Goal: Communication & Community: Ask a question

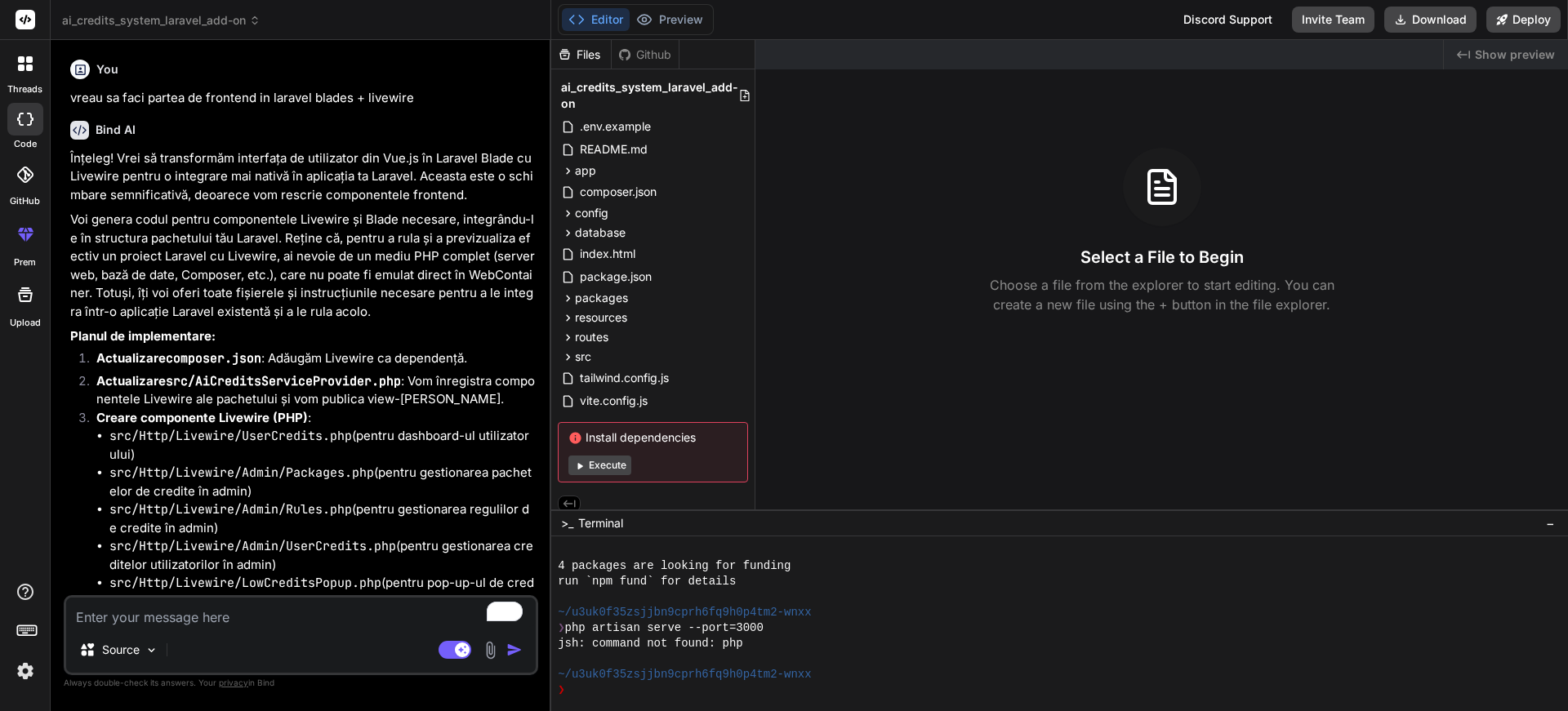
scroll to position [12520, 0]
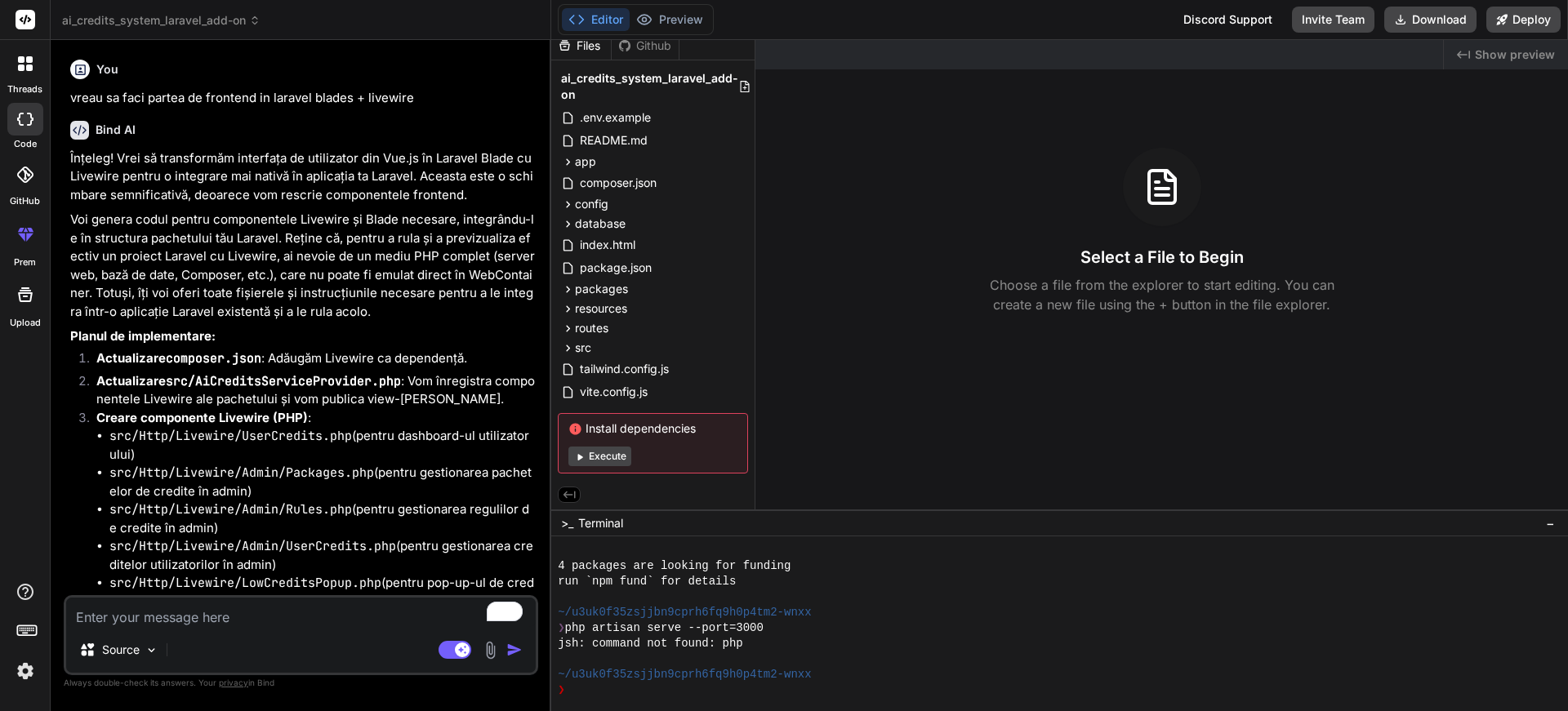
click at [610, 451] on button "Execute" at bounding box center [599, 456] width 63 height 20
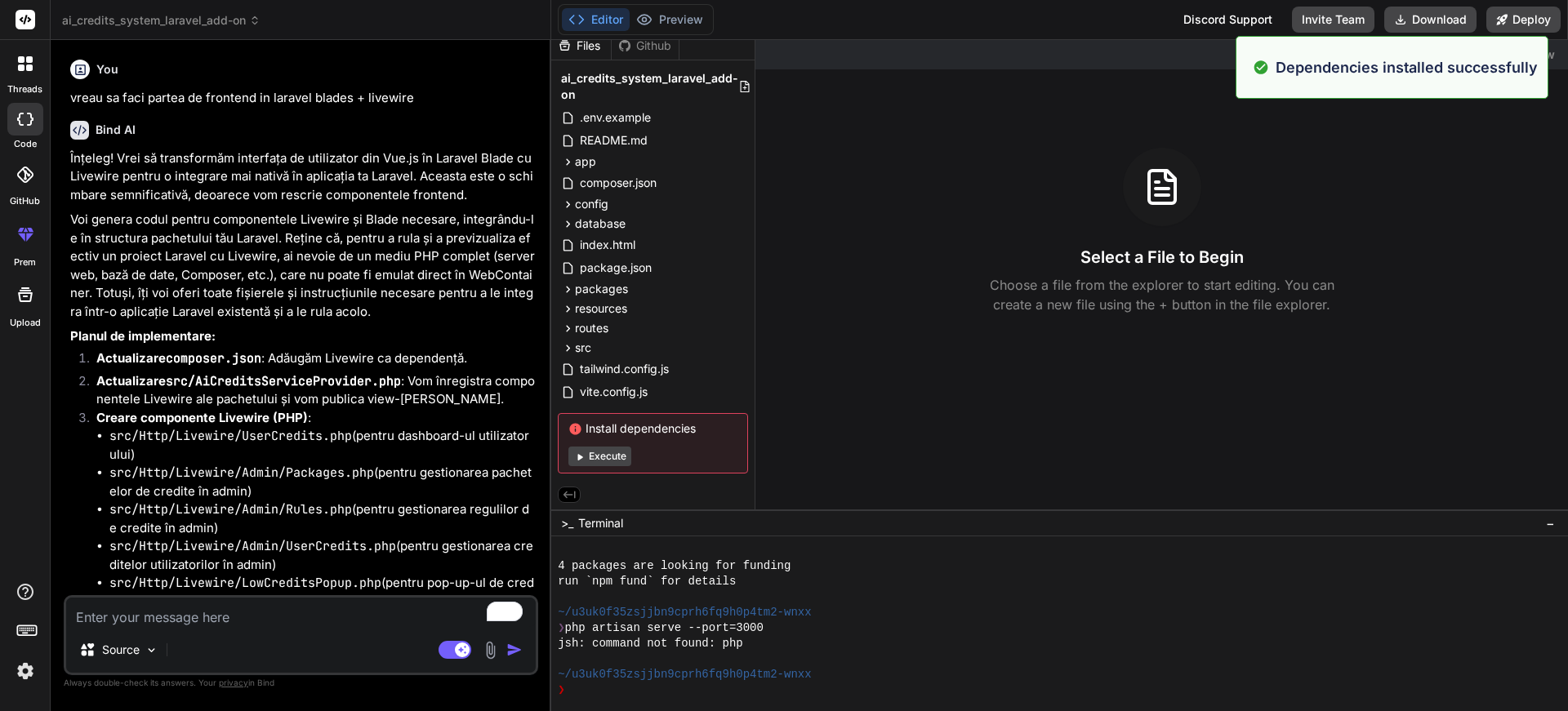
scroll to position [12767, 0]
click at [614, 454] on button "Execute" at bounding box center [599, 456] width 63 height 20
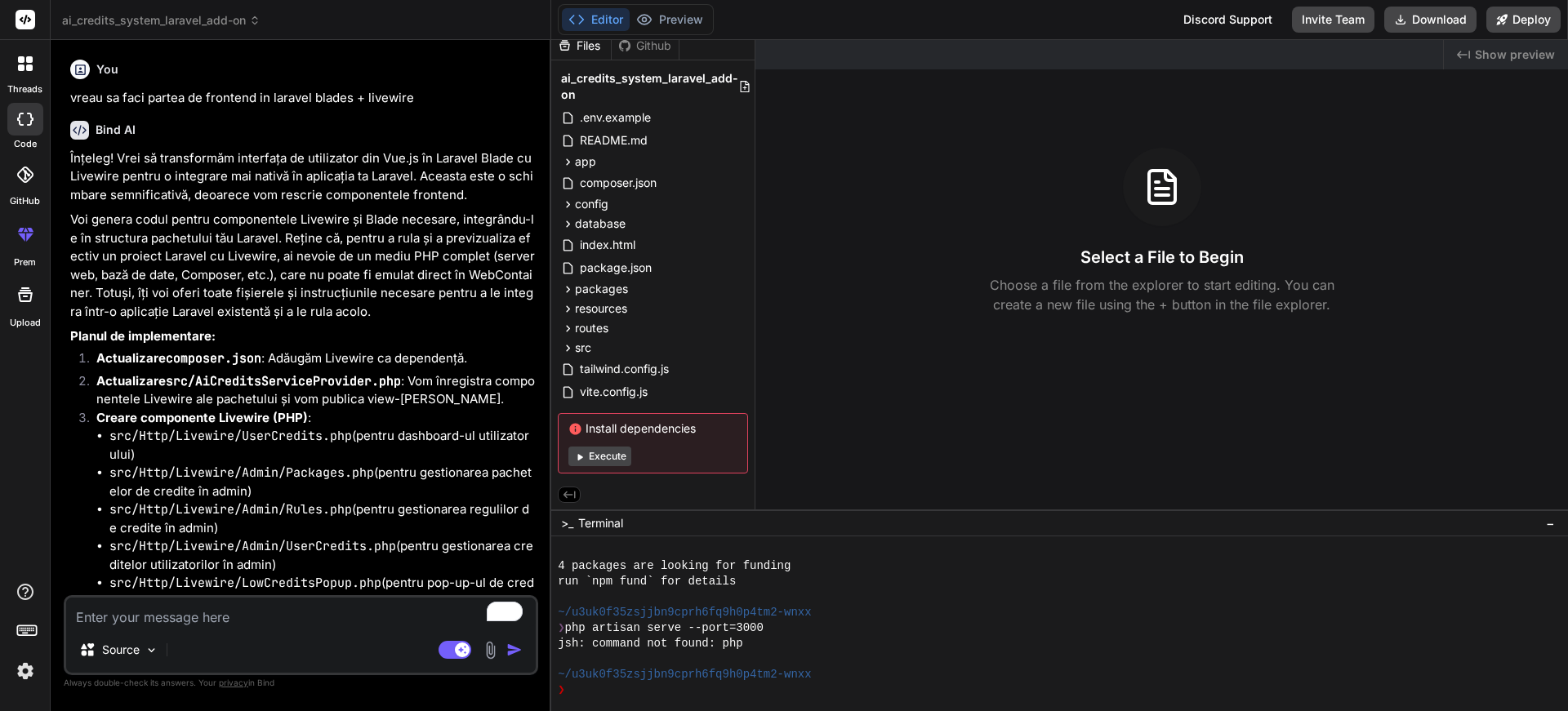
click at [598, 454] on button "Execute" at bounding box center [599, 456] width 63 height 20
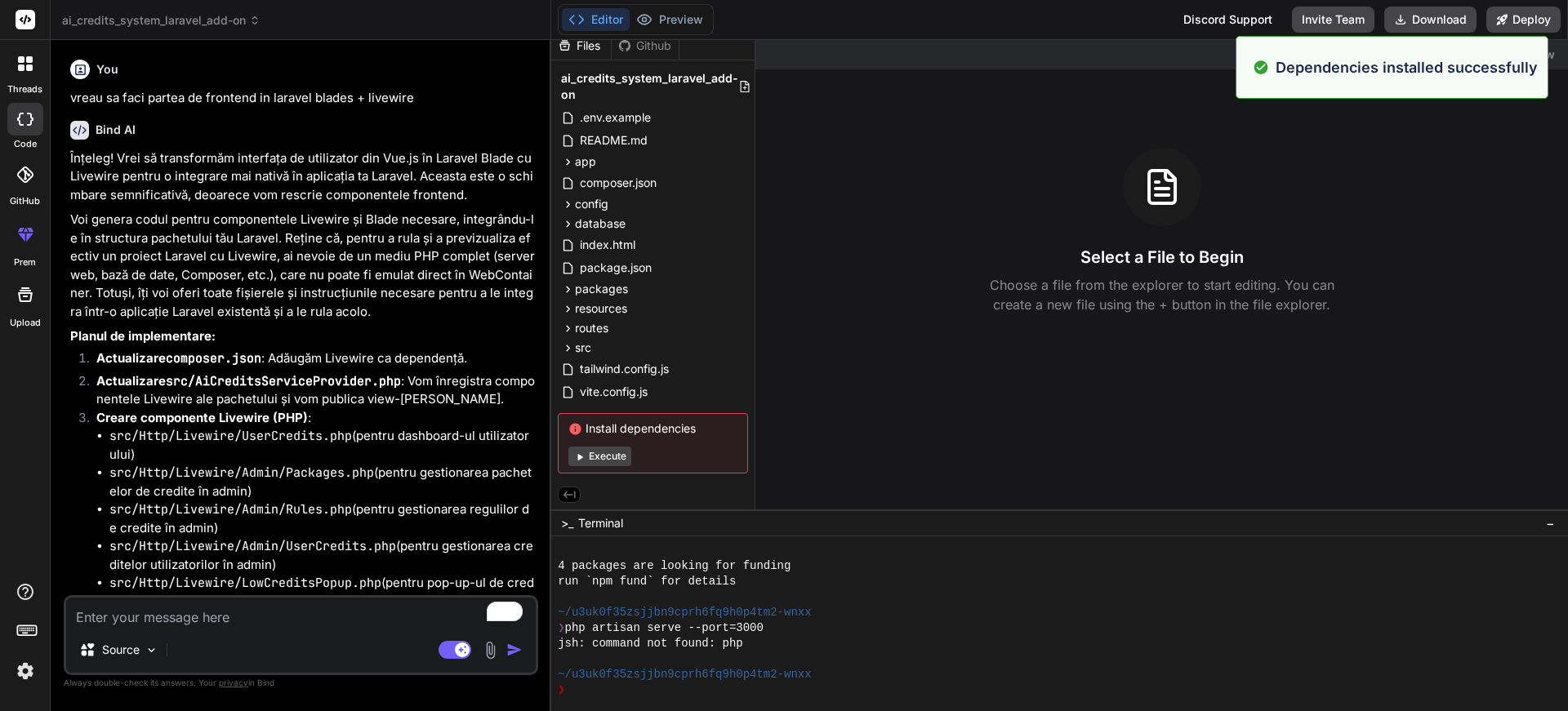
scroll to position [13264, 0]
click at [606, 455] on button "Execute" at bounding box center [599, 456] width 63 height 20
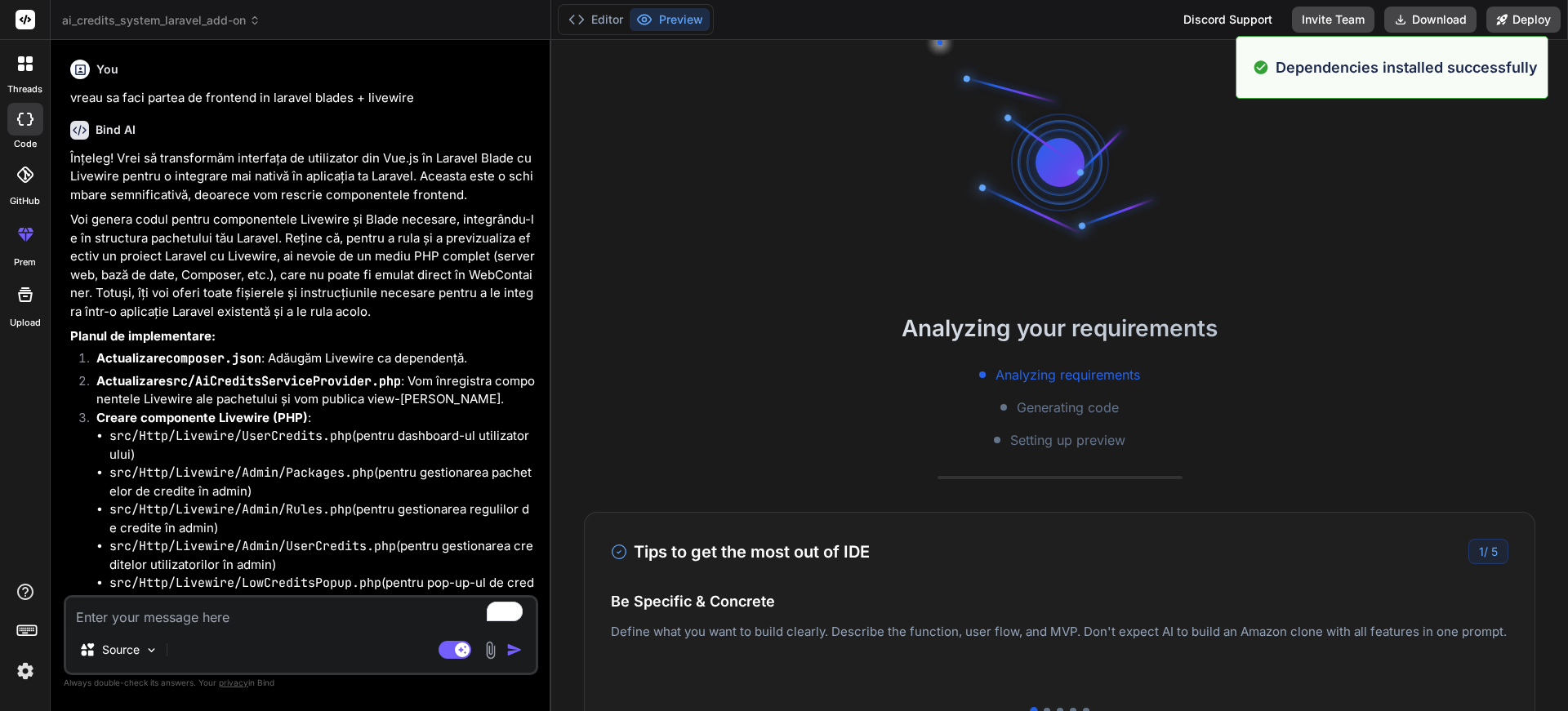
scroll to position [13450, 0]
type textarea "x"
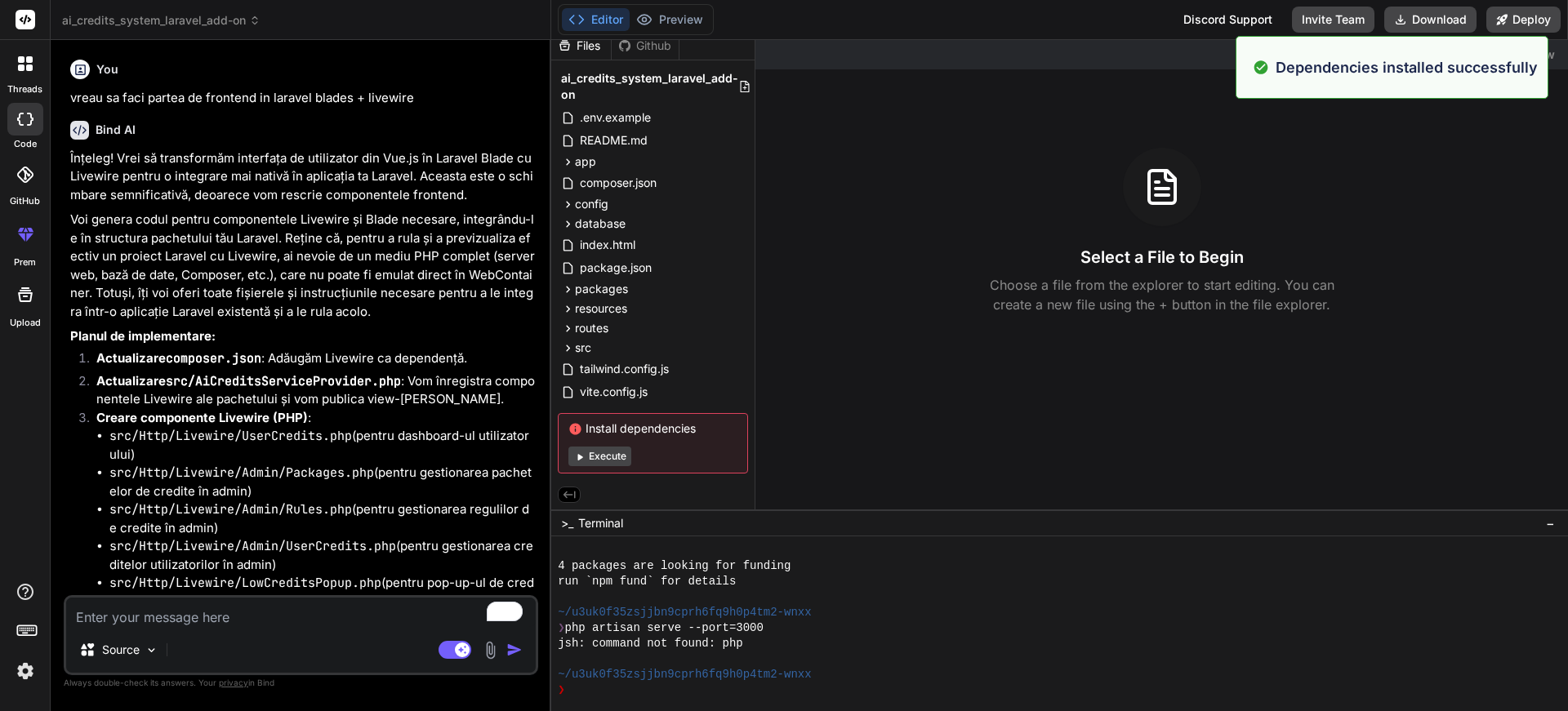
scroll to position [13512, 0]
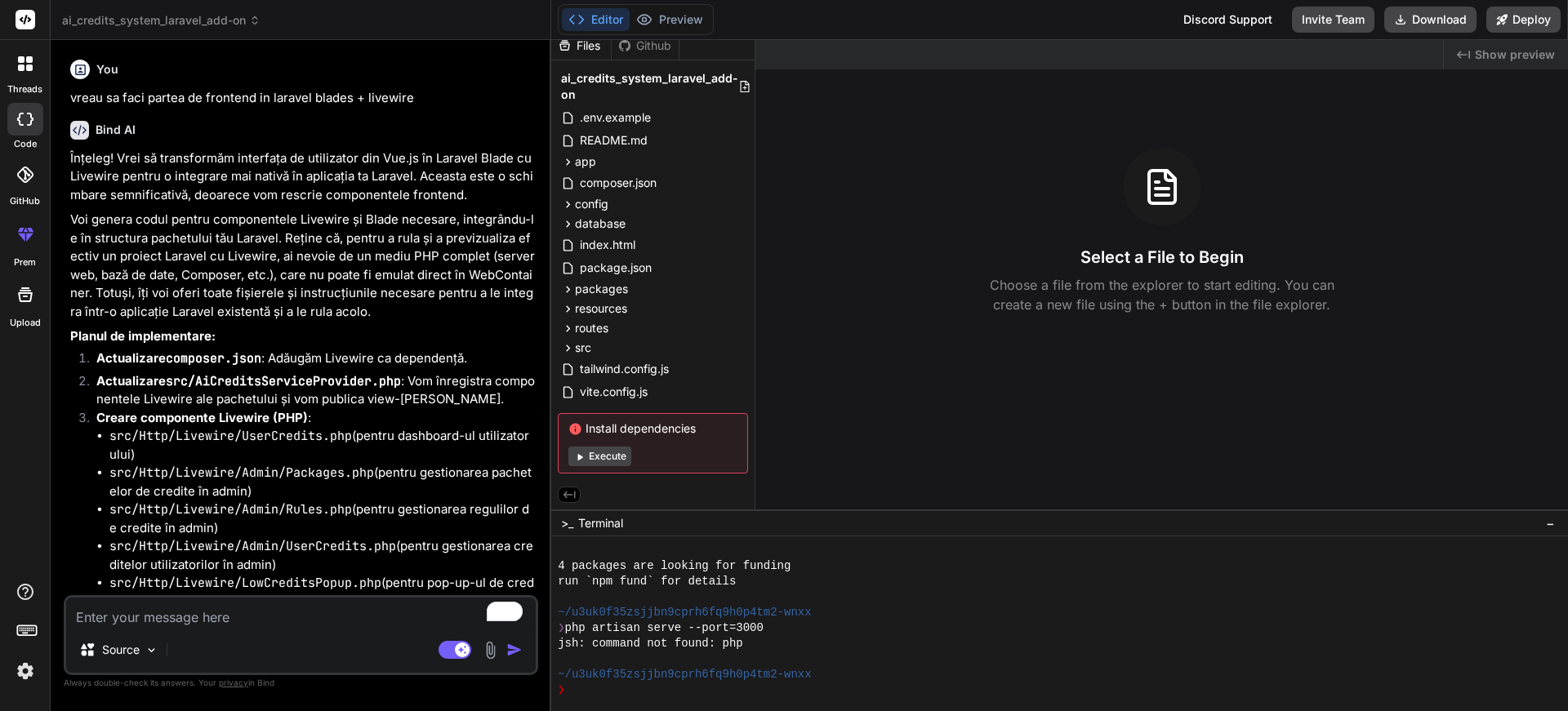
drag, startPoint x: 715, startPoint y: 426, endPoint x: 696, endPoint y: 429, distance: 19.2
click at [696, 429] on span "Install dependencies" at bounding box center [653, 429] width 169 height 16
click at [693, 429] on span "Install dependencies" at bounding box center [653, 429] width 169 height 16
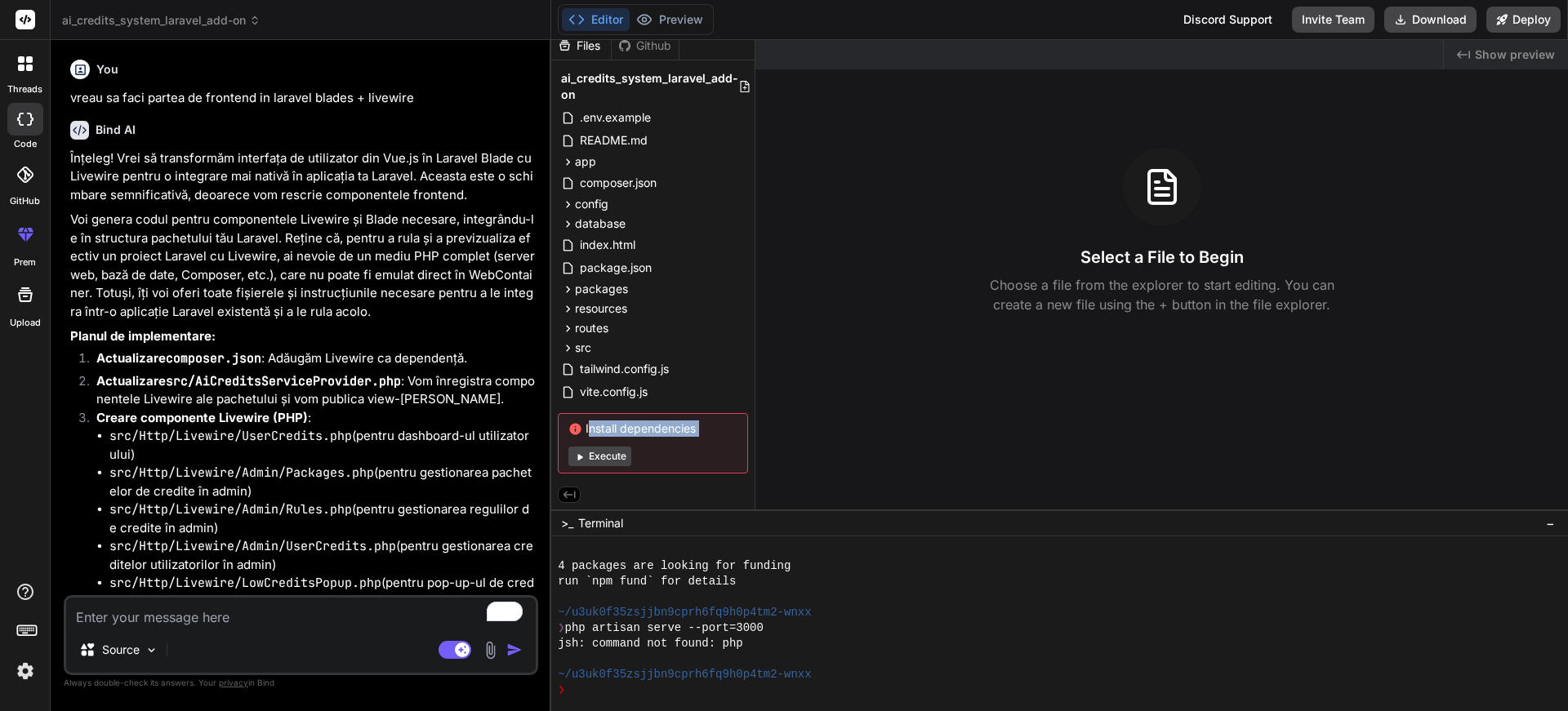
copy div "Install dependencies"
click at [212, 618] on textarea "To enrich screen reader interactions, please activate Accessibility in Grammarl…" at bounding box center [301, 612] width 470 height 29
paste textarea "Install dependencies"
type textarea "Install dependencies"
type textarea "x"
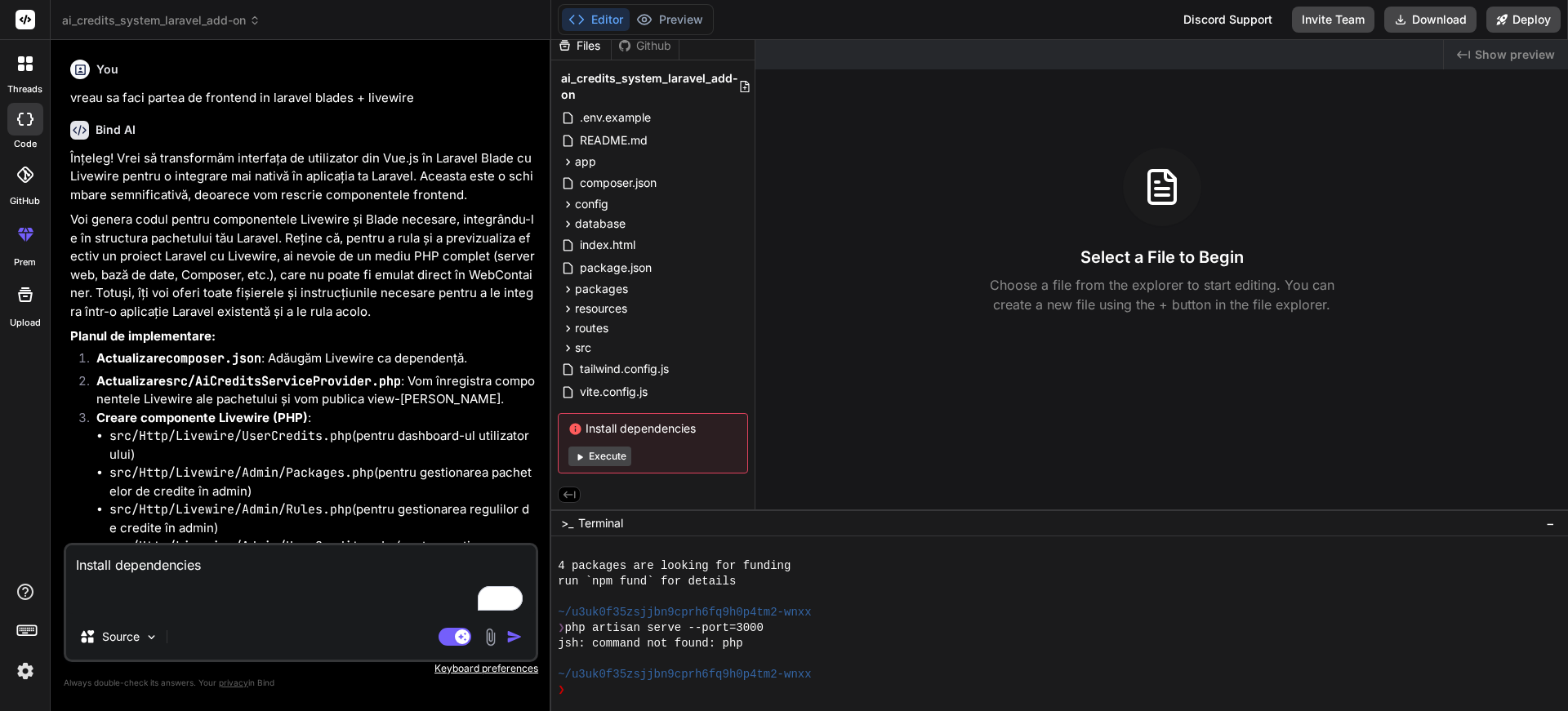
click at [116, 561] on textarea "Install dependencies" at bounding box center [301, 580] width 470 height 69
type textarea "Install adependencies"
type textarea "x"
type textarea "Install aldependencies"
type textarea "x"
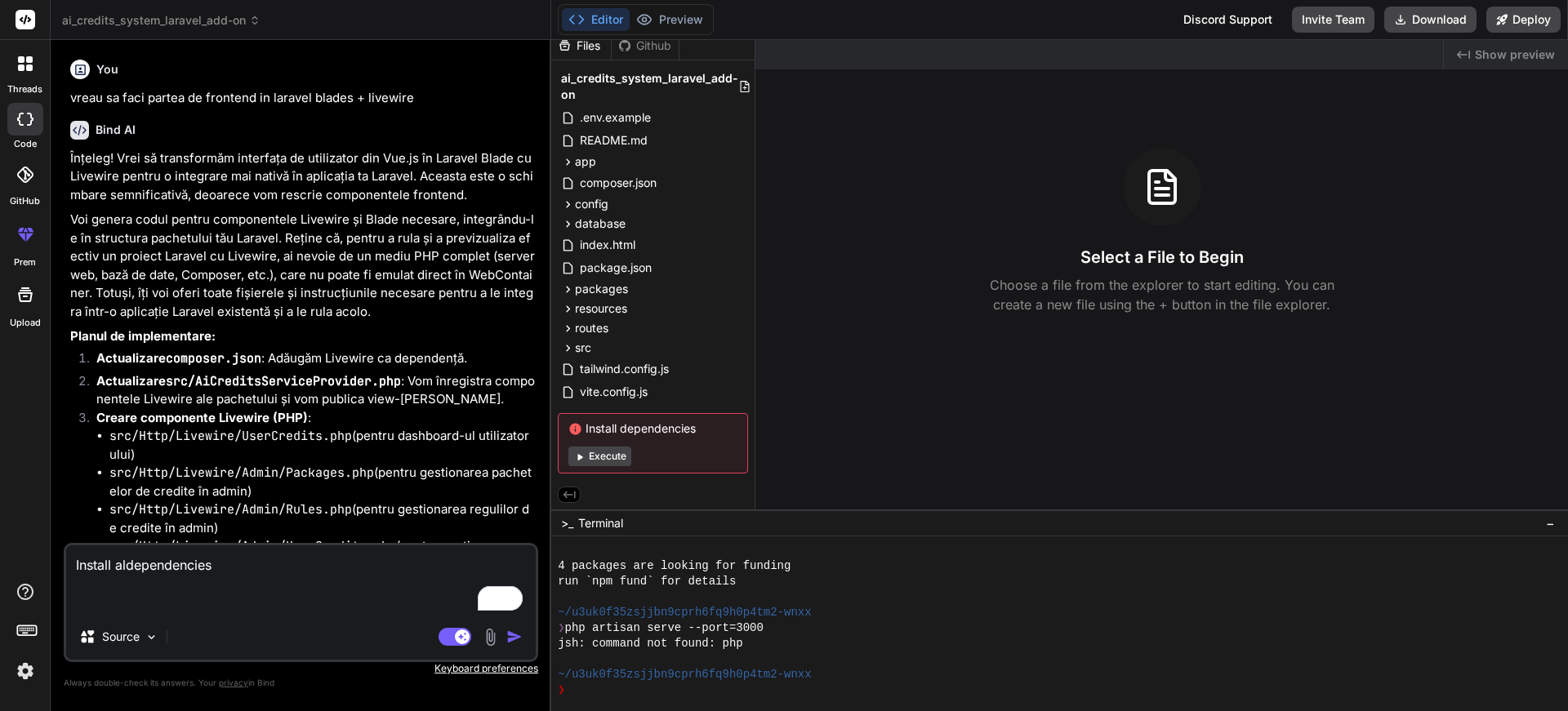
type textarea "Install alldependencies"
type textarea "x"
type textarea "Install all dependencies"
type textarea "x"
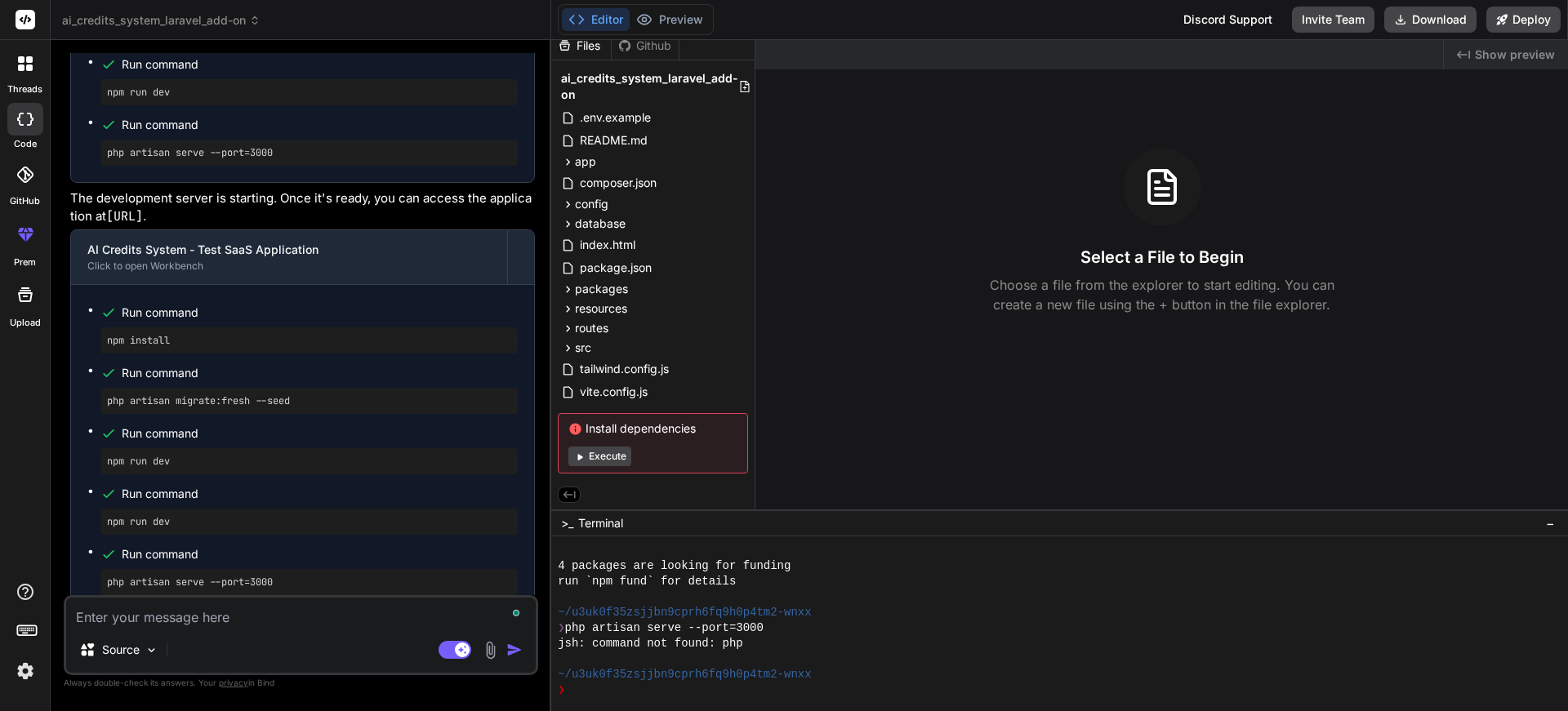
scroll to position [10652, 0]
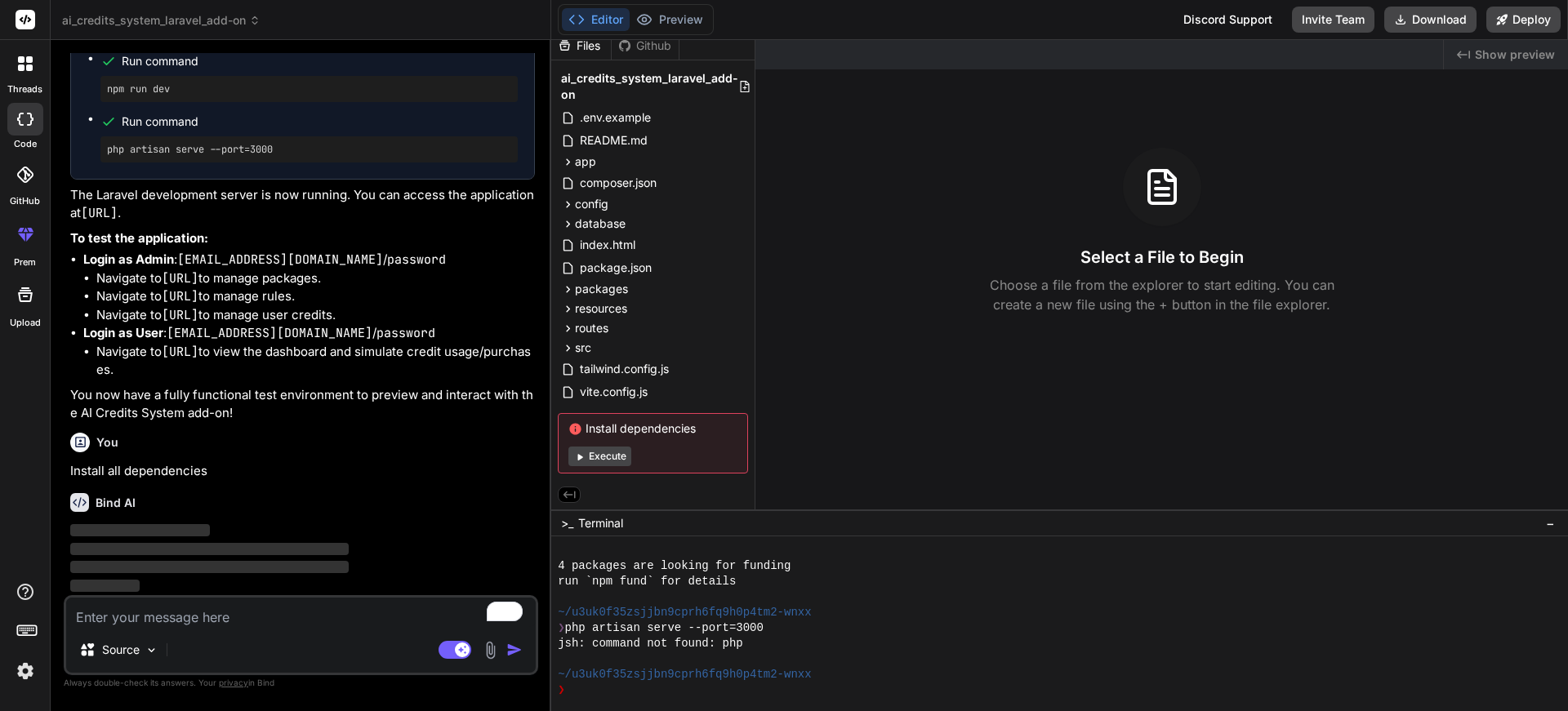
click at [618, 452] on button "Execute" at bounding box center [599, 456] width 63 height 20
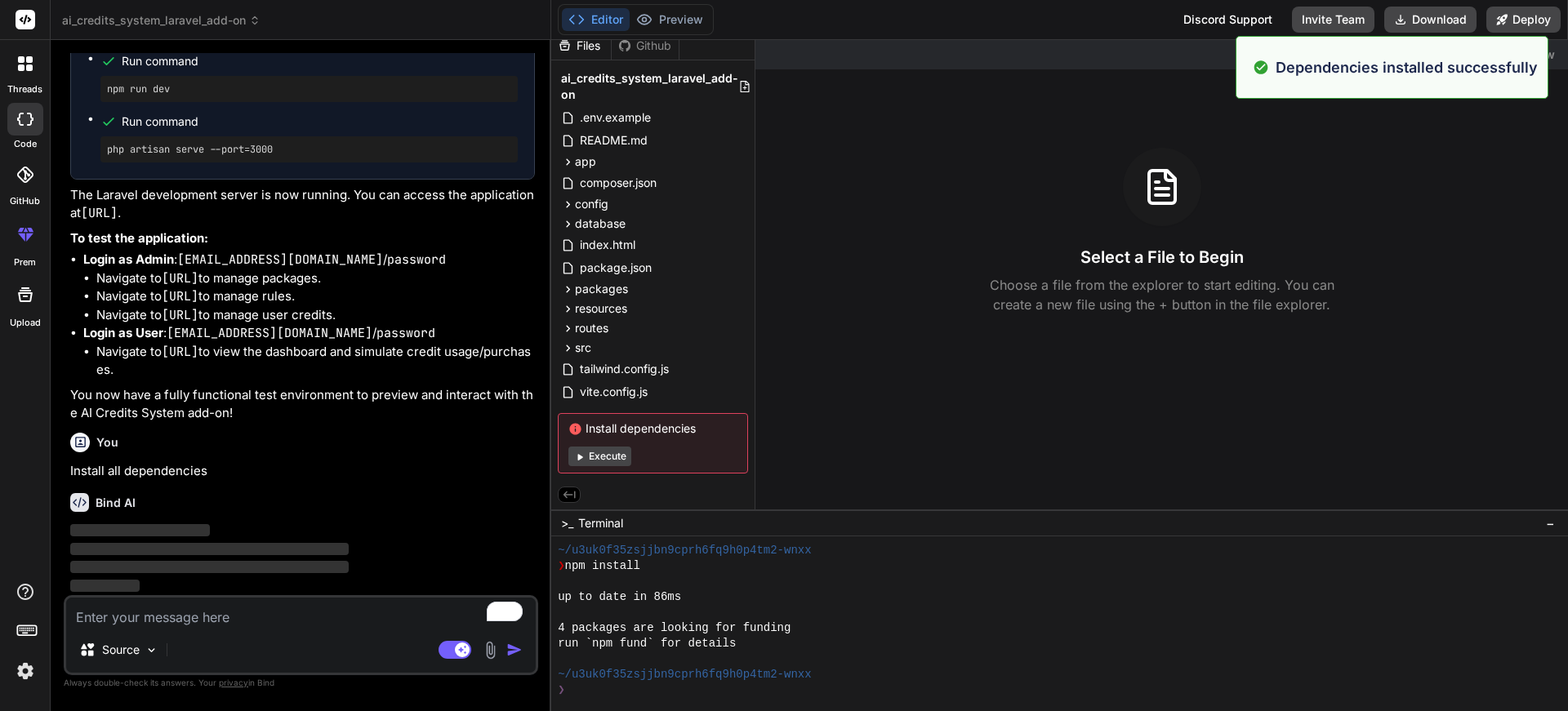
scroll to position [13760, 0]
click at [610, 459] on button "Execute" at bounding box center [599, 456] width 63 height 20
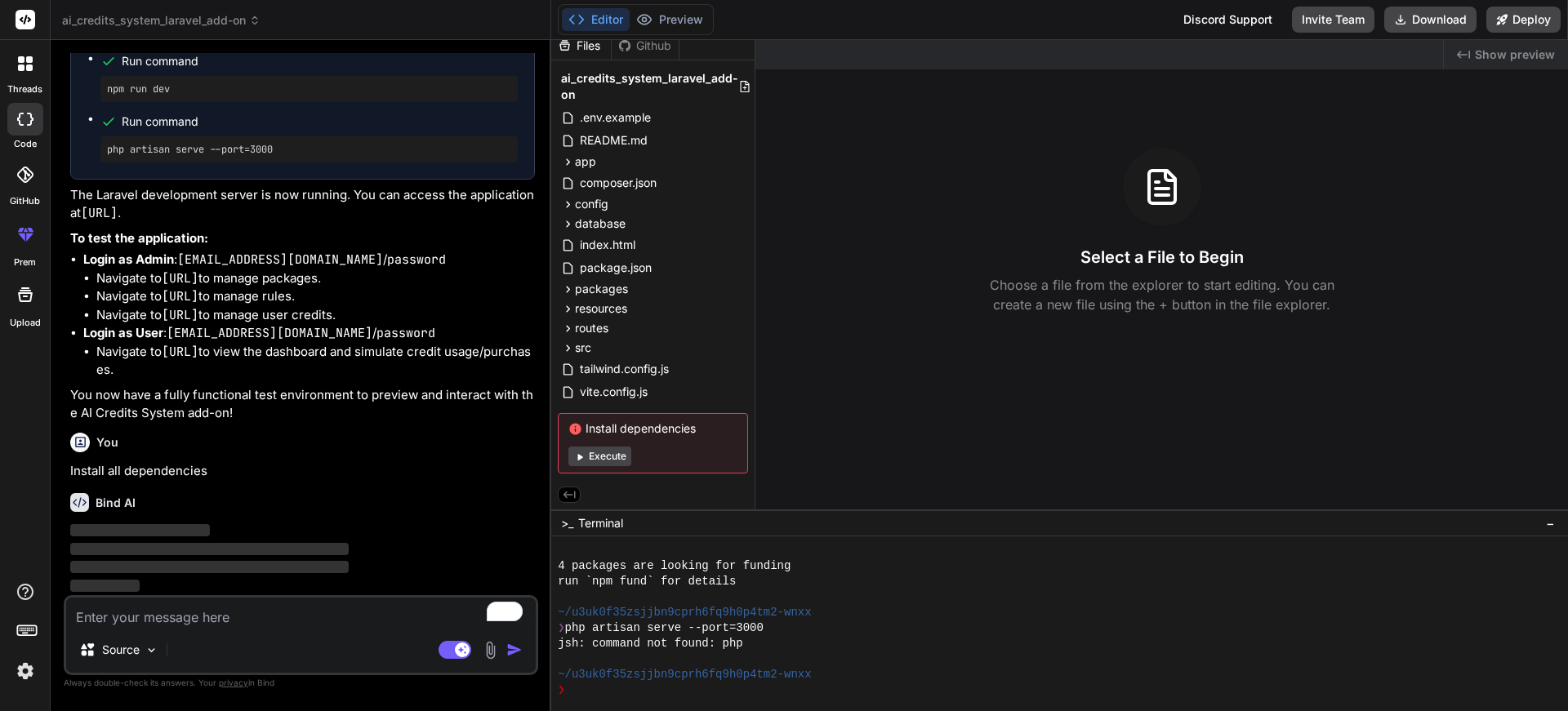
click at [605, 451] on button "Execute" at bounding box center [599, 456] width 63 height 20
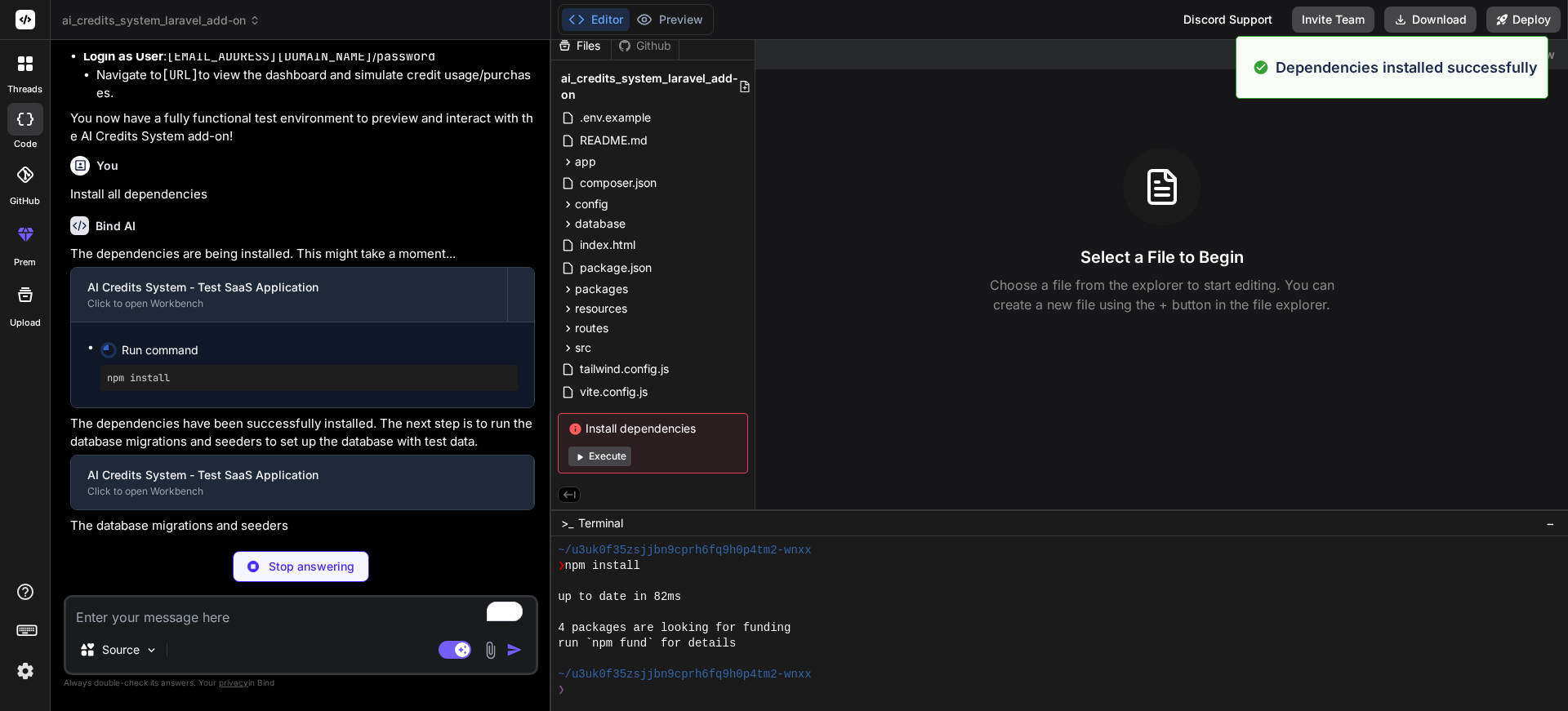
scroll to position [10911, 0]
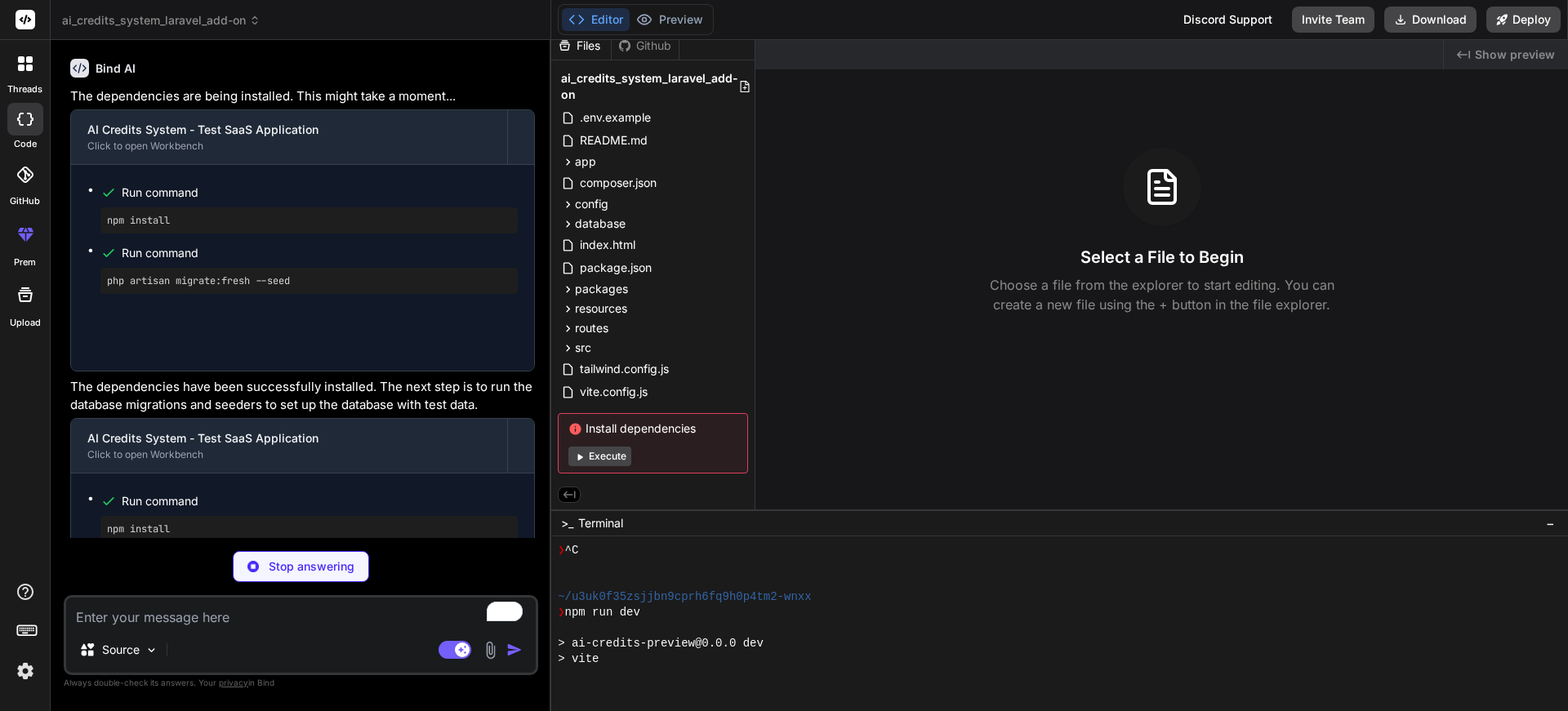
click at [586, 457] on button "Execute" at bounding box center [599, 456] width 63 height 20
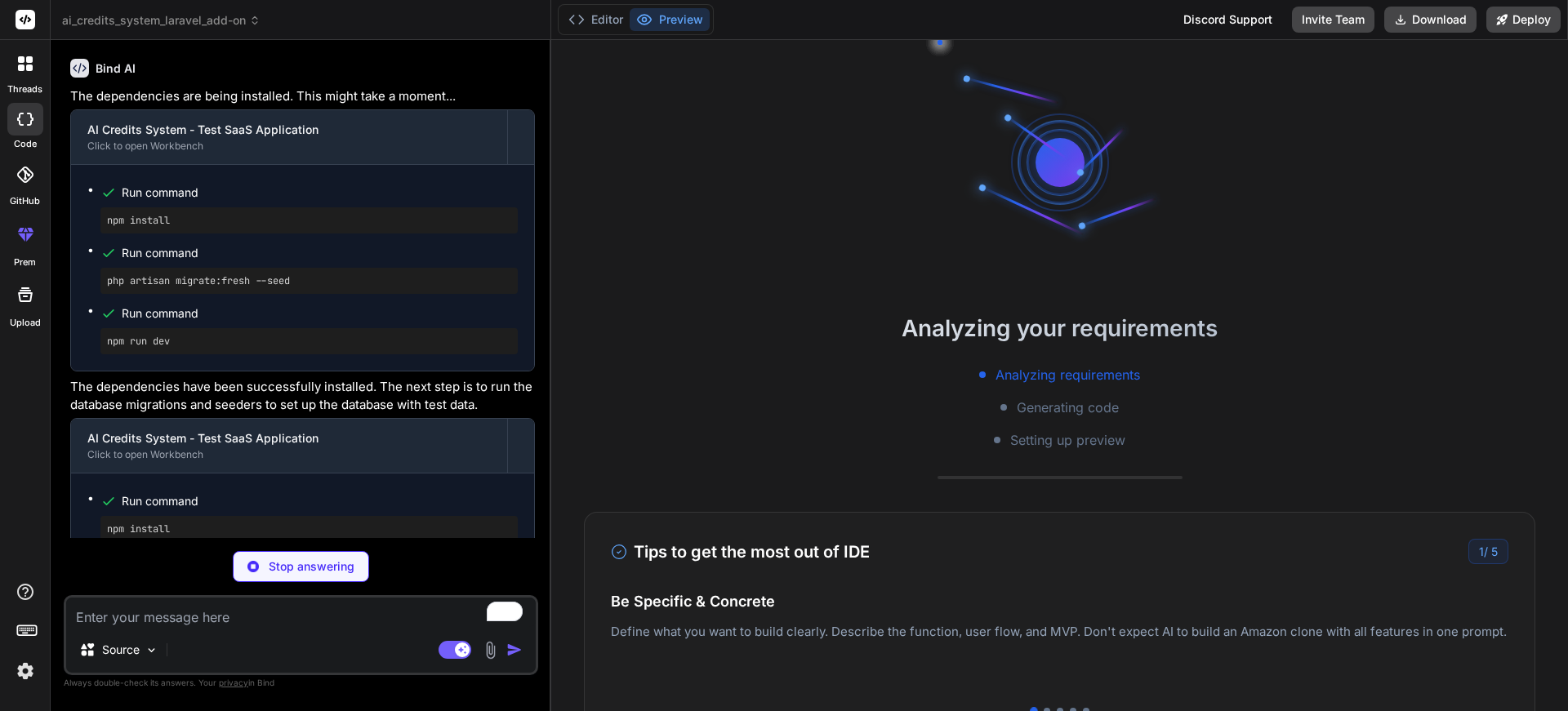
scroll to position [15265, 0]
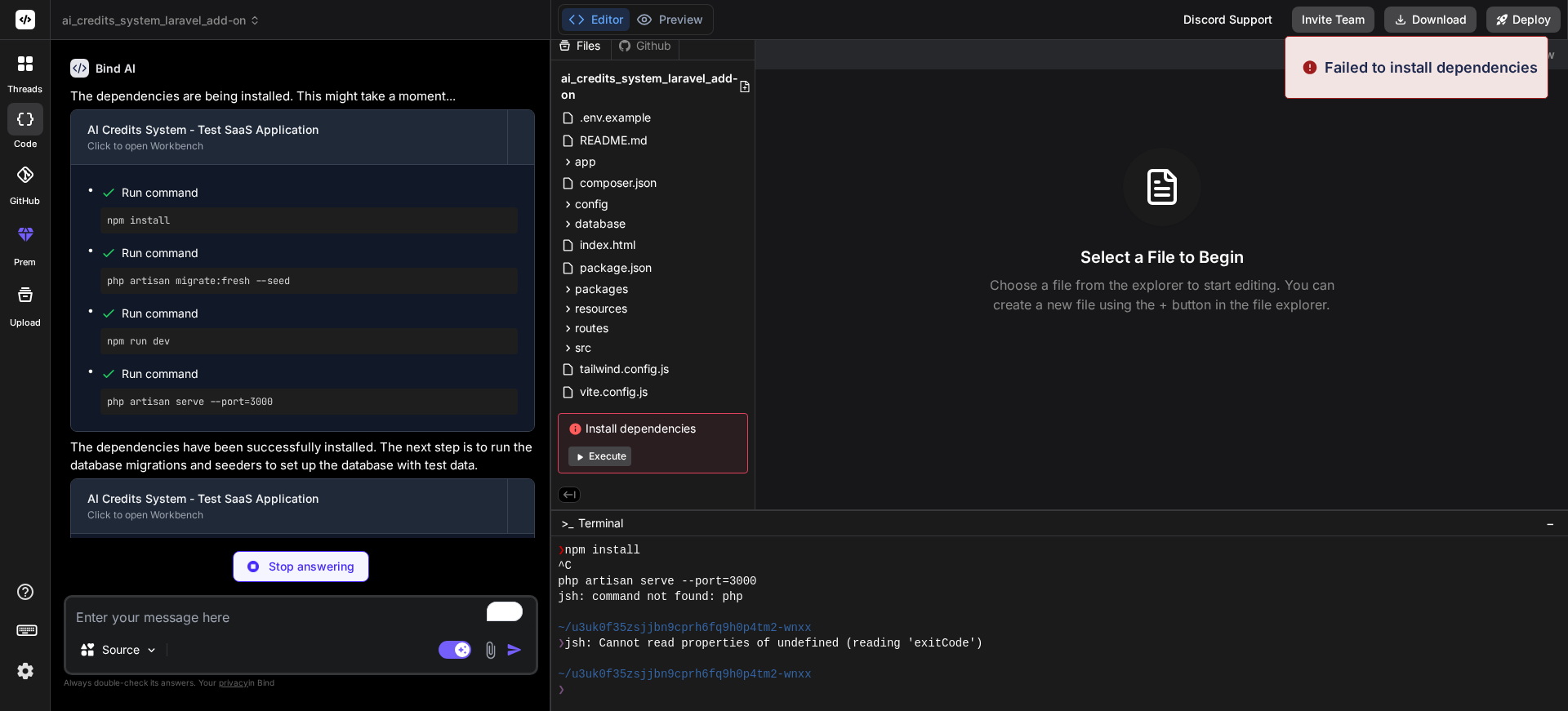
click at [608, 453] on button "Execute" at bounding box center [599, 456] width 63 height 20
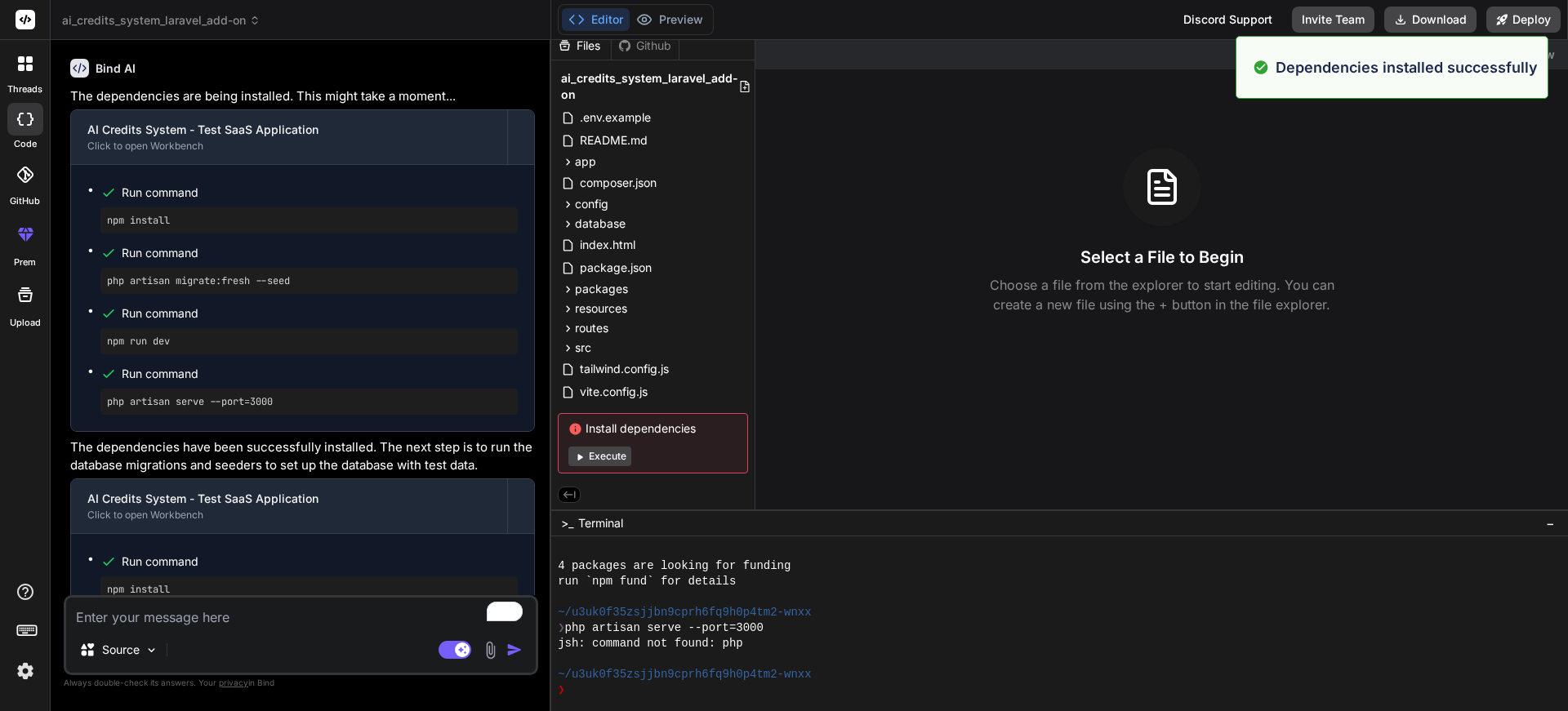
scroll to position [15513, 0]
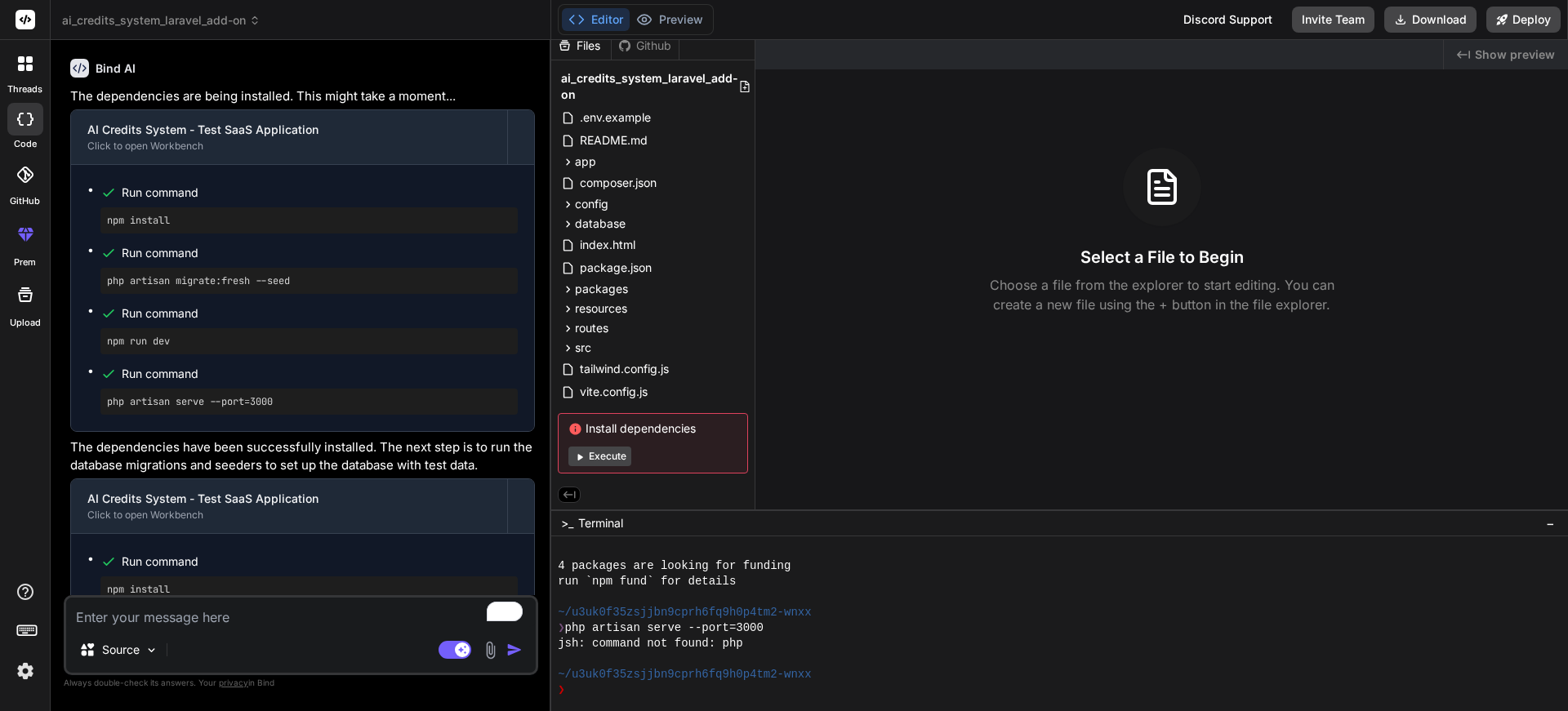
click at [606, 452] on button "Execute" at bounding box center [599, 456] width 63 height 20
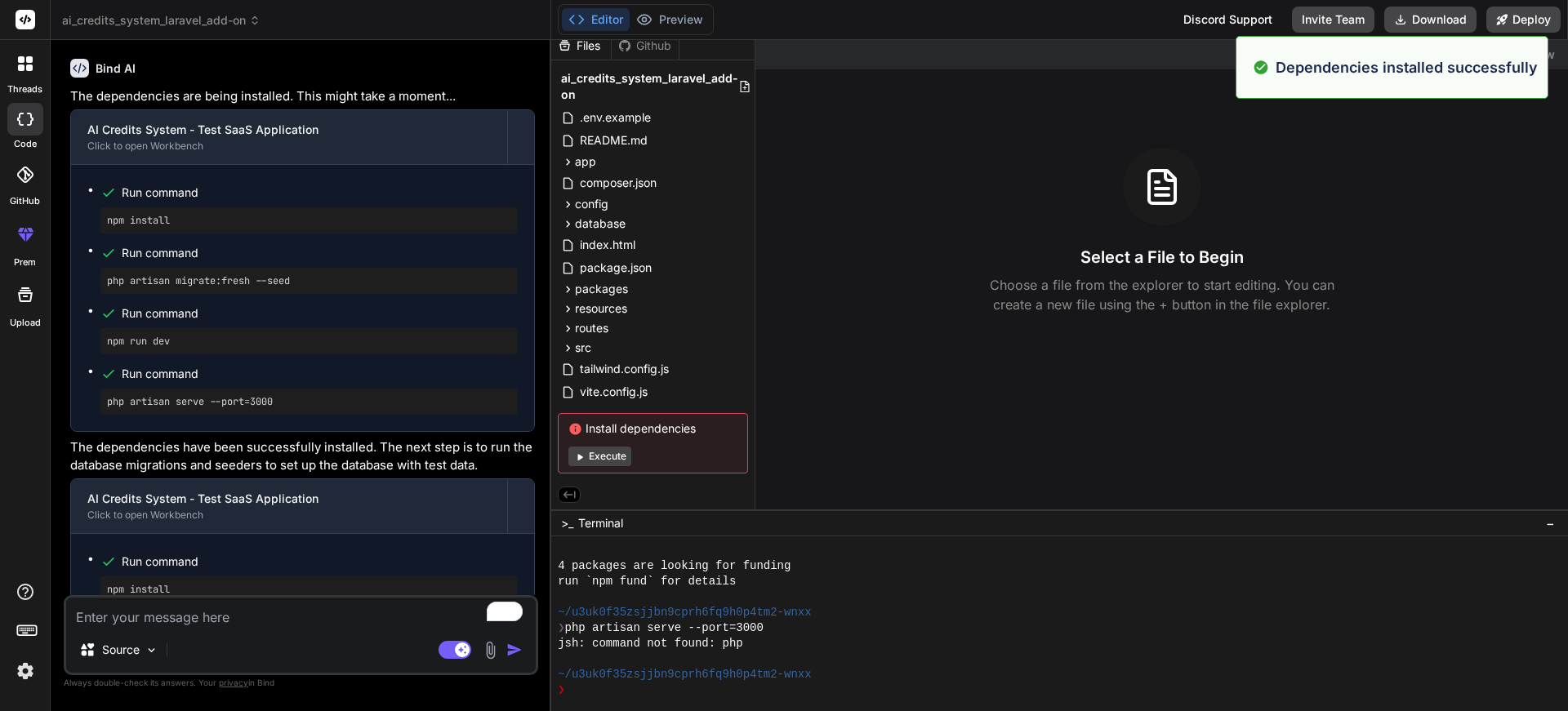
click at [606, 452] on button "Execute" at bounding box center [599, 456] width 63 height 20
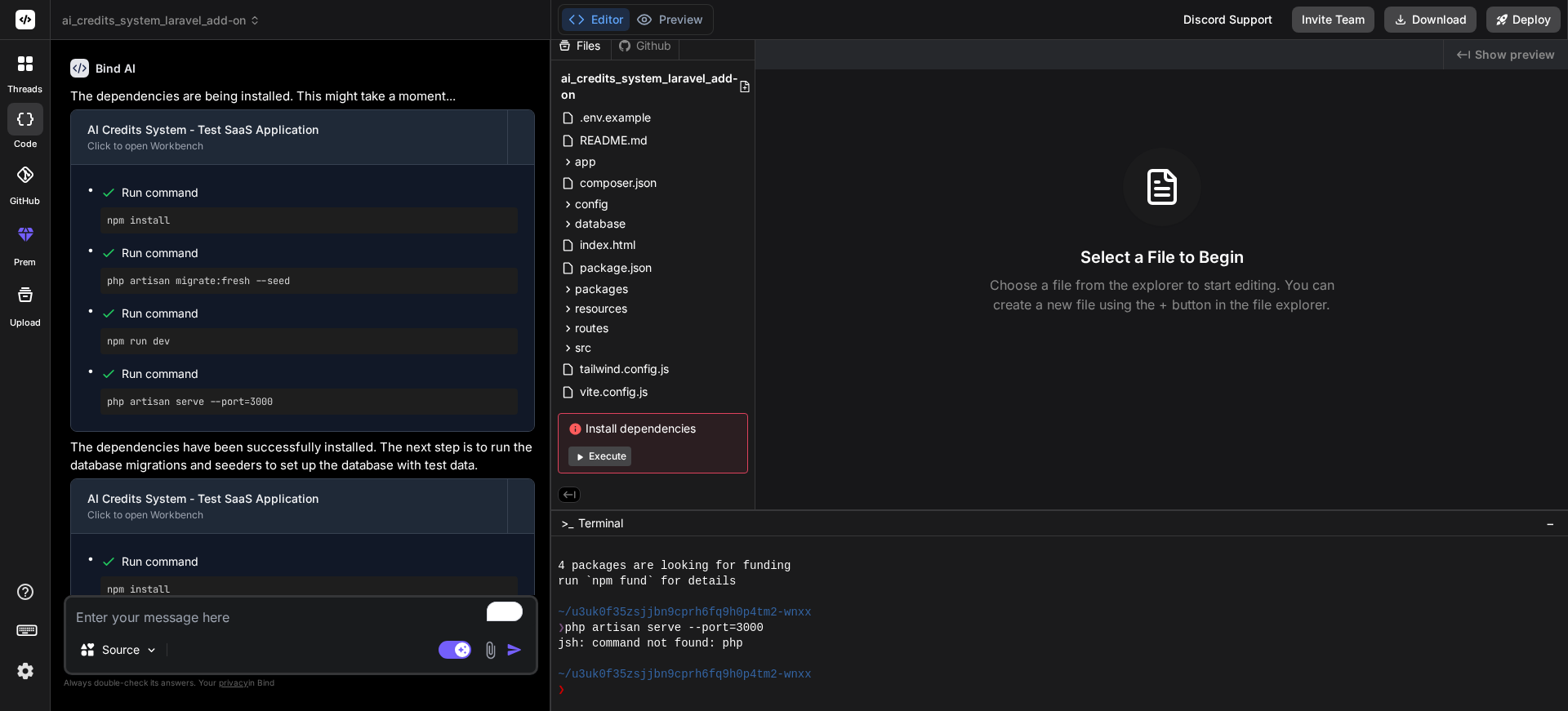
click at [607, 456] on button "Execute" at bounding box center [599, 456] width 63 height 20
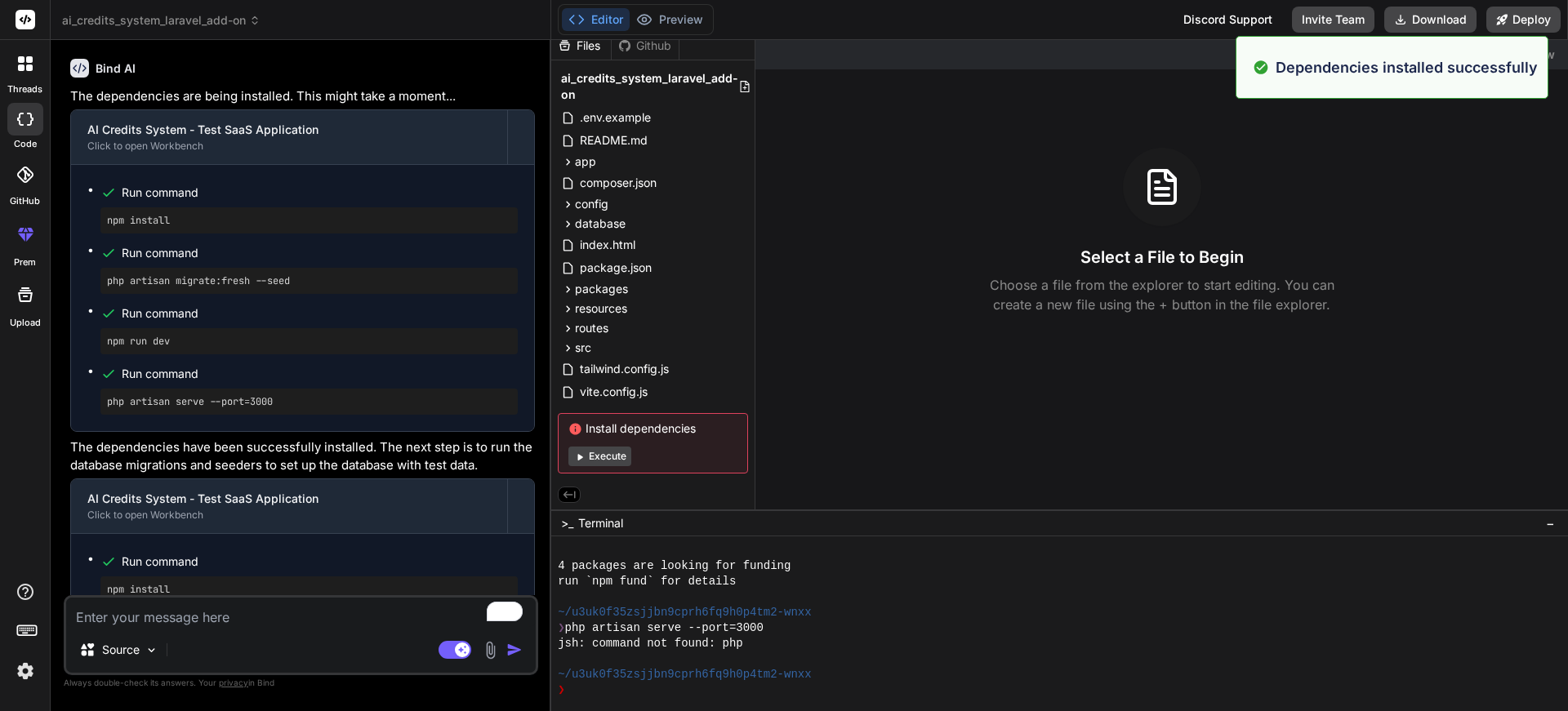
click at [604, 456] on button "Execute" at bounding box center [599, 456] width 63 height 20
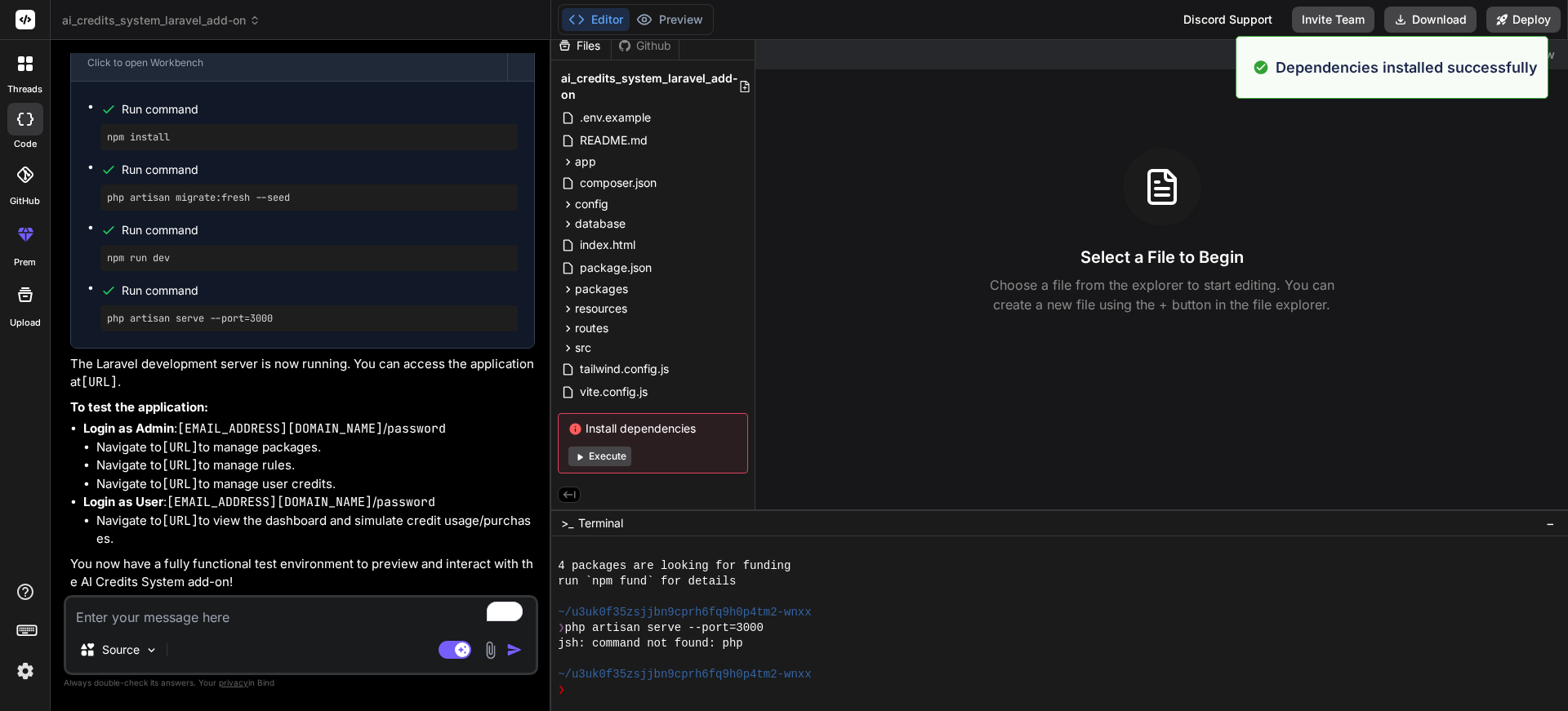
scroll to position [12332, 0]
click at [588, 461] on button "Execute" at bounding box center [599, 456] width 63 height 20
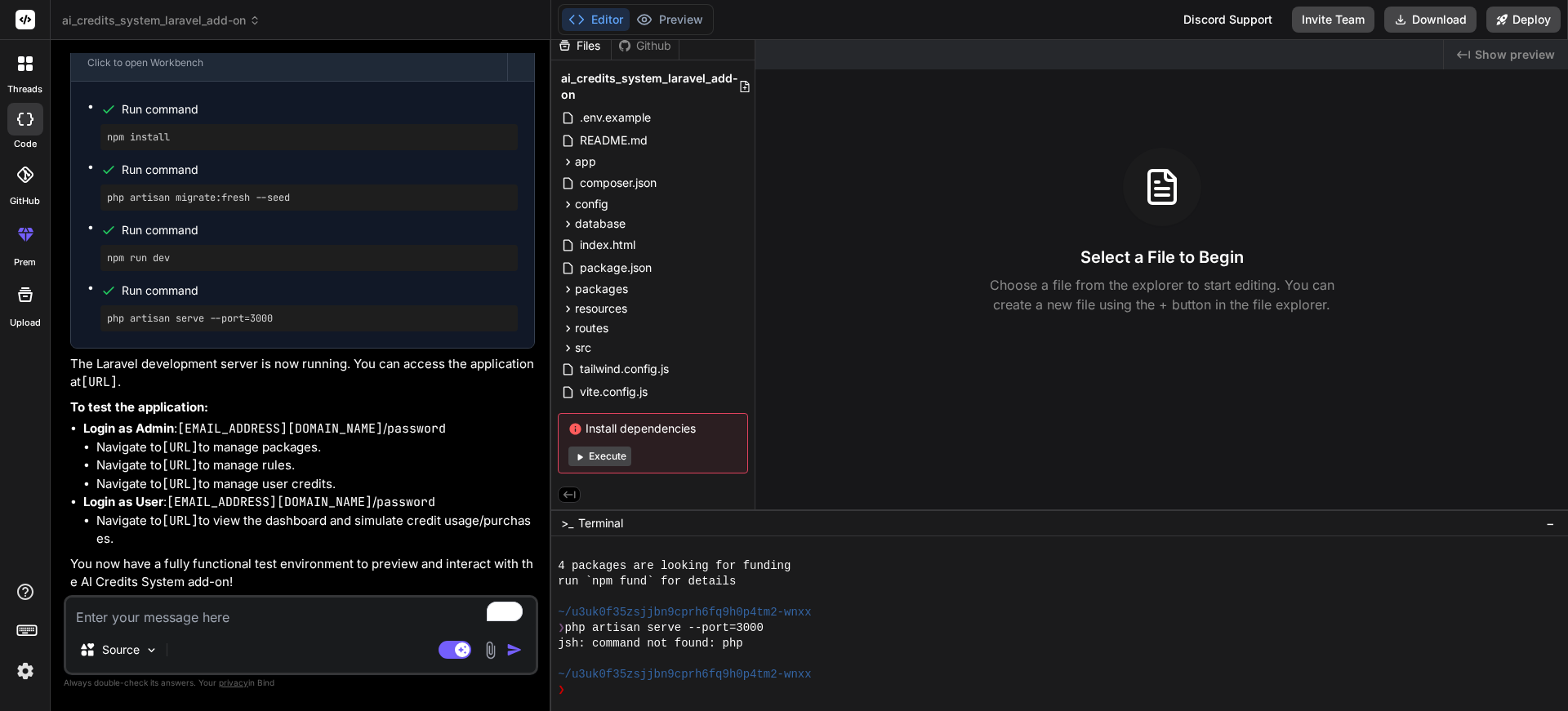
click at [605, 464] on div "Install dependencies Execute" at bounding box center [653, 443] width 190 height 61
click at [596, 455] on button "Execute" at bounding box center [599, 456] width 63 height 20
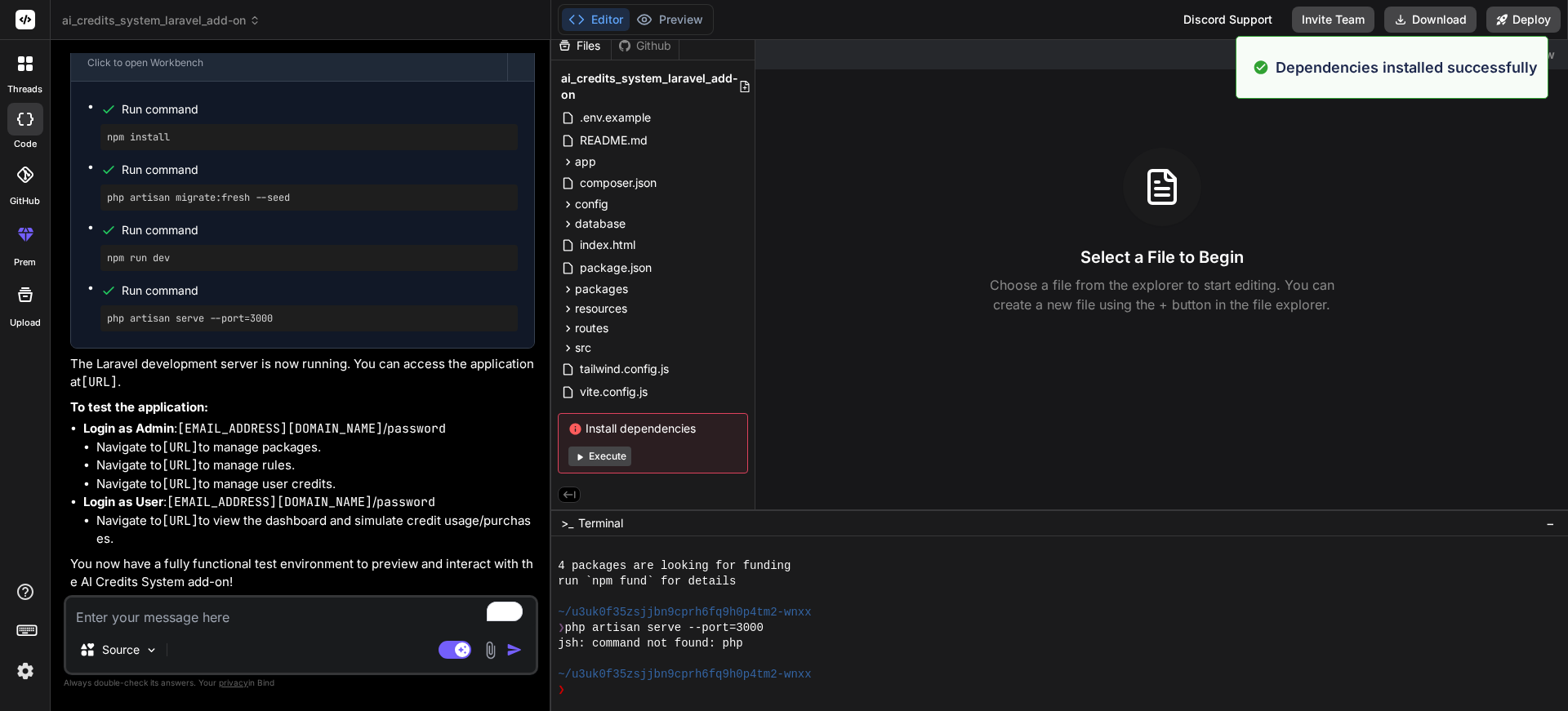
click at [595, 463] on div "Install dependencies Execute" at bounding box center [653, 443] width 190 height 61
click at [595, 452] on button "Execute" at bounding box center [599, 456] width 63 height 20
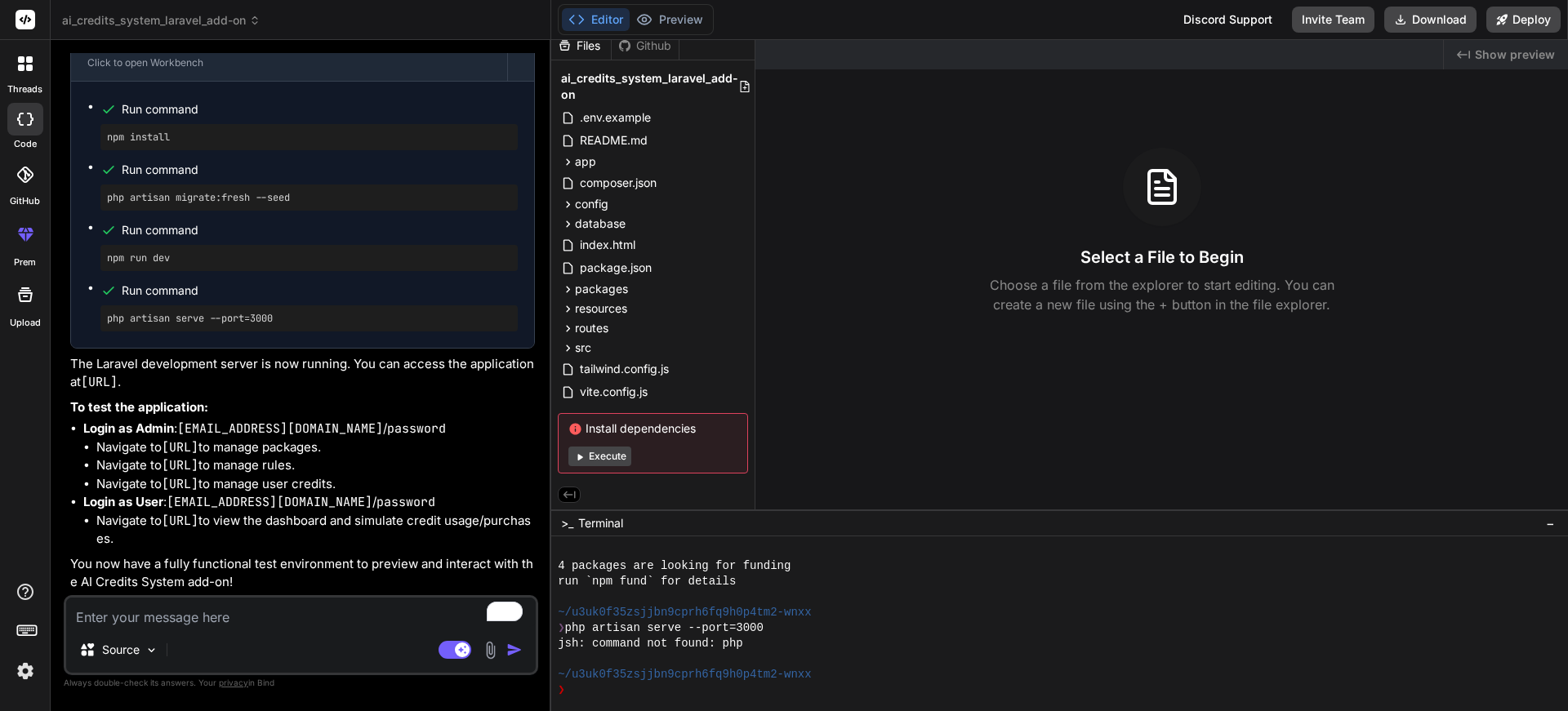
click at [586, 453] on button "Execute" at bounding box center [599, 456] width 63 height 20
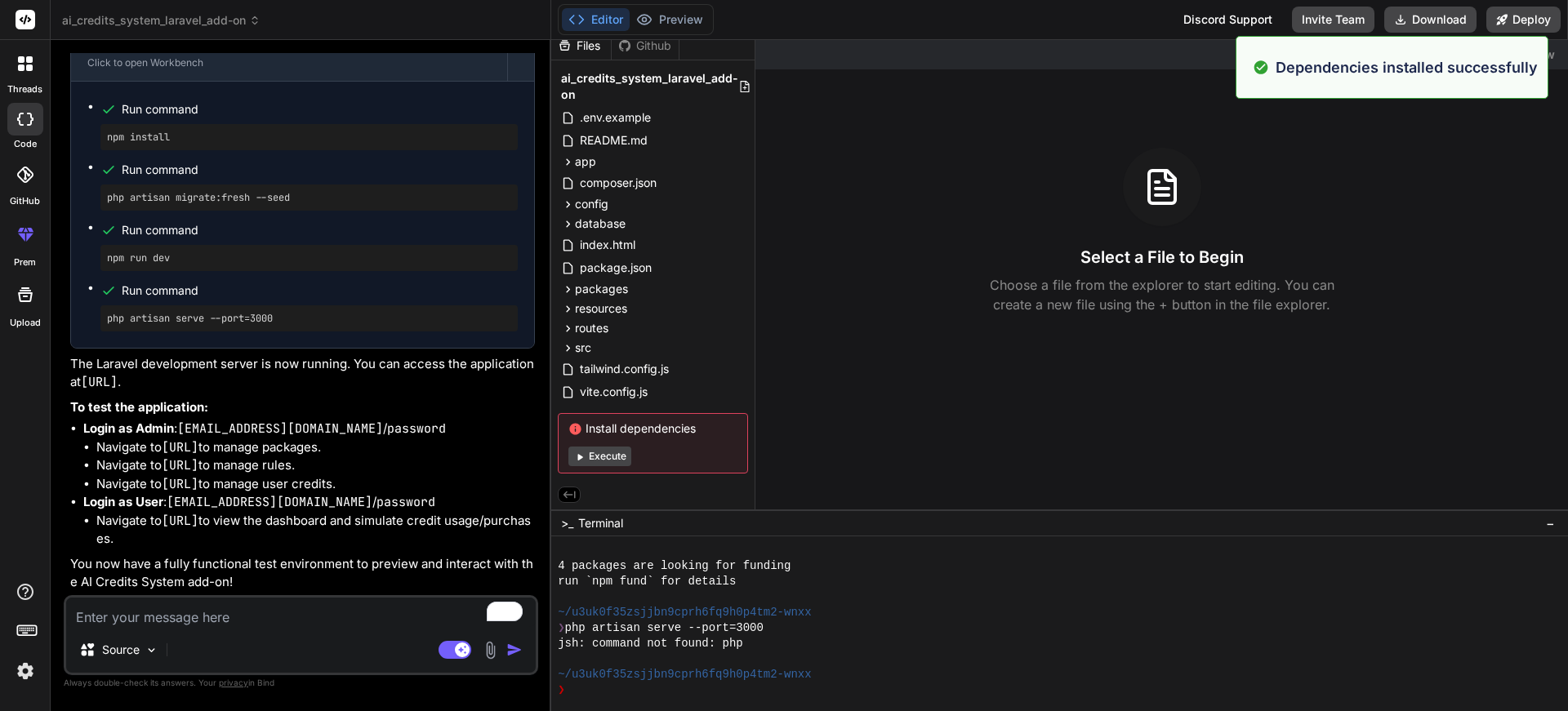
click at [600, 457] on button "Execute" at bounding box center [599, 456] width 63 height 20
click at [599, 457] on button "Execute" at bounding box center [599, 456] width 63 height 20
click at [598, 456] on button "Execute" at bounding box center [599, 456] width 63 height 20
click at [606, 453] on button "Execute" at bounding box center [599, 456] width 63 height 20
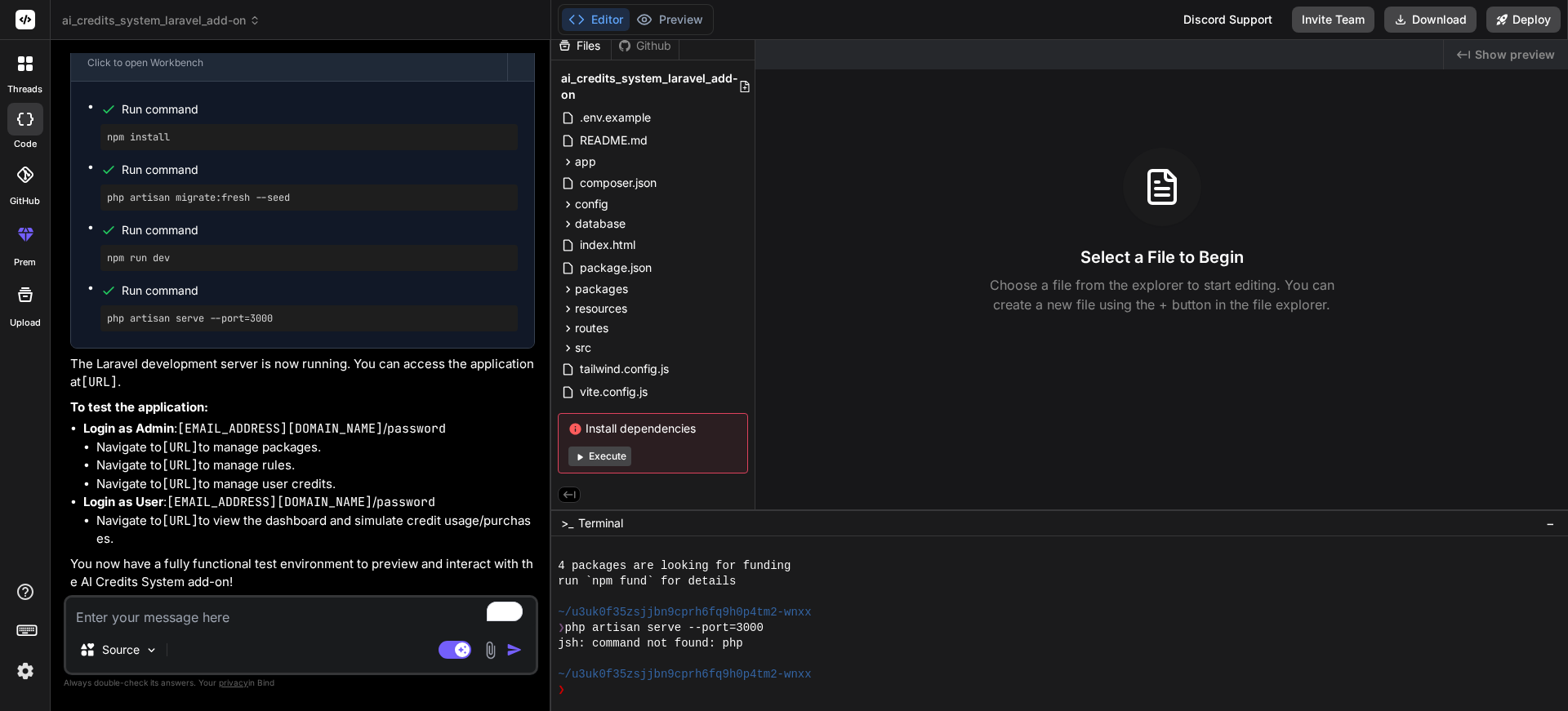
click at [15, 22] on rect at bounding box center [25, 20] width 20 height 20
click at [24, 16] on rect at bounding box center [25, 20] width 20 height 20
click at [25, 79] on div at bounding box center [25, 63] width 34 height 34
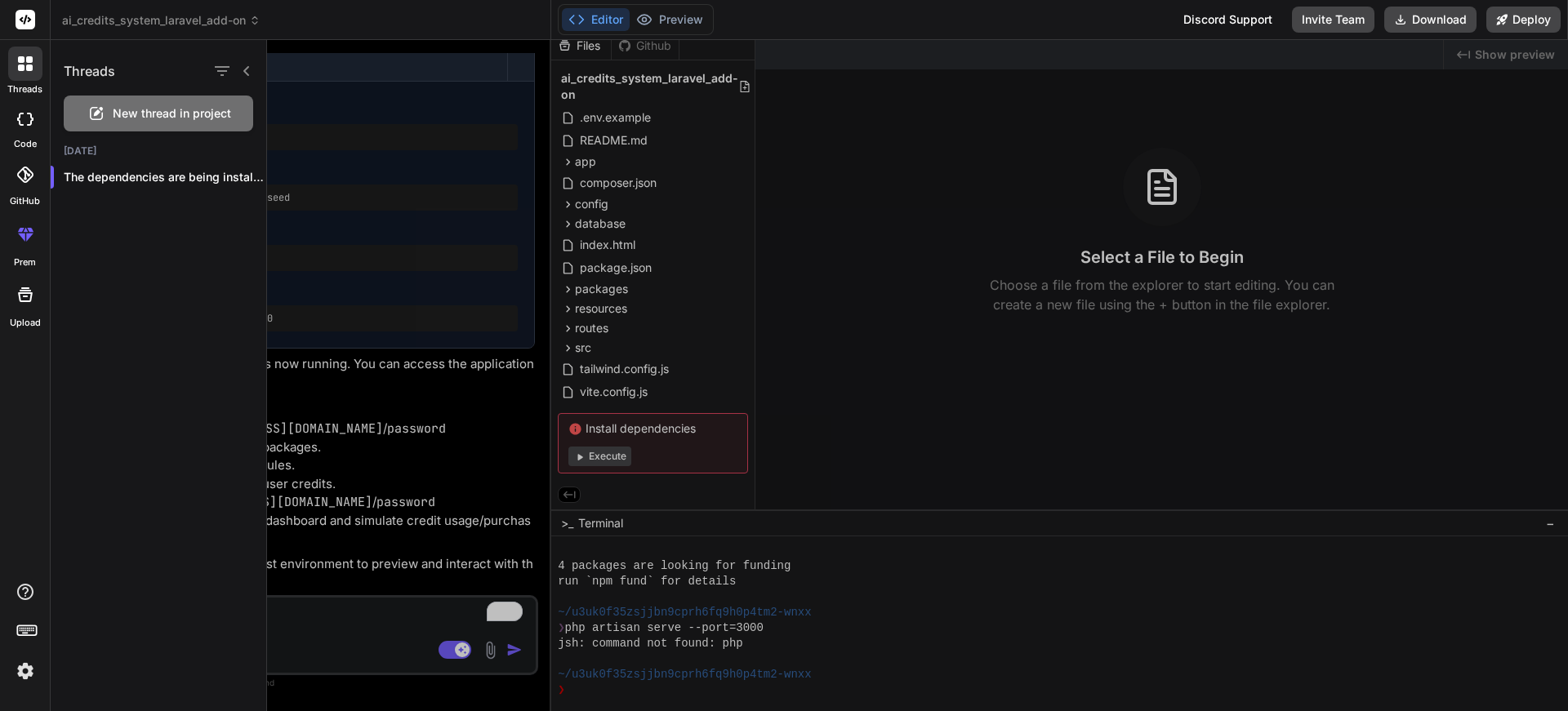
click at [176, 110] on span "New thread in project" at bounding box center [171, 113] width 119 height 16
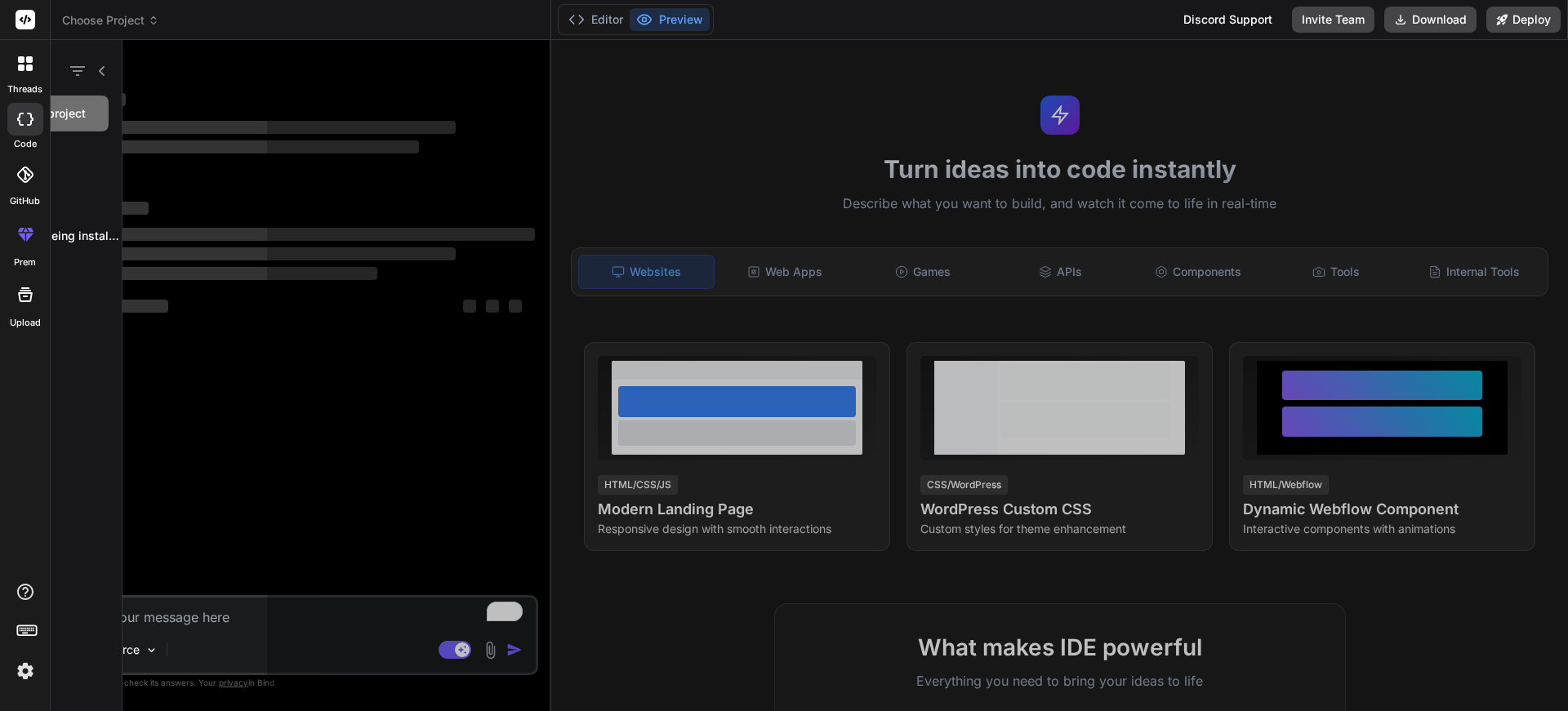
scroll to position [0, 0]
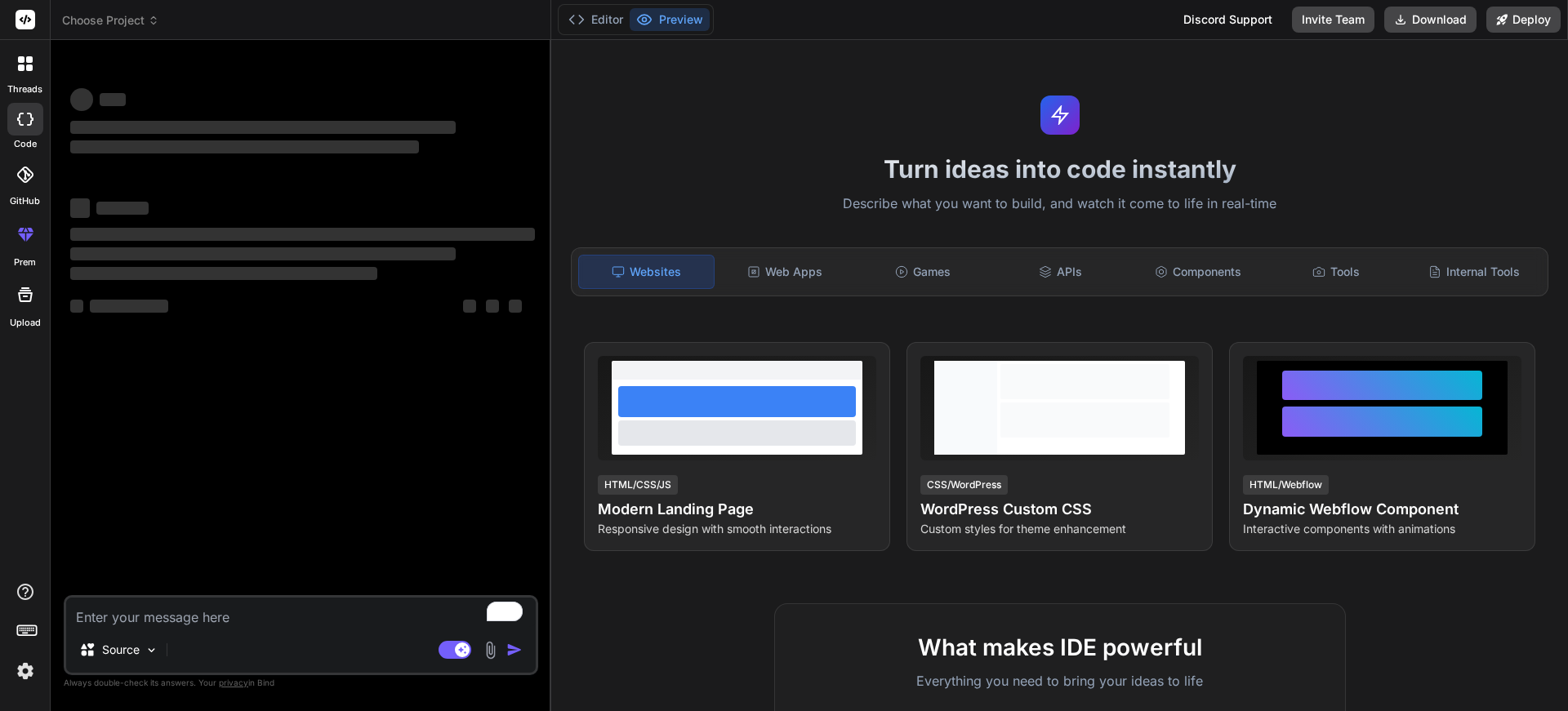
click at [148, 619] on textarea "To enrich screen reader interactions, please activate Accessibility in Grammarl…" at bounding box center [301, 612] width 470 height 29
type textarea "x"
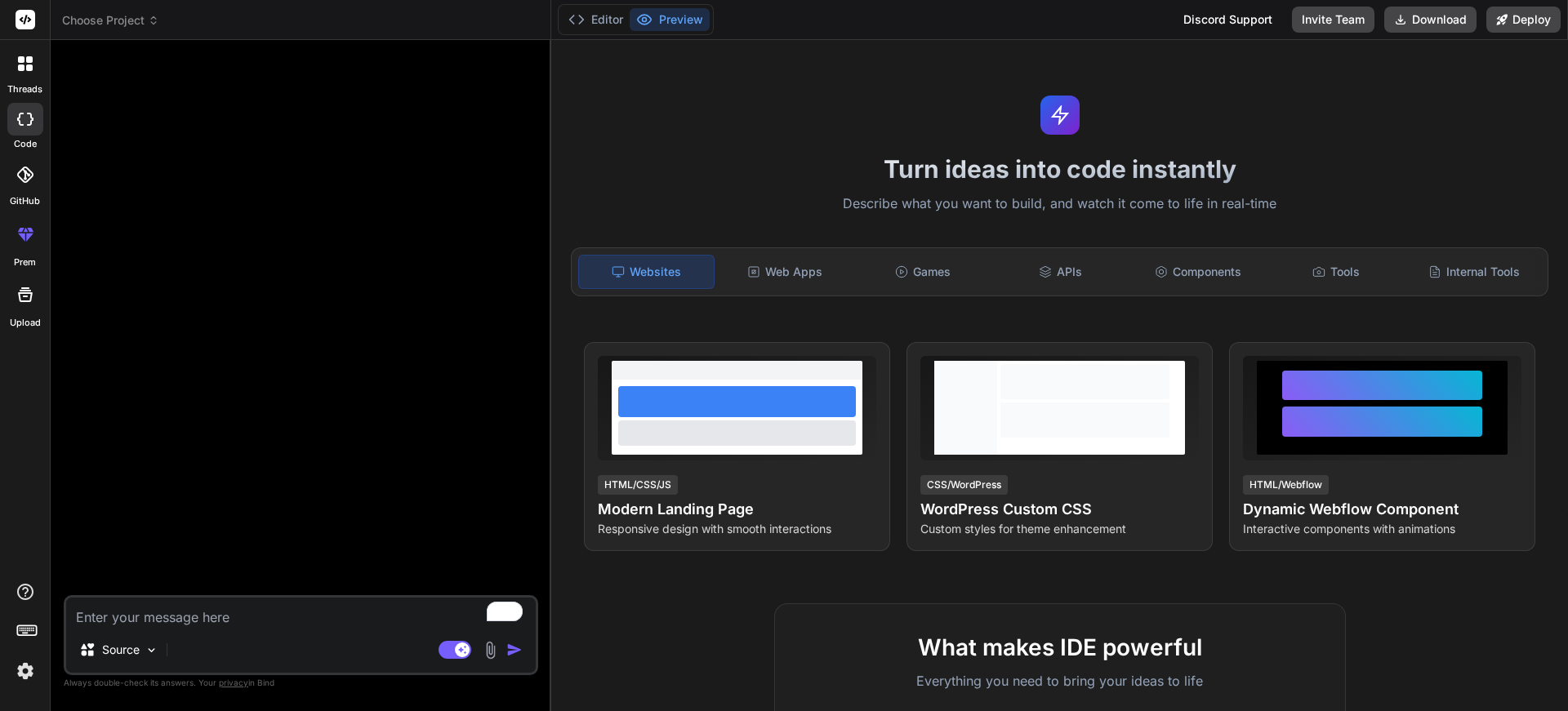
paste textarea "[URL]"
type textarea "[URL]"
type textarea "x"
type textarea "[URL]"
type textarea "x"
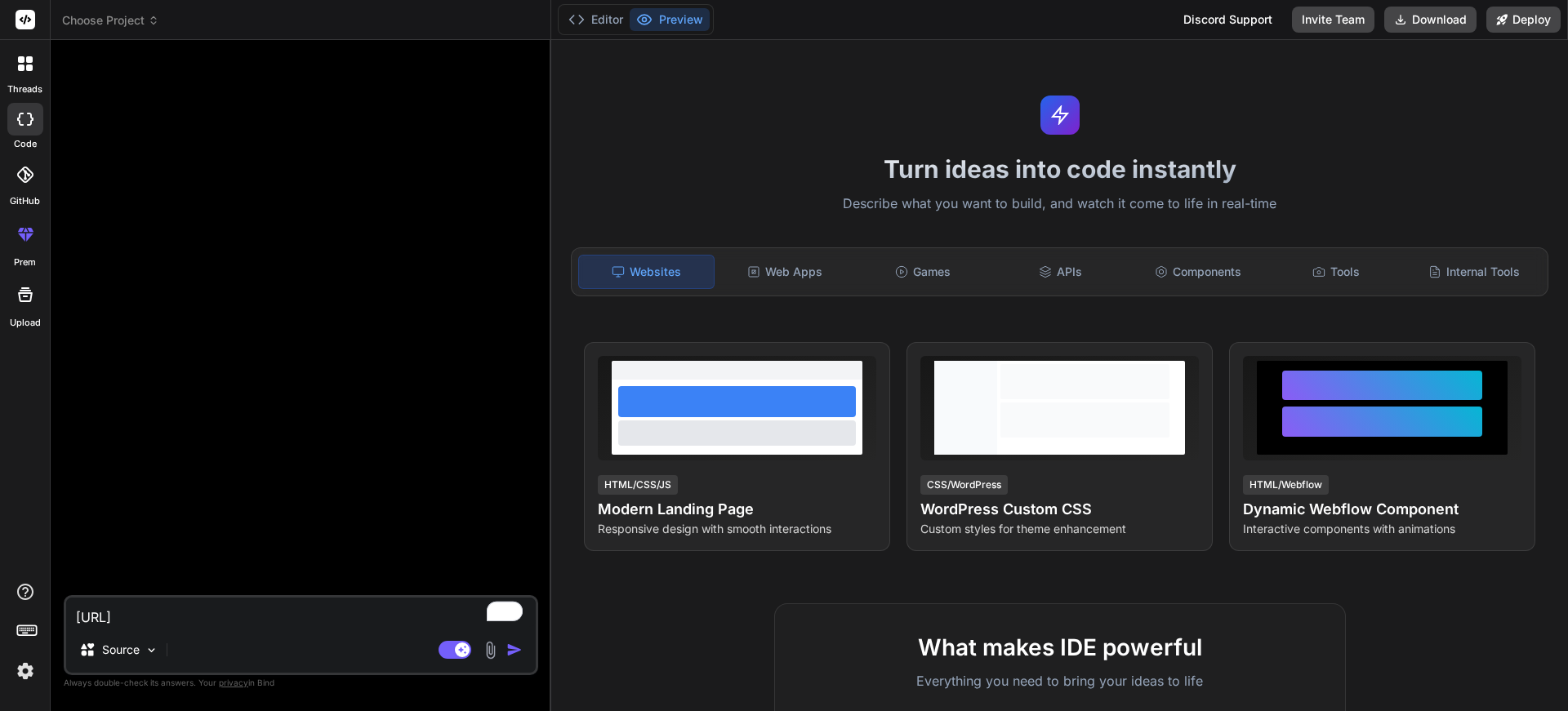
type textarea "[URL] C"
type textarea "x"
type textarea "[URL] CR"
type textarea "x"
type textarea "[URL] CRE"
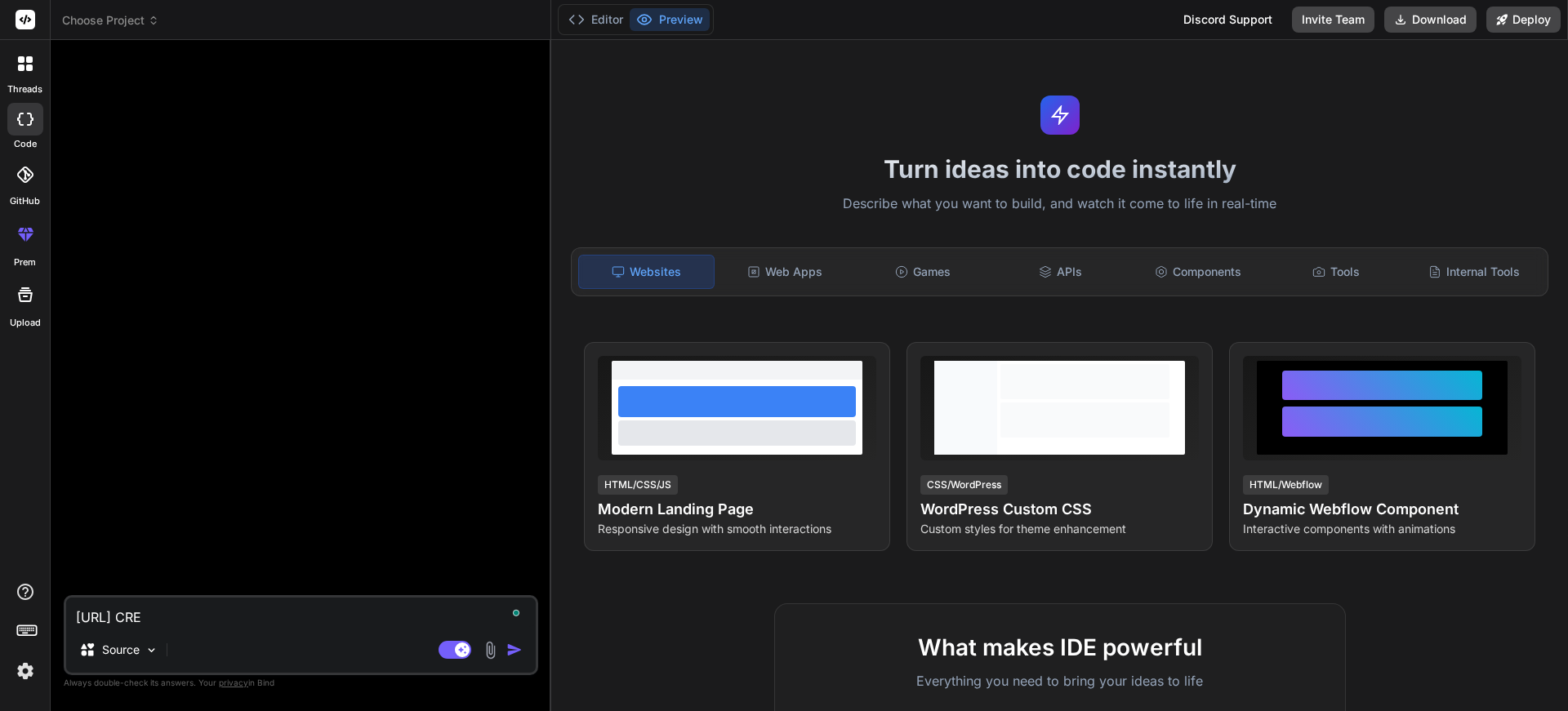
type textarea "x"
type textarea "[URL] CREA"
type textarea "x"
type textarea "[URL] CRE"
type textarea "x"
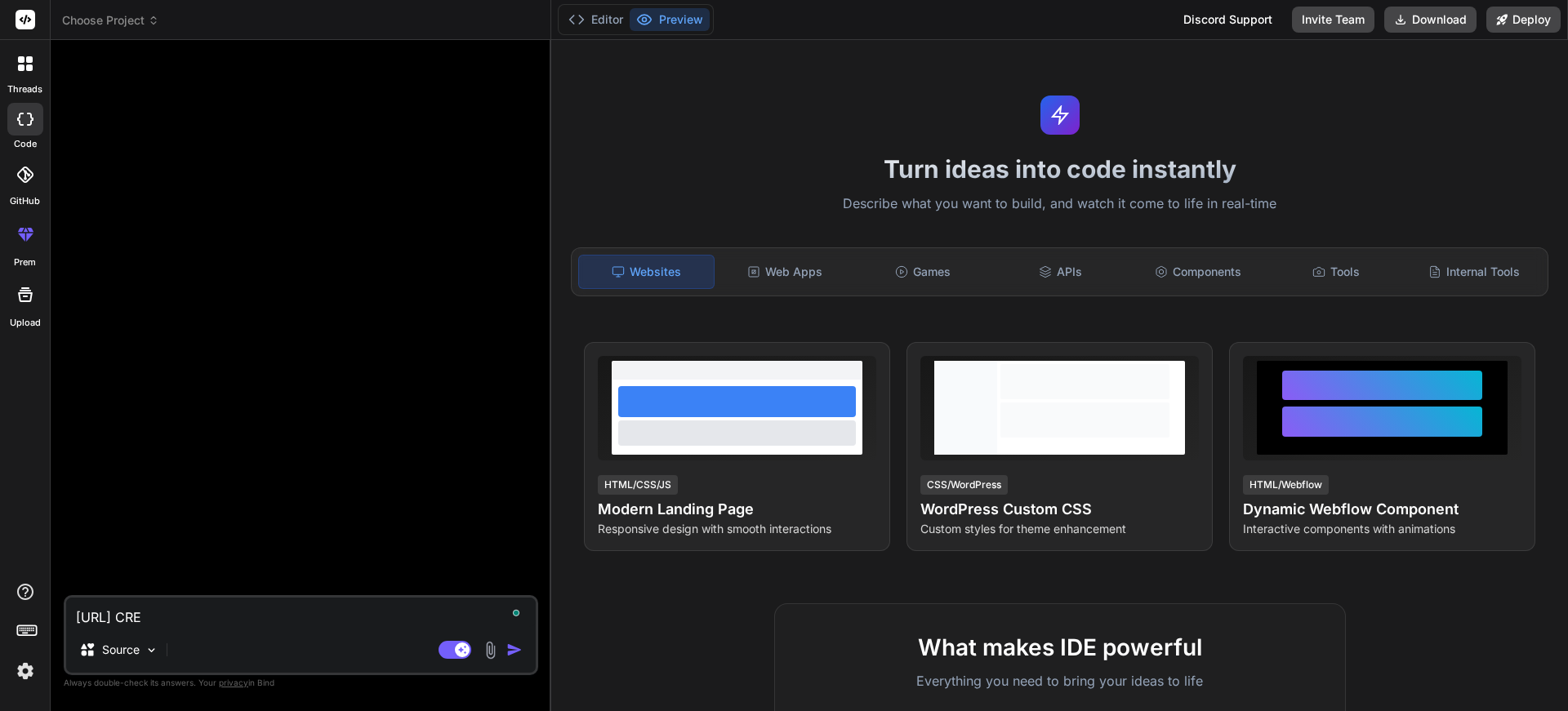
type textarea "[URL] CR"
type textarea "x"
type textarea "[URL] C"
type textarea "x"
type textarea "[URL]"
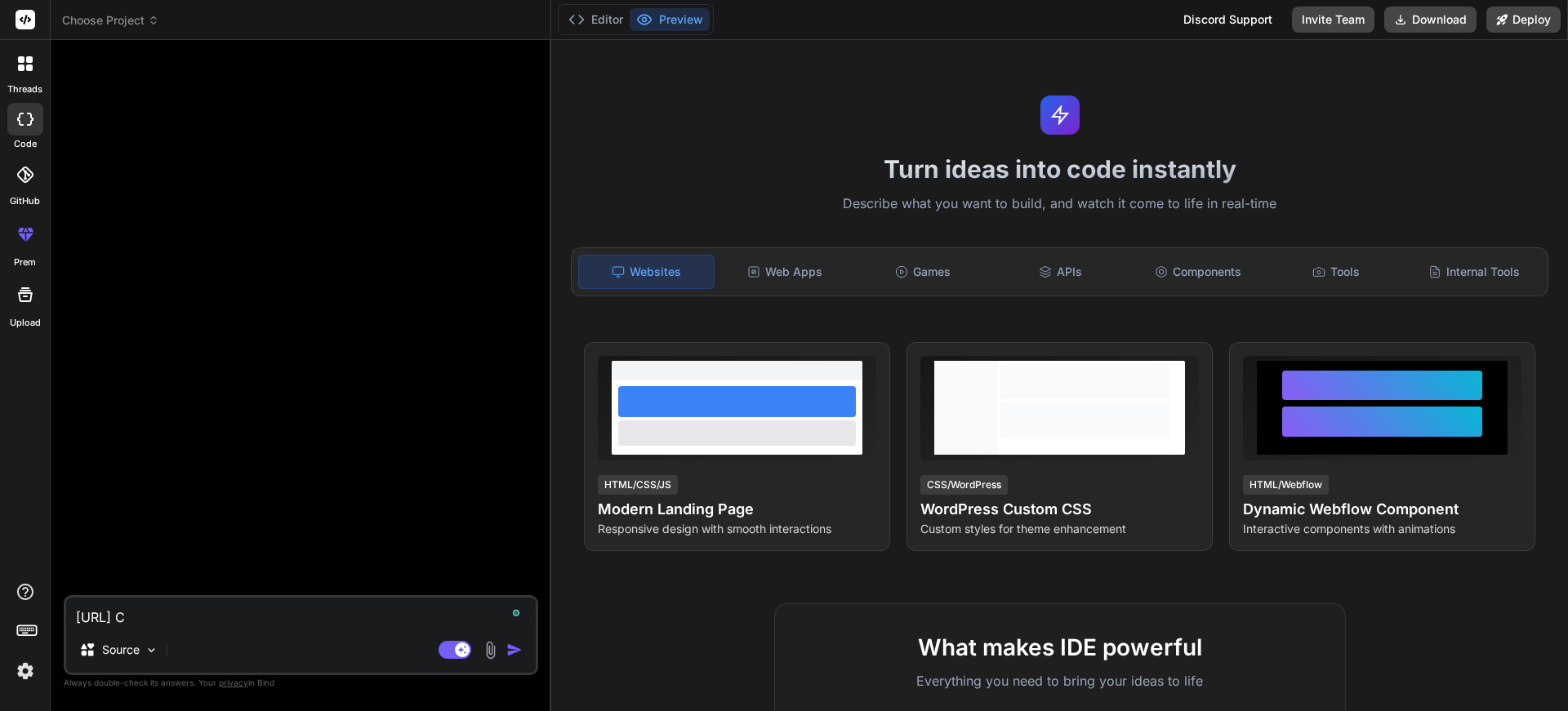
type textarea "x"
type textarea "[URL] c"
type textarea "x"
type textarea "[URL] cr"
type textarea "x"
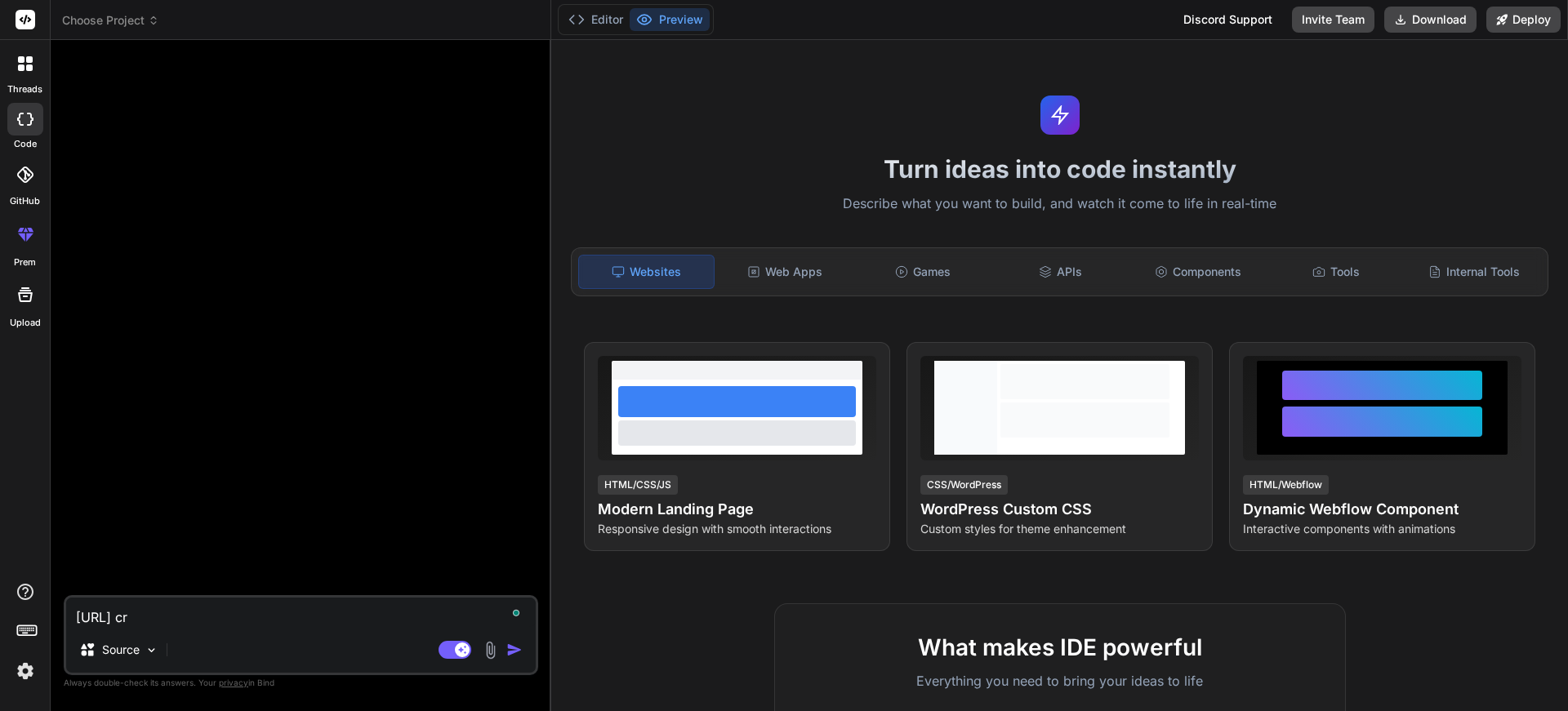
type textarea "[URL] cre"
type textarea "x"
type textarea "[URL] crea"
type textarea "x"
type textarea "[URL] creaz"
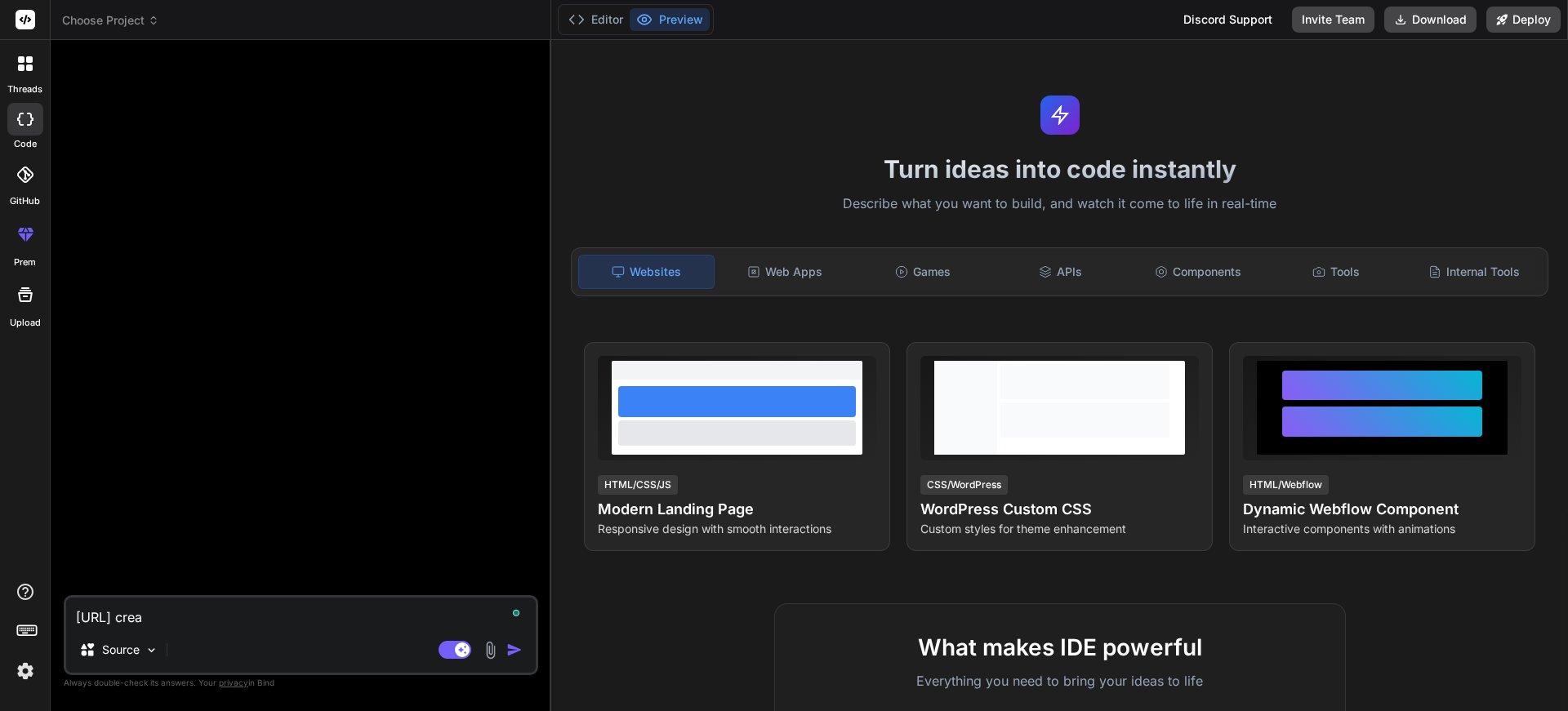
type textarea "x"
type textarea "[URL] creaza"
type textarea "x"
type textarea "[URL] creaza"
type textarea "x"
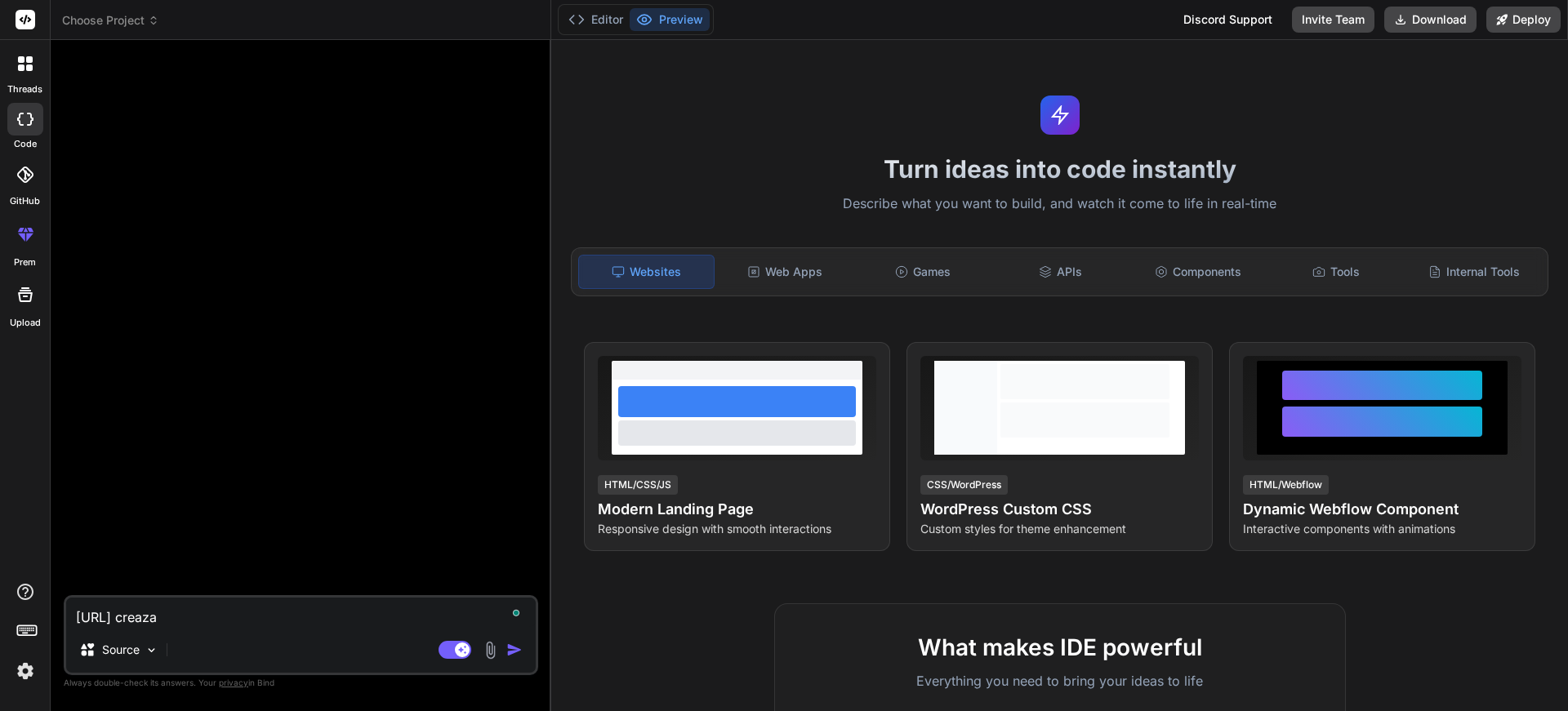
type textarea "[URL] creaza a"
type textarea "x"
type textarea "[URL] creaza ac"
type textarea "x"
type textarea "[URL] creaza ace"
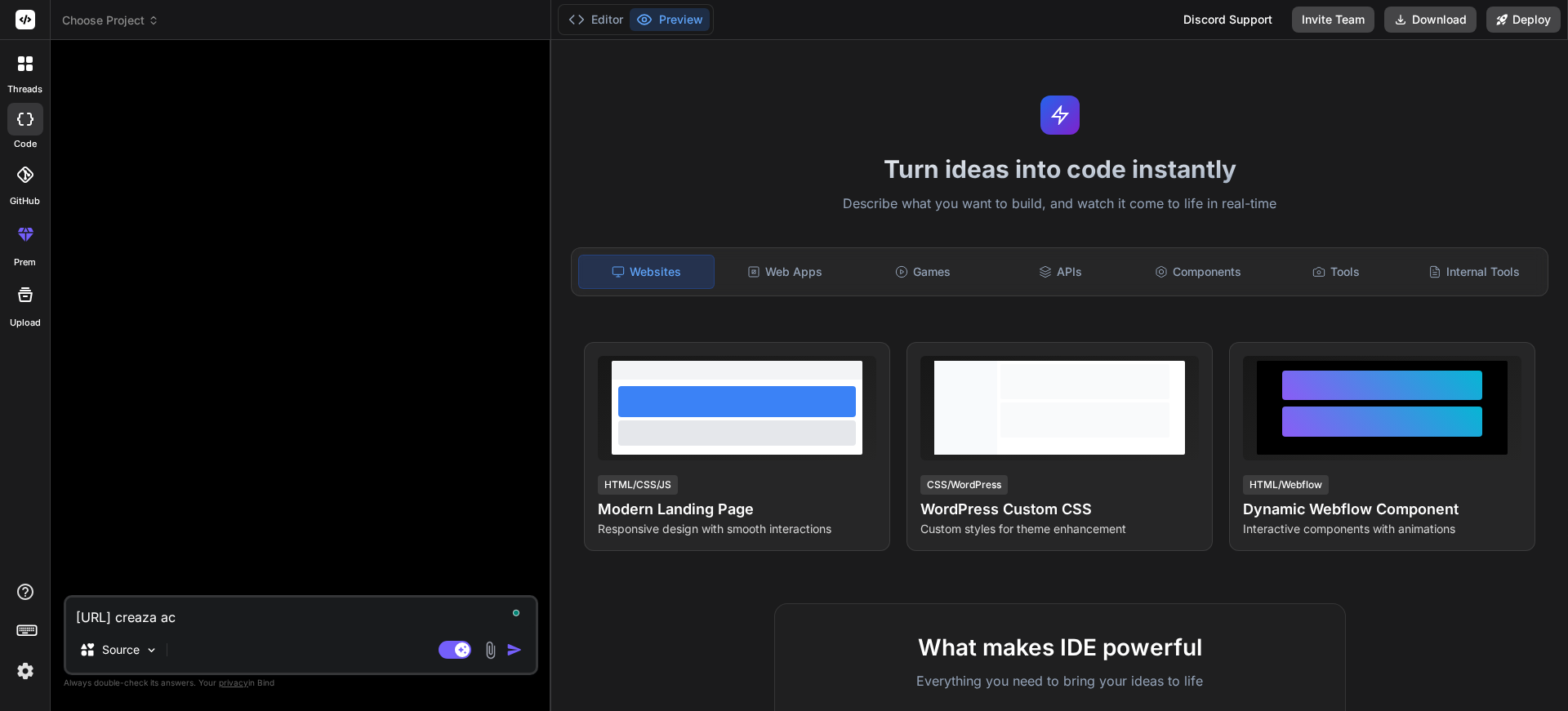
type textarea "x"
type textarea "[URL] creaza aces"
type textarea "x"
type textarea "[URL] creaza acest"
type textarea "x"
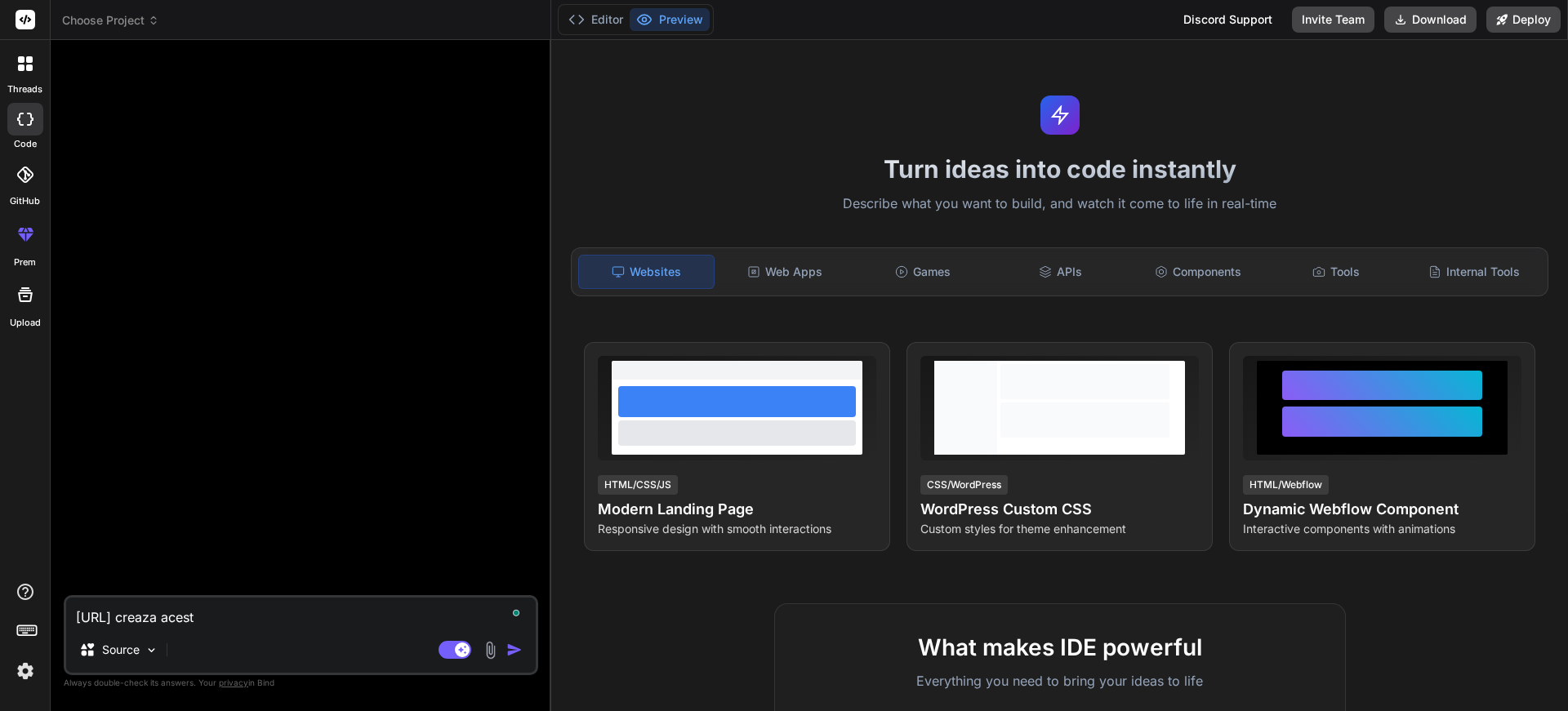
type textarea "[URL] creaza acest"
type textarea "x"
type textarea "[URL] creaza acest"
type textarea "x"
type textarea "[URL] creaza aces"
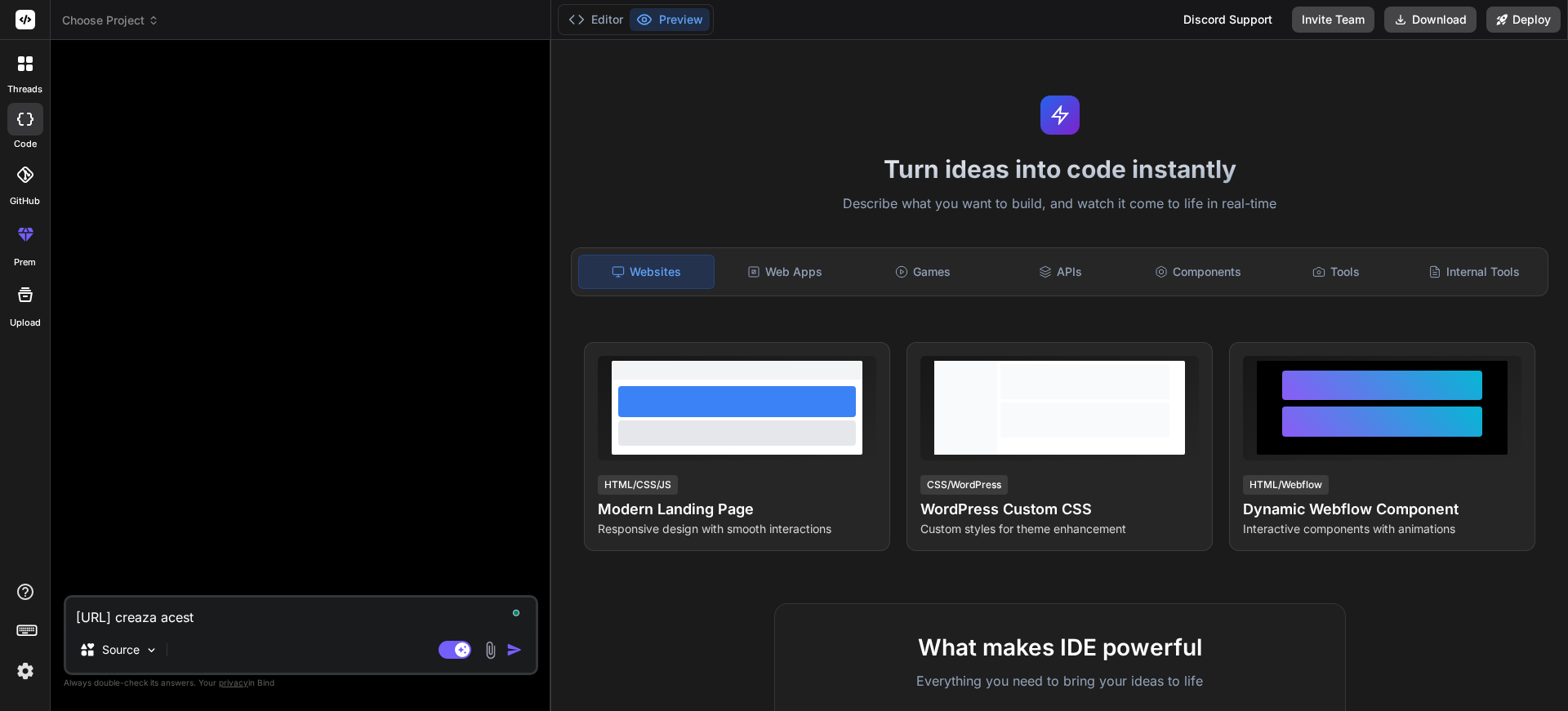
type textarea "x"
type textarea "[URL] creaza ace"
type textarea "x"
type textarea "[URL] creaza ac"
type textarea "x"
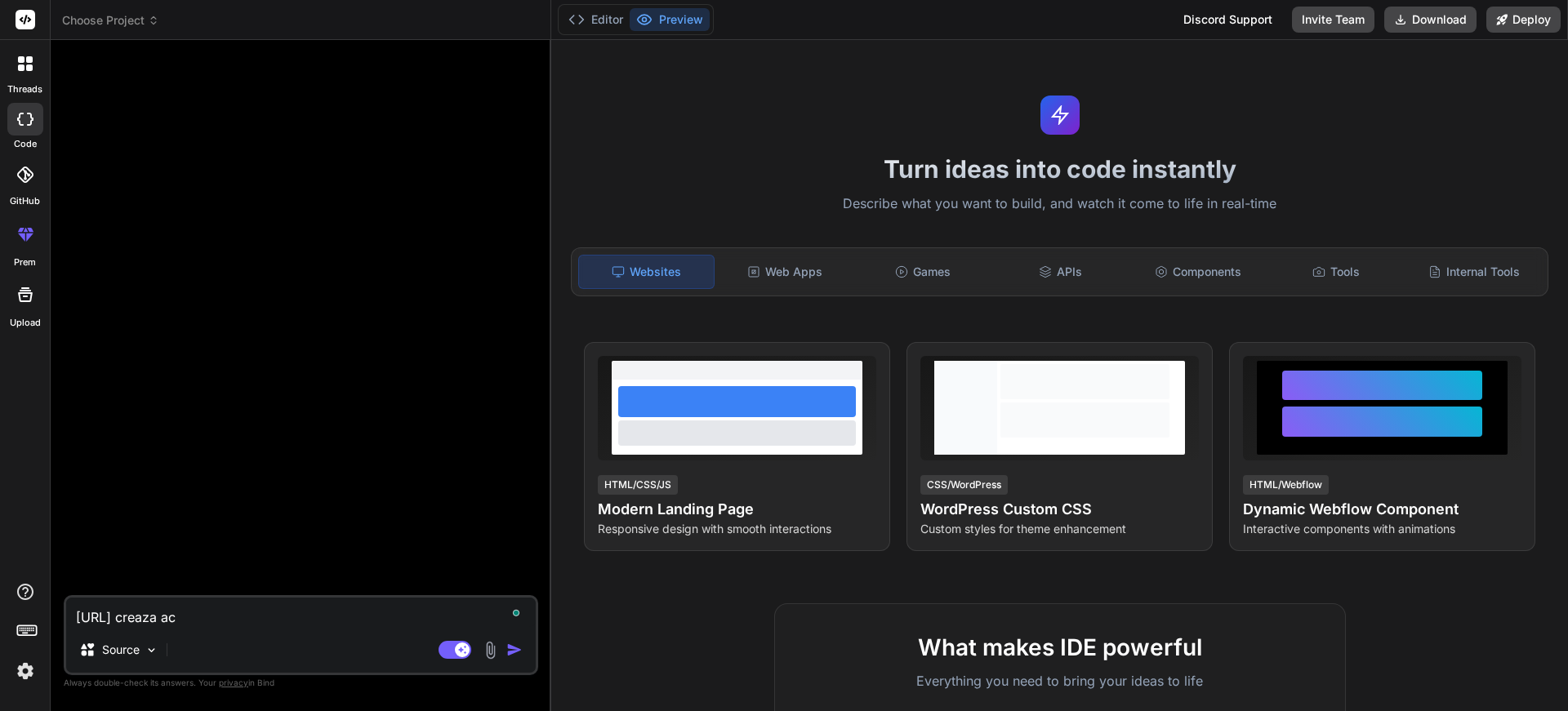
type textarea "[URL] creaza a"
type textarea "x"
type textarea "[URL] creaza"
type textarea "x"
type textarea "[URL] creaza"
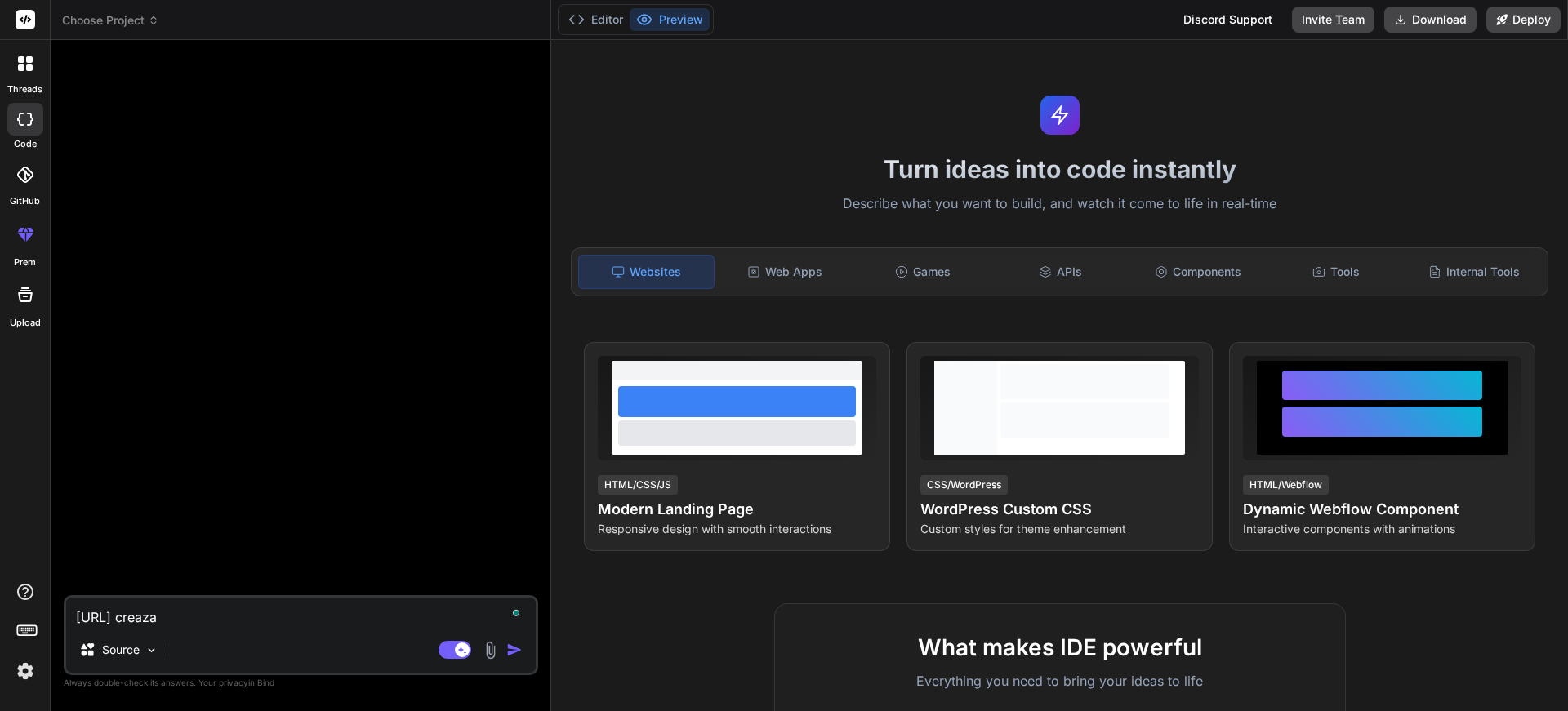
type textarea "x"
type textarea "[URL] creaz"
type textarea "x"
type textarea "[URL] crea"
type textarea "x"
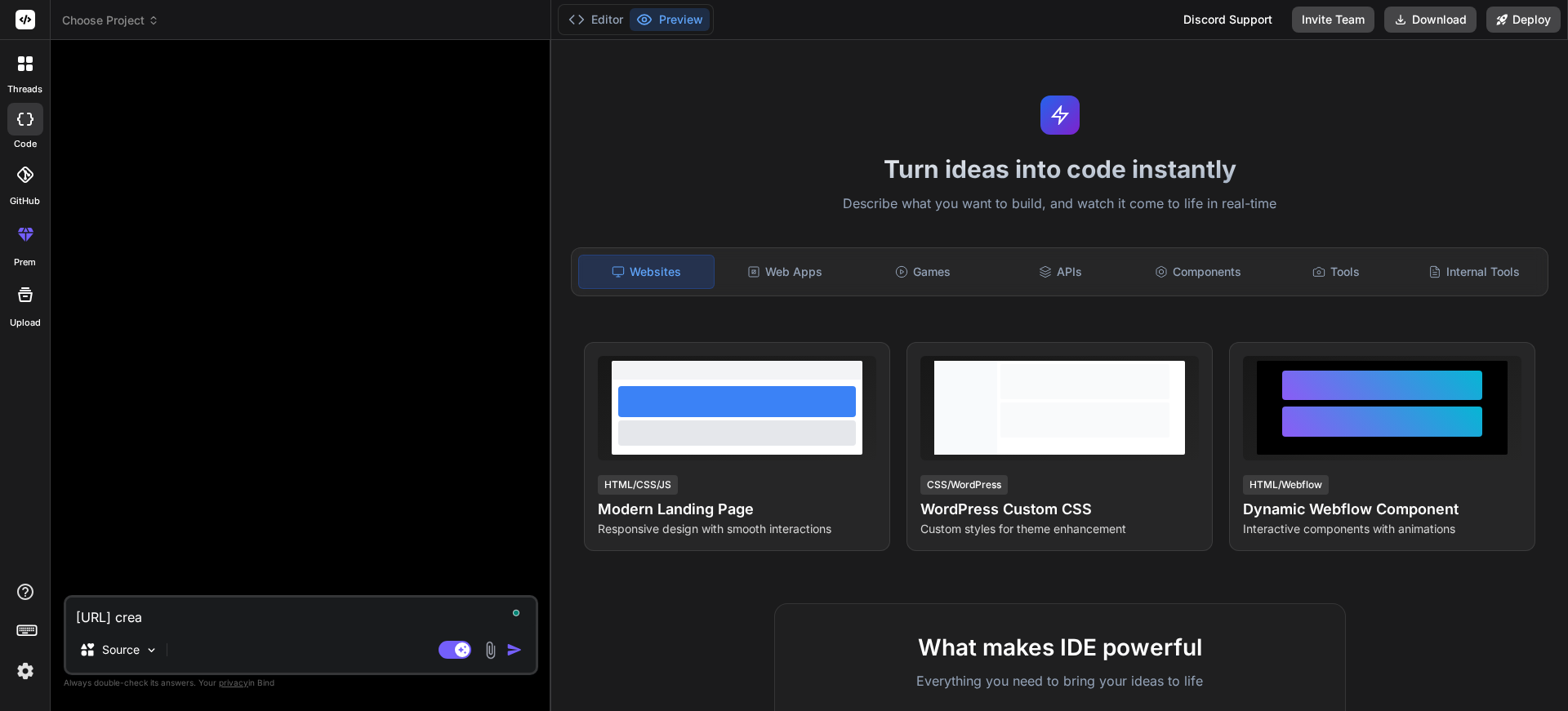
type textarea "[URL] cre"
type textarea "x"
type textarea "[URL] cr"
type textarea "x"
type textarea "[URL] c"
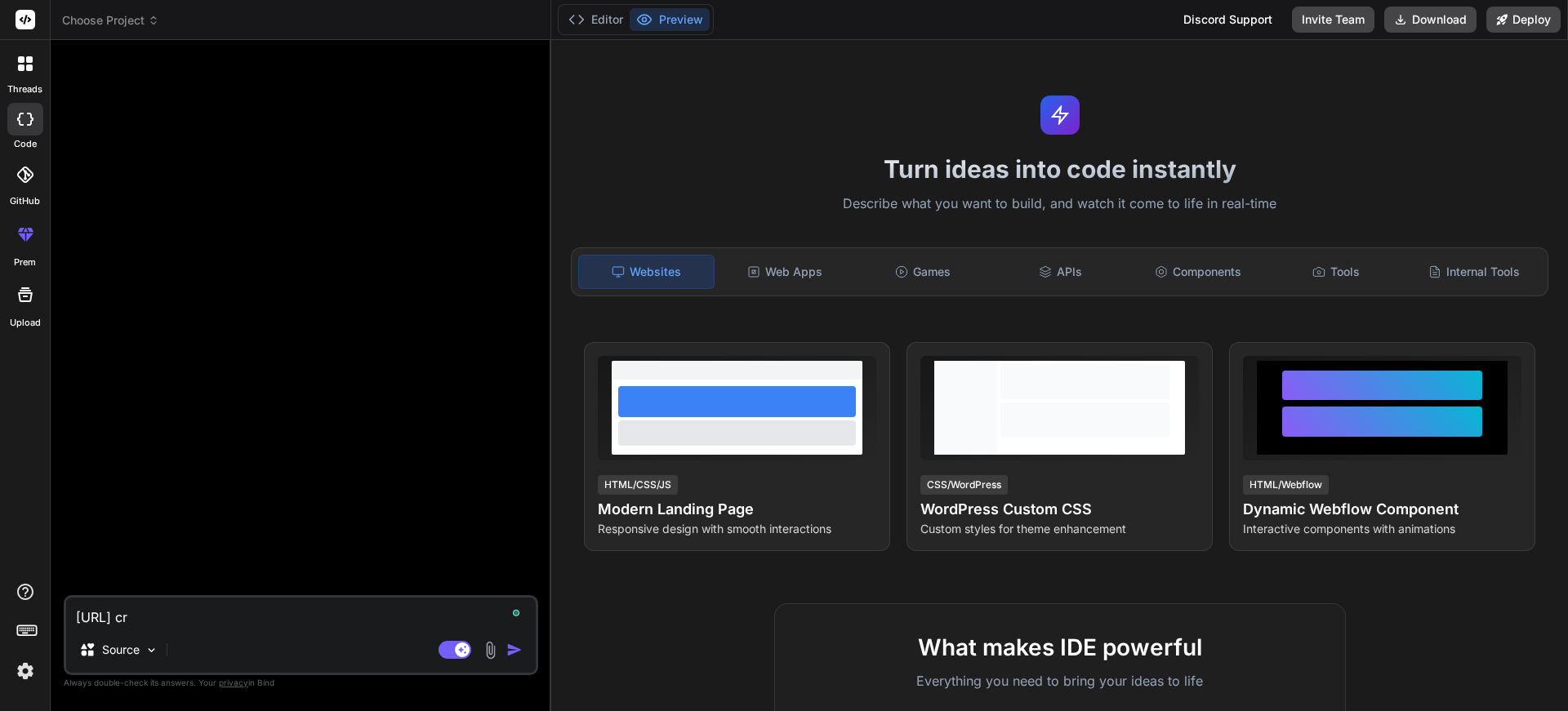
type textarea "x"
type textarea "[URL]"
type textarea "x"
type textarea "[URL] p"
type textarea "x"
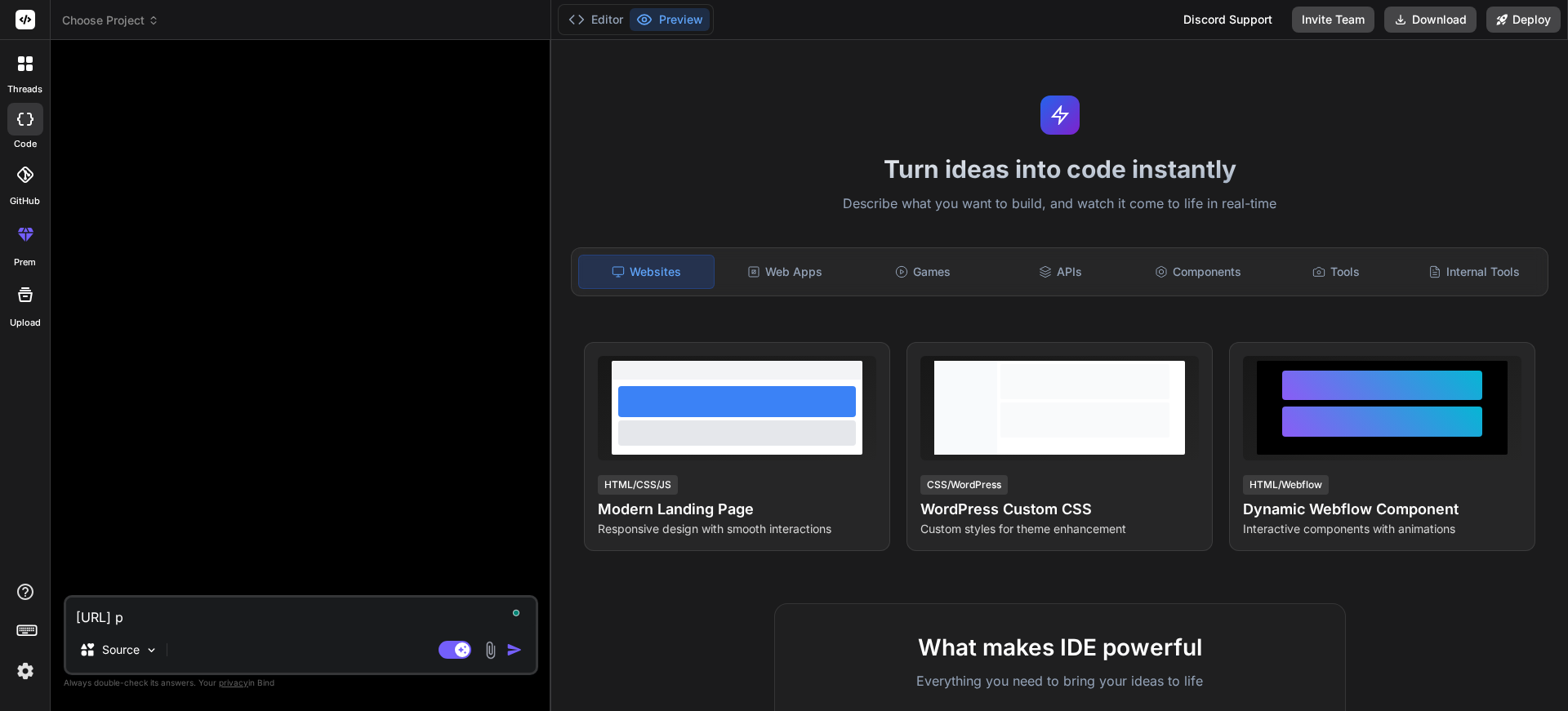
type textarea "[URL] po"
type textarea "x"
type textarea "[URL] pot"
type textarea "x"
type textarea "[URL] poti"
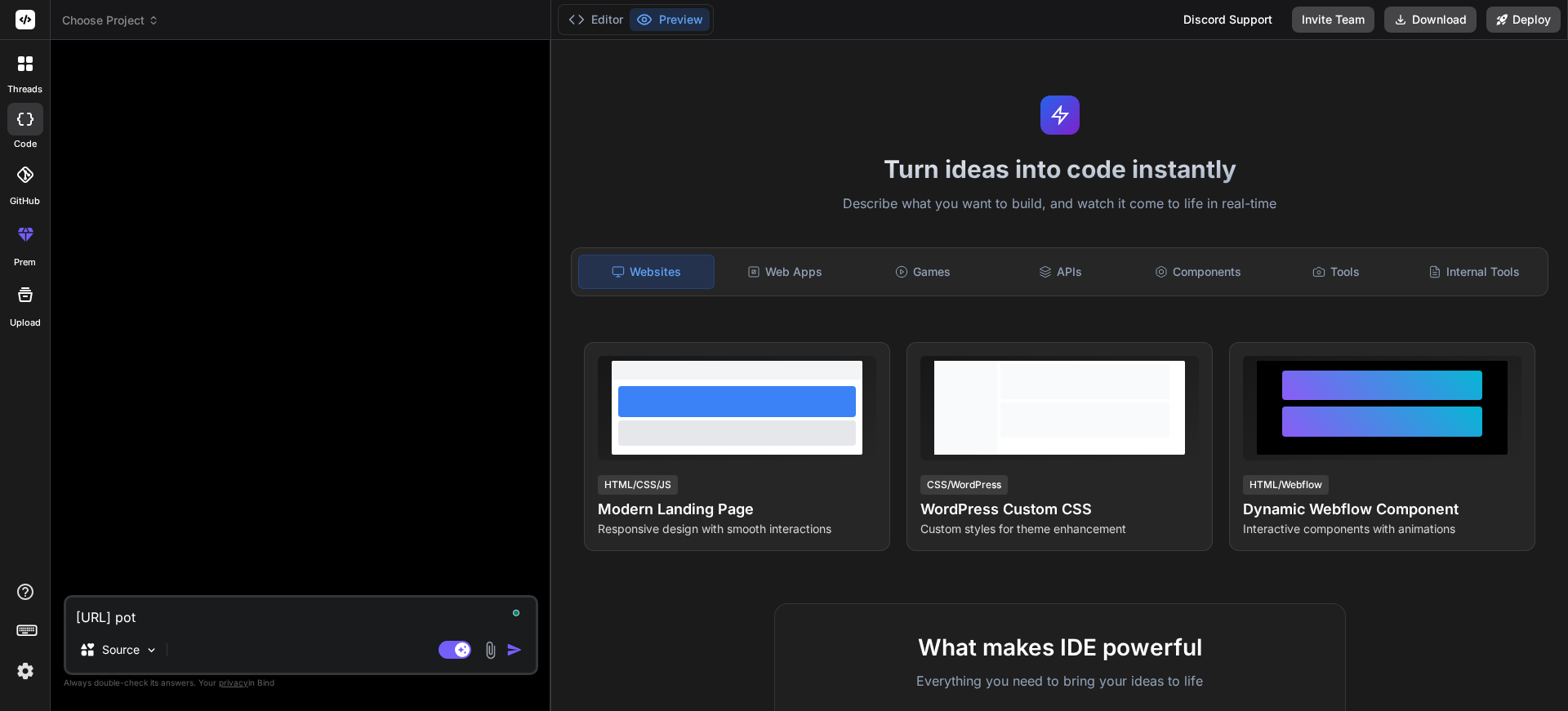
type textarea "x"
type textarea "[URL] poti"
type textarea "x"
type textarea "[URL] poti c"
type textarea "x"
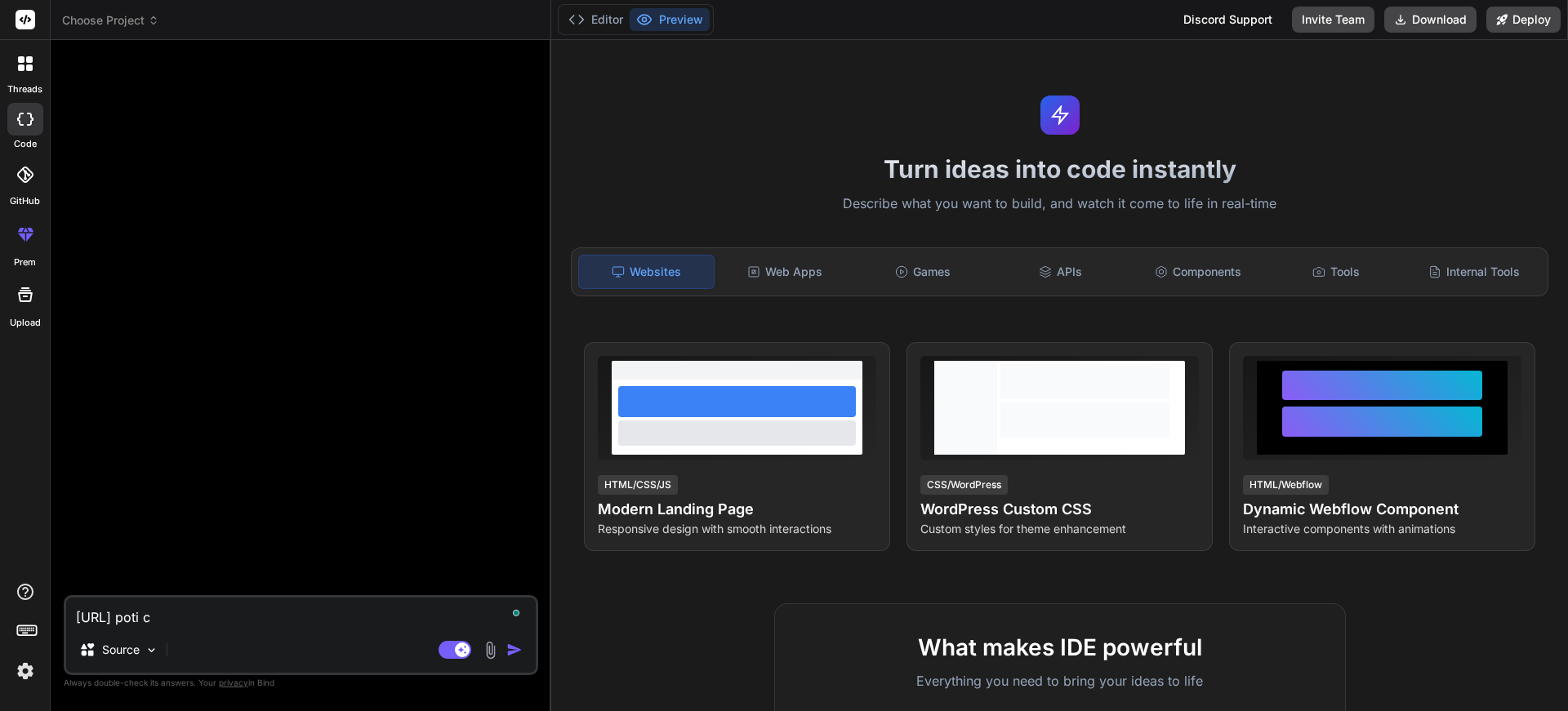
type textarea "[URL] [PERSON_NAME]"
type textarea "x"
type textarea "[URL] poti cre"
type textarea "x"
type textarea "[URL] poti crea"
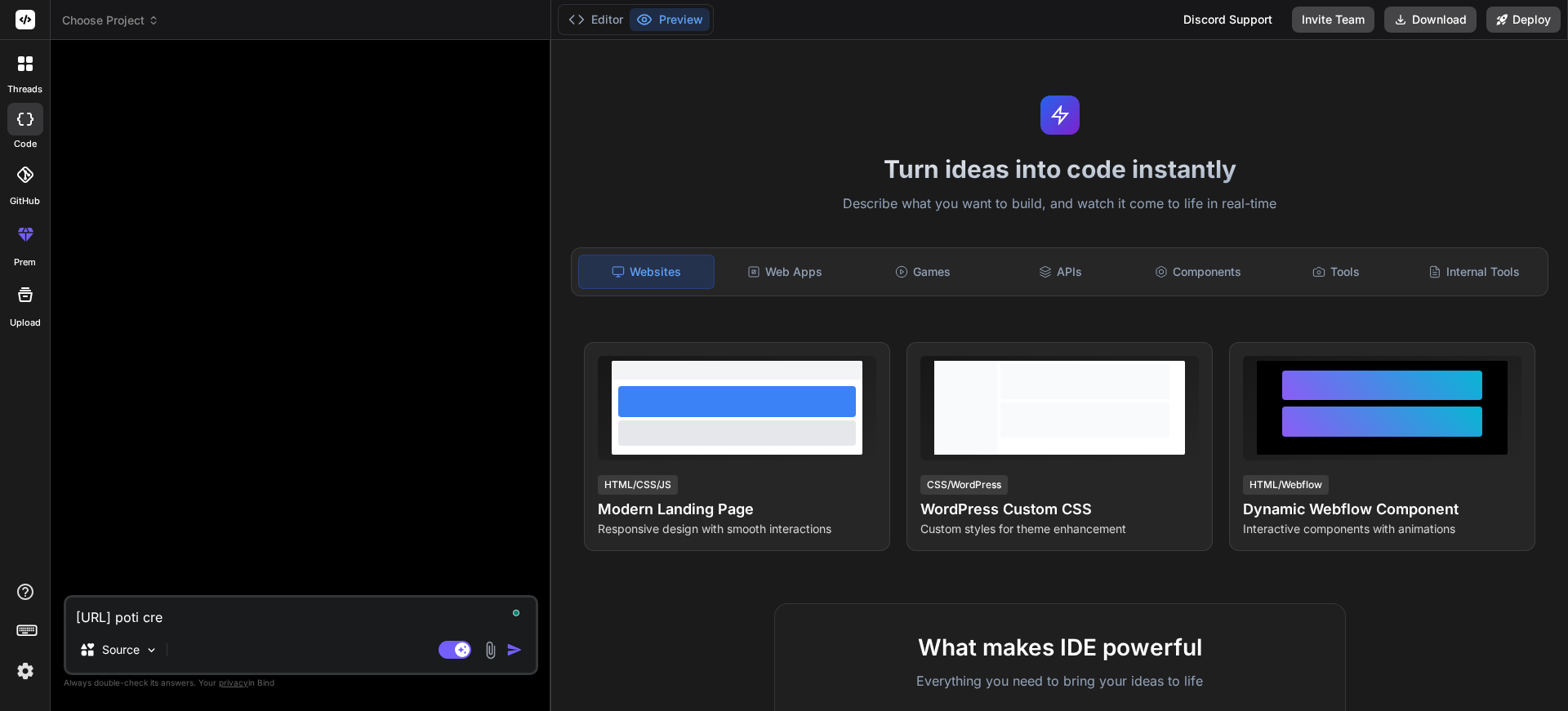
type textarea "x"
type textarea "[URL] poti crea"
type textarea "x"
type textarea "[URL] poti crea a"
type textarea "x"
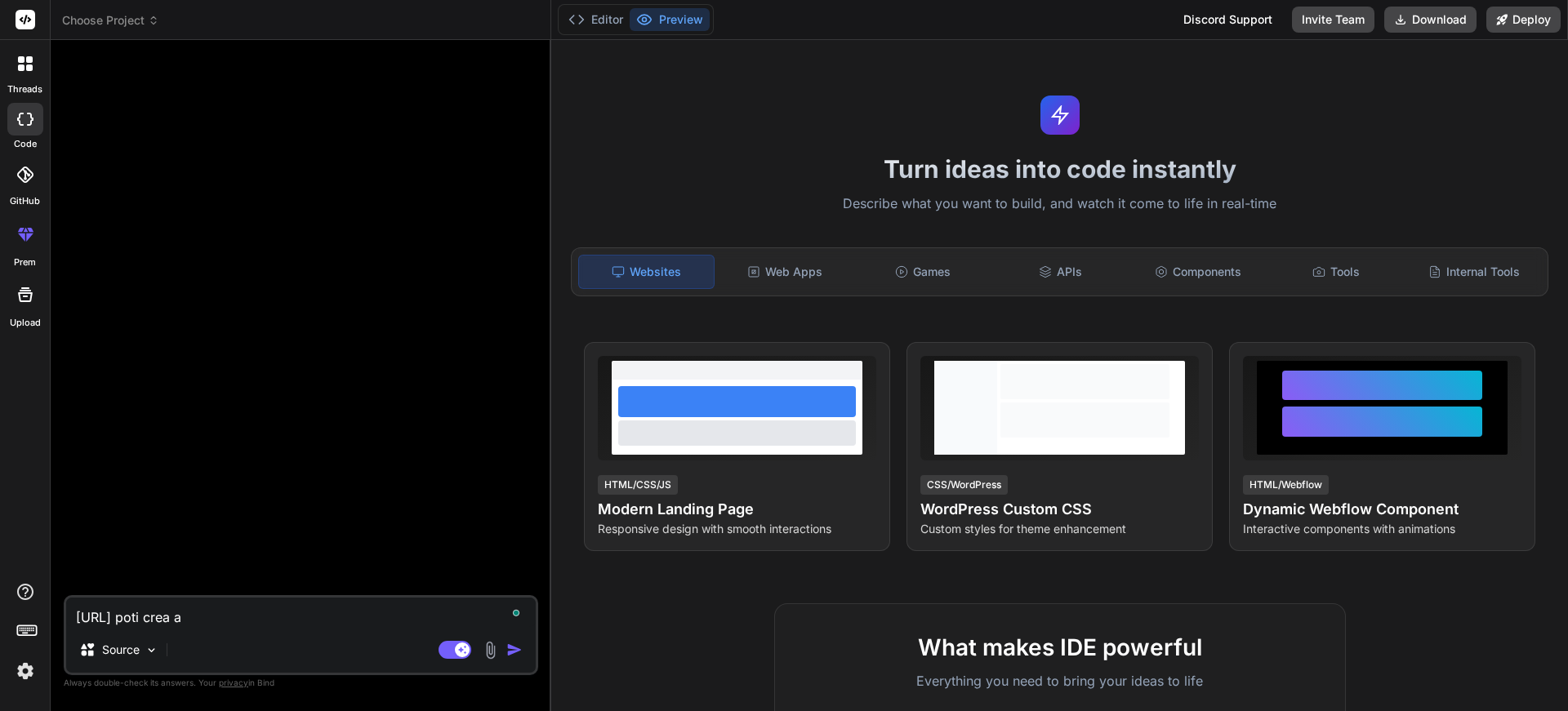
type textarea "[URL] poti crea ac"
type textarea "x"
type textarea "[URL] poti crea ace"
type textarea "x"
type textarea "[URL] poti crea aces"
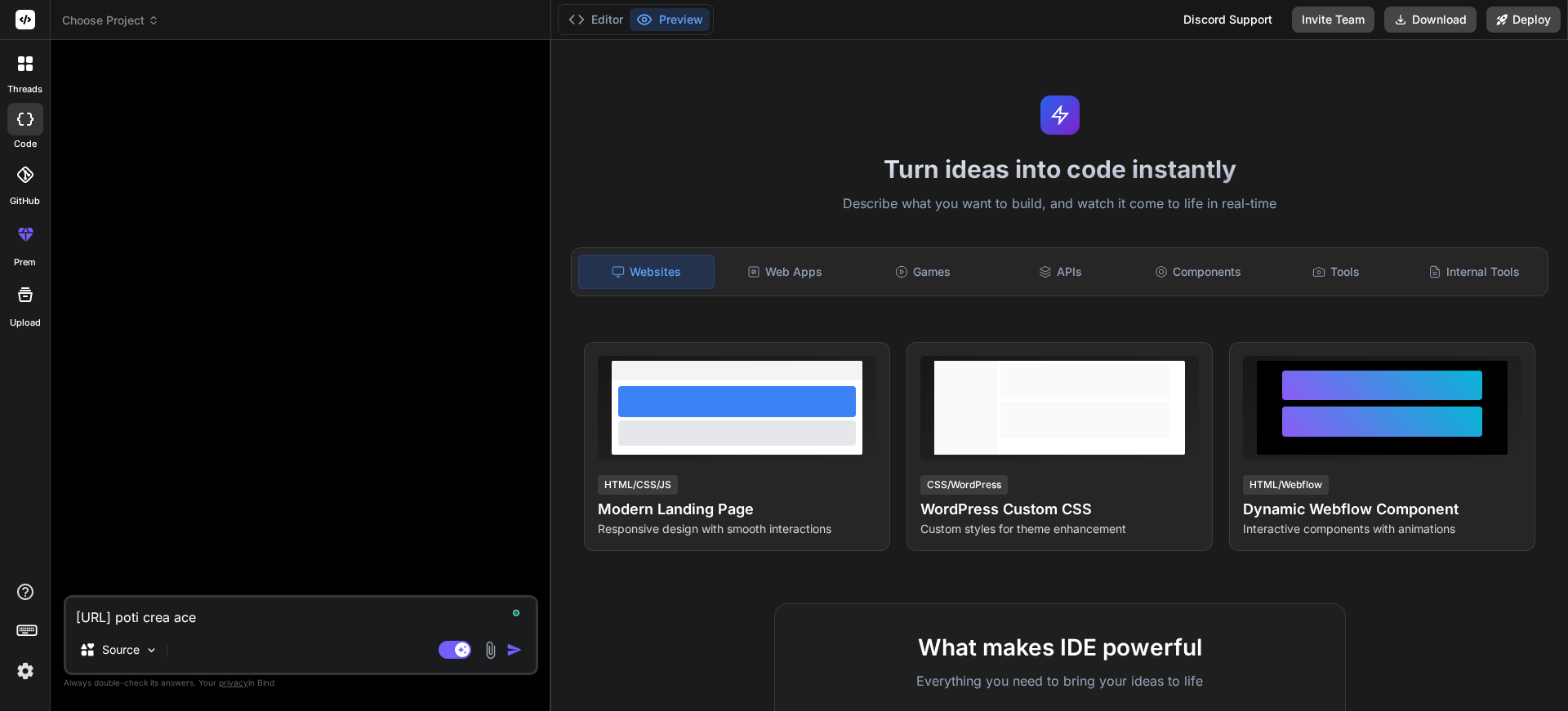
type textarea "x"
type textarea "[URL] poti crea acest"
type textarea "x"
type textarea "[URL] poti crea acest"
type textarea "x"
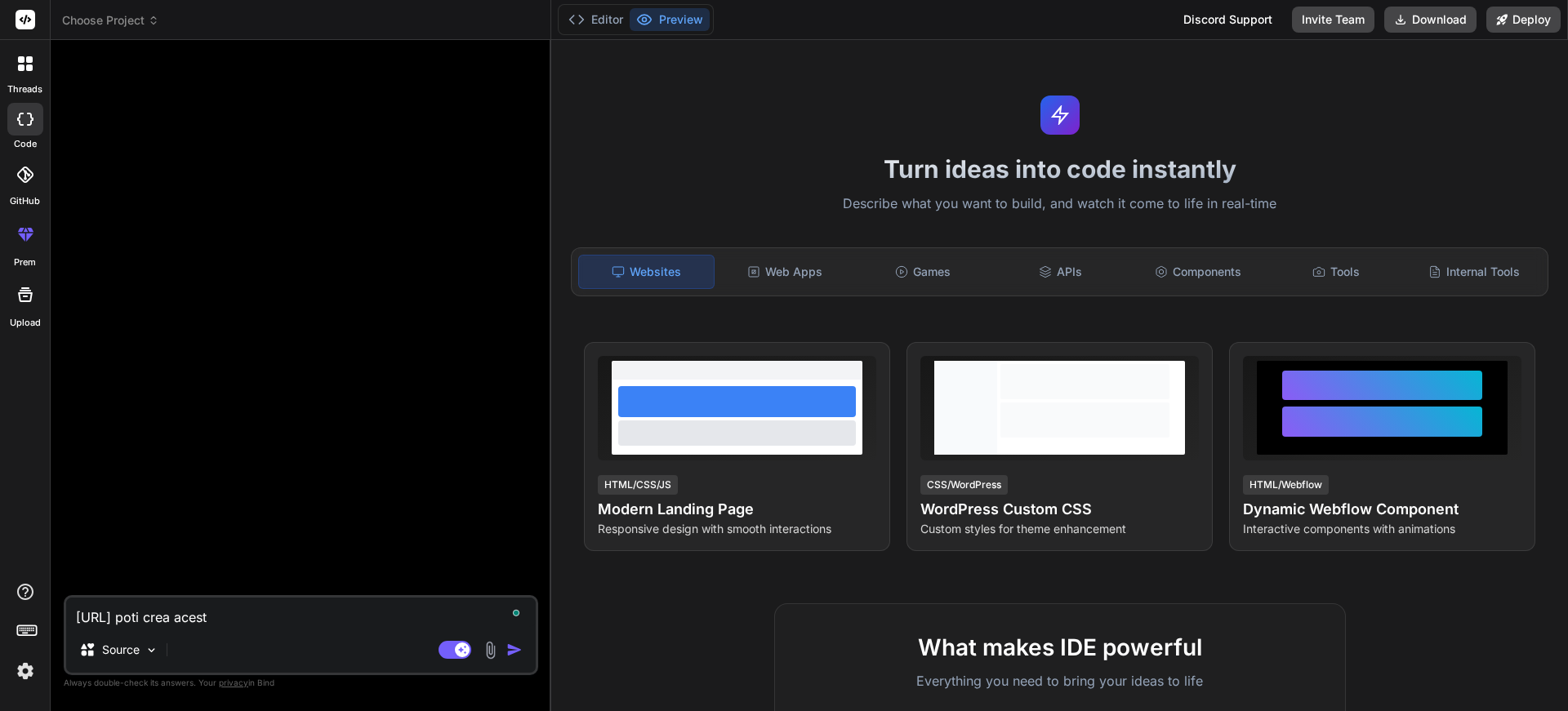
type textarea "[URL] poti crea acest s"
type textarea "x"
type textarea "[URL] poti crea acest si"
type textarea "x"
type textarea "[URL] poti crea acest sit"
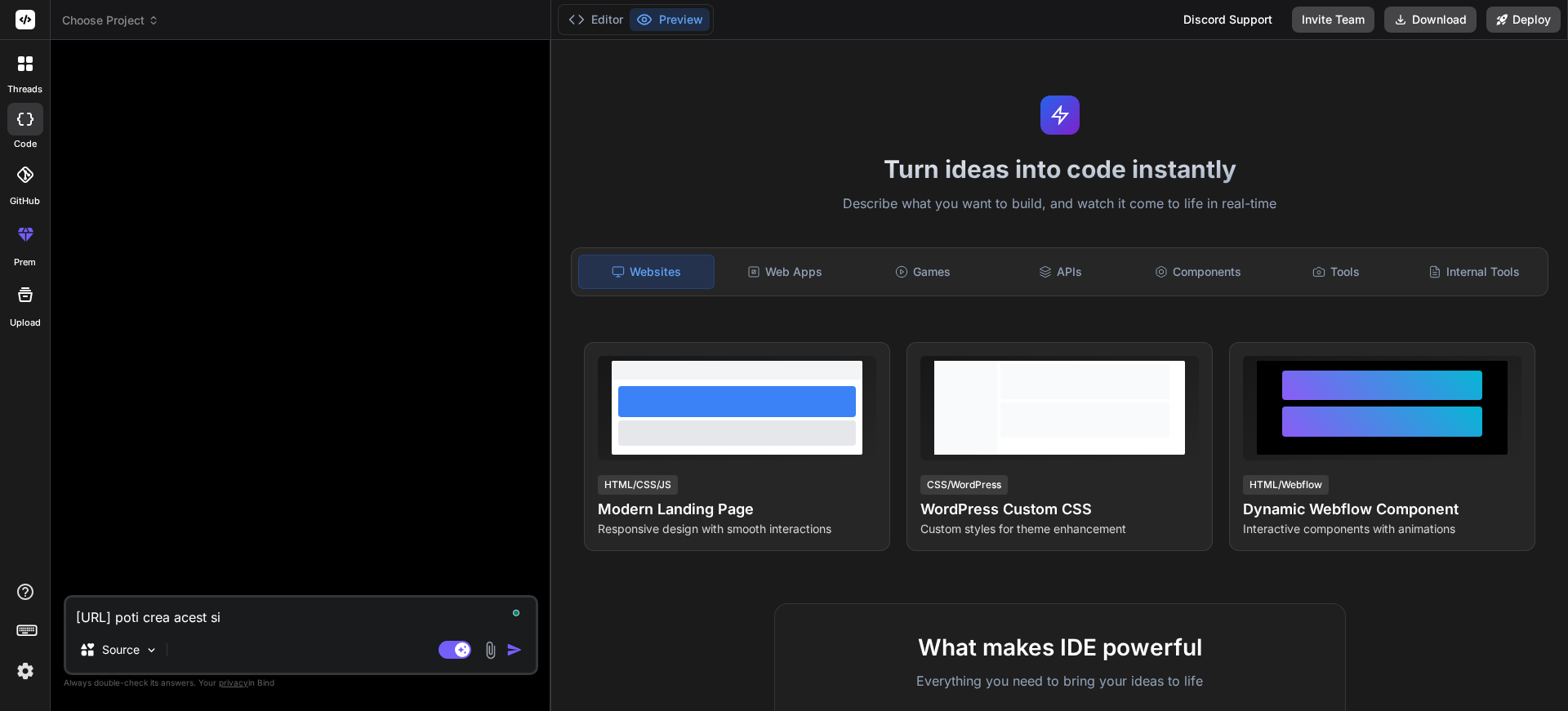
type textarea "x"
type textarea "[URL] poti crea acest site"
type textarea "x"
type textarea "[URL] poti crea acest site"
type textarea "x"
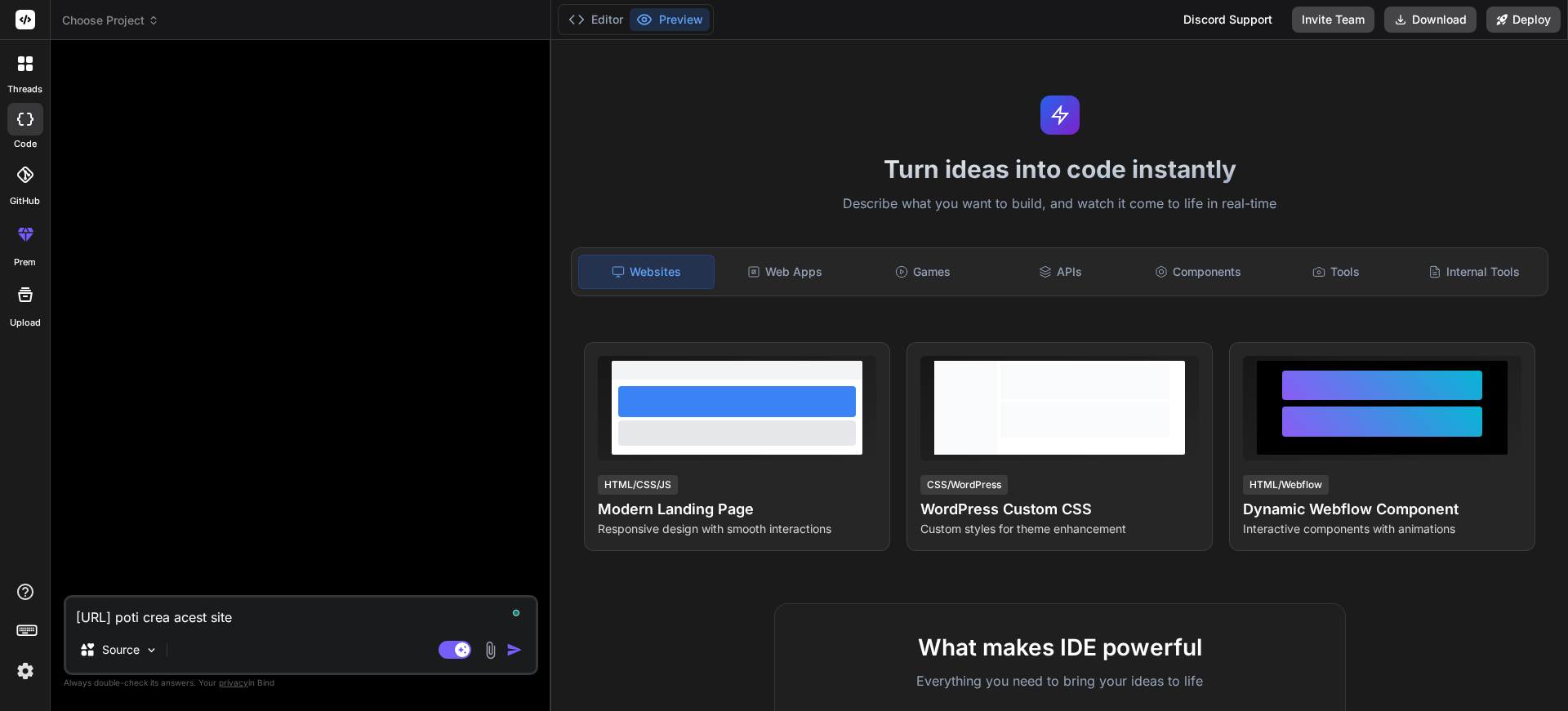
type textarea "[URL] poti crea acest site f"
type textarea "x"
type textarea "[URL] poti crea acest site"
type textarea "x"
type textarea "[URL] poti crea acest site p"
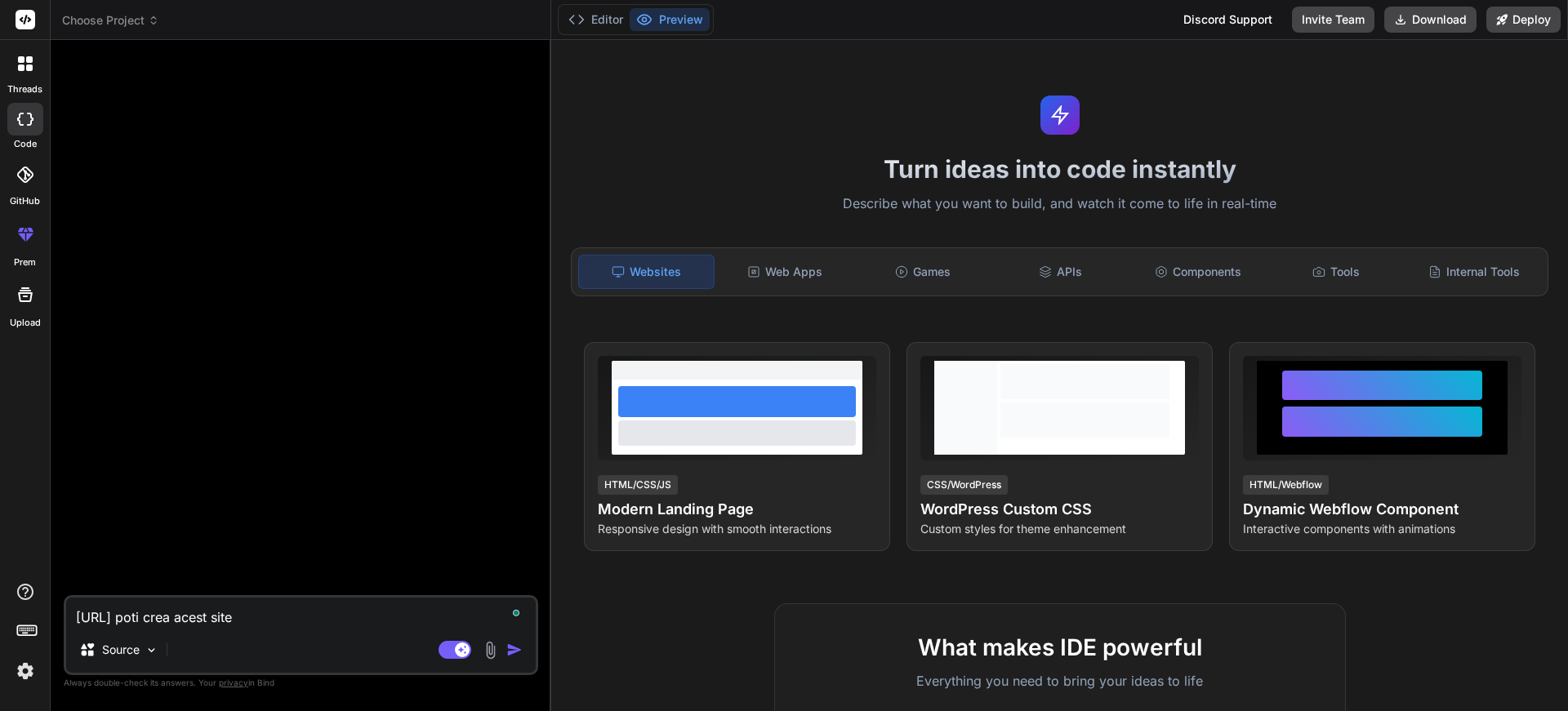
type textarea "x"
type textarea "[URL] poti crea acest site pe"
type textarea "x"
type textarea "[URL] poti crea acest site pen"
type textarea "x"
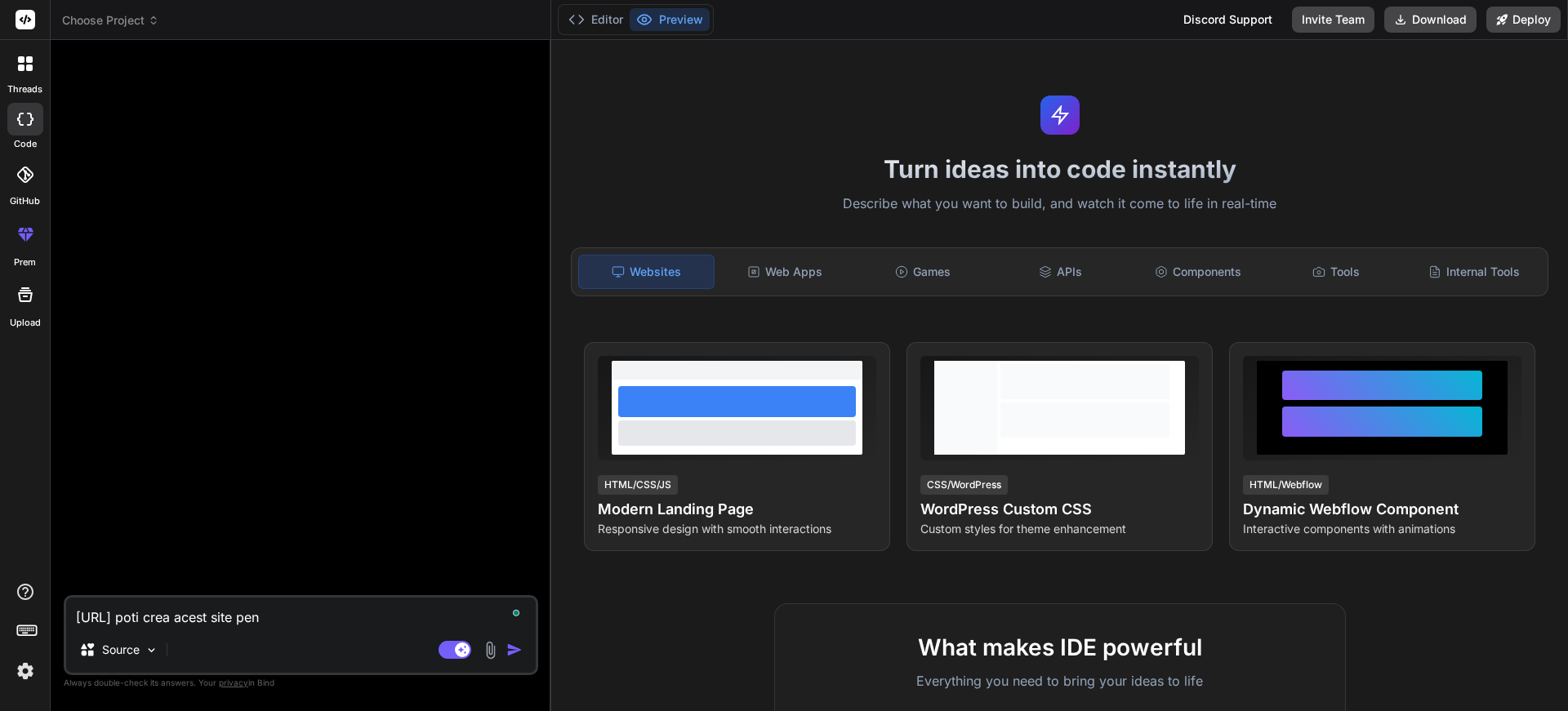
type textarea "[URL] poti crea acest site penn"
type textarea "x"
type textarea "[URL] poti crea acest site pennt"
type textarea "x"
type textarea "[URL] poti crea acest site penn"
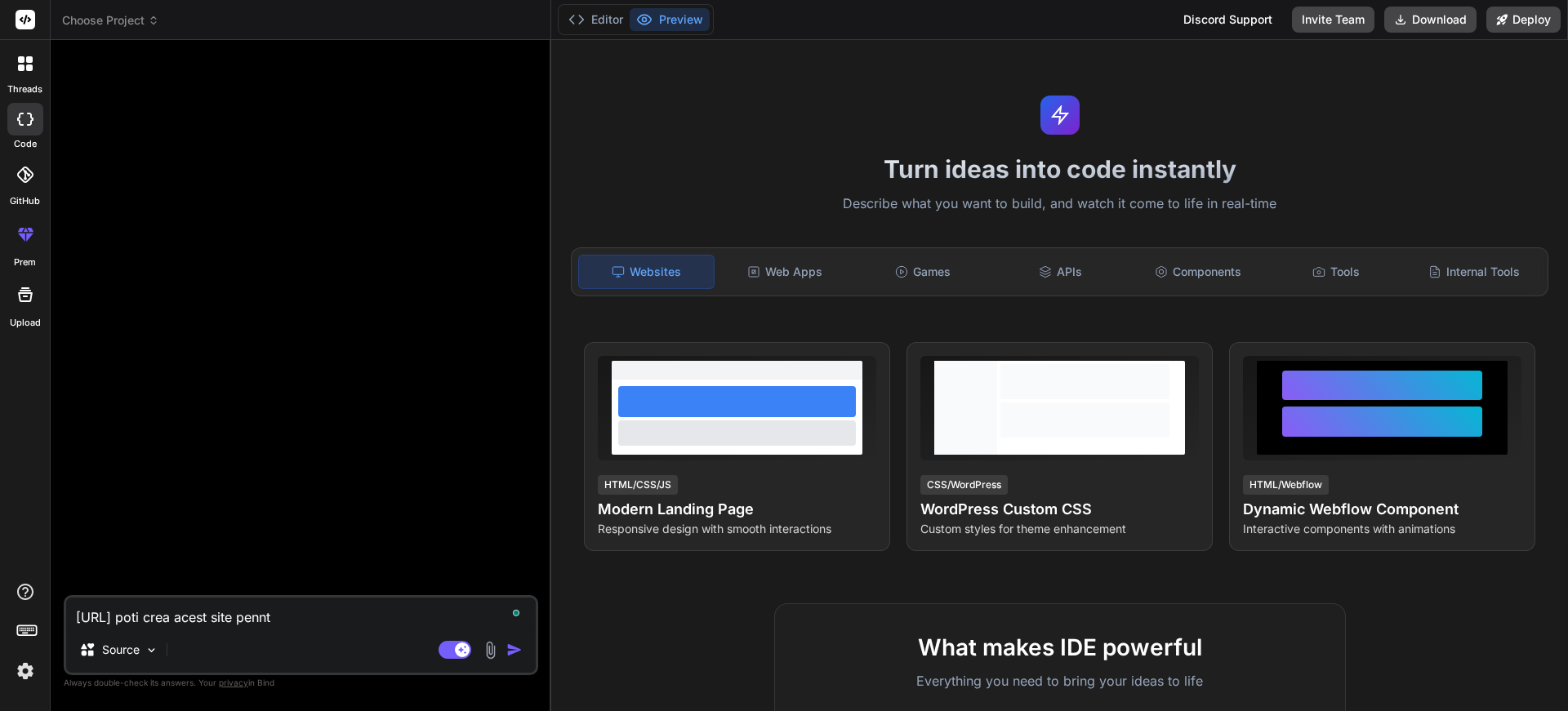
type textarea "x"
type textarea "[URL] poti crea acest site pen"
type textarea "x"
type textarea "[URL] poti crea acest site pent"
type textarea "x"
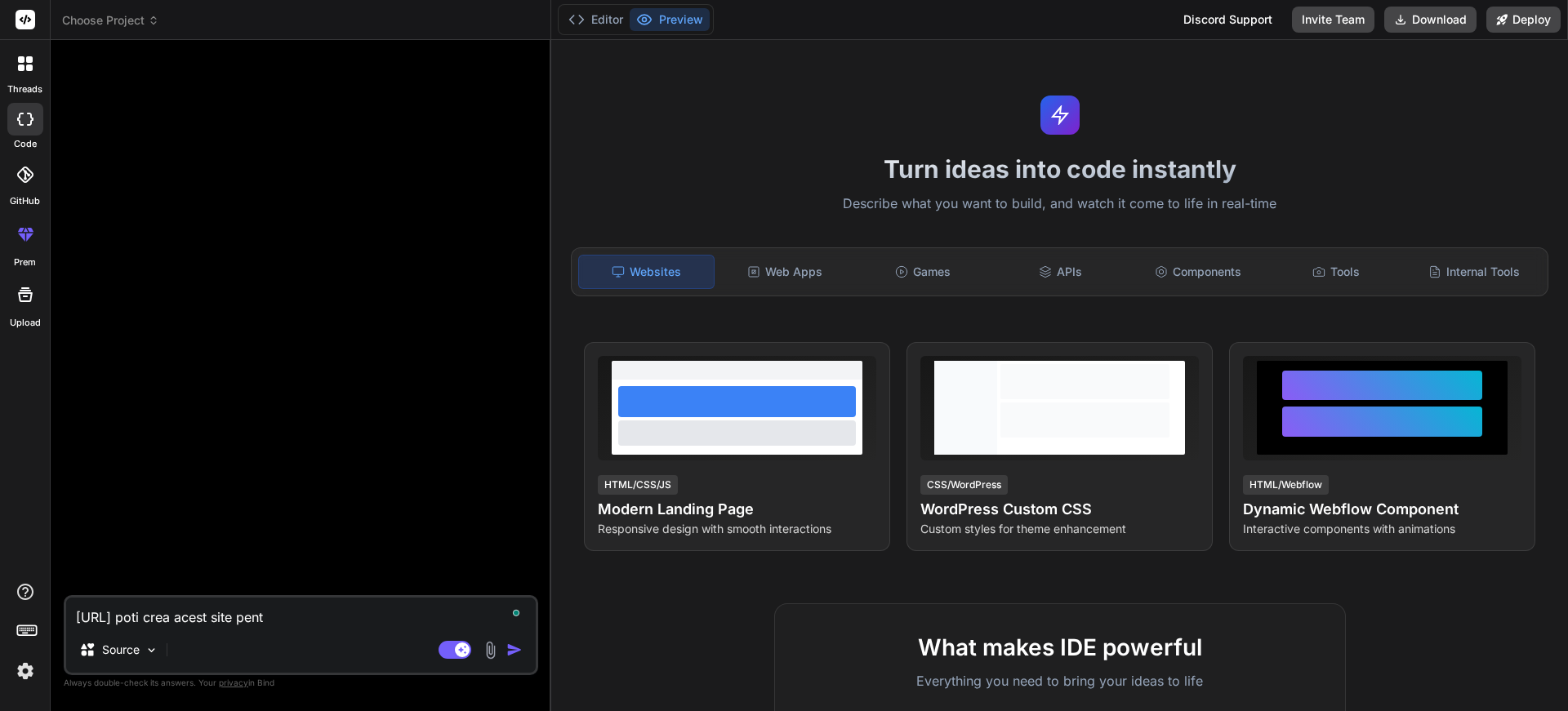
type textarea "[URL] poti crea acest site pentr"
type textarea "x"
type textarea "[URL] poti crea acest site pentry"
type textarea "x"
type textarea "[URL] poti crea acest site pentr"
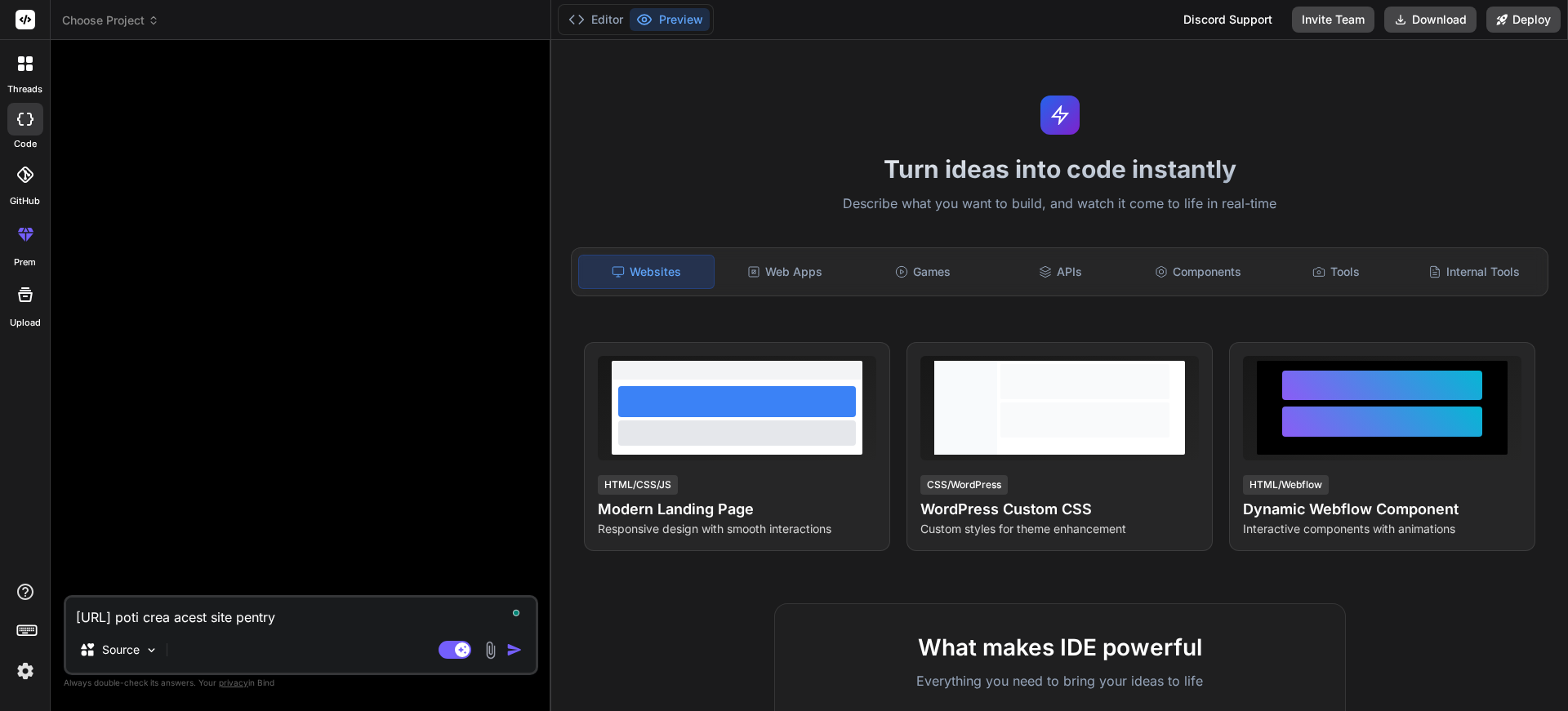
type textarea "x"
type textarea "[URL] poti crea acest site pentru"
type textarea "x"
type textarea "[URL] poti crea acest site pentru"
type textarea "x"
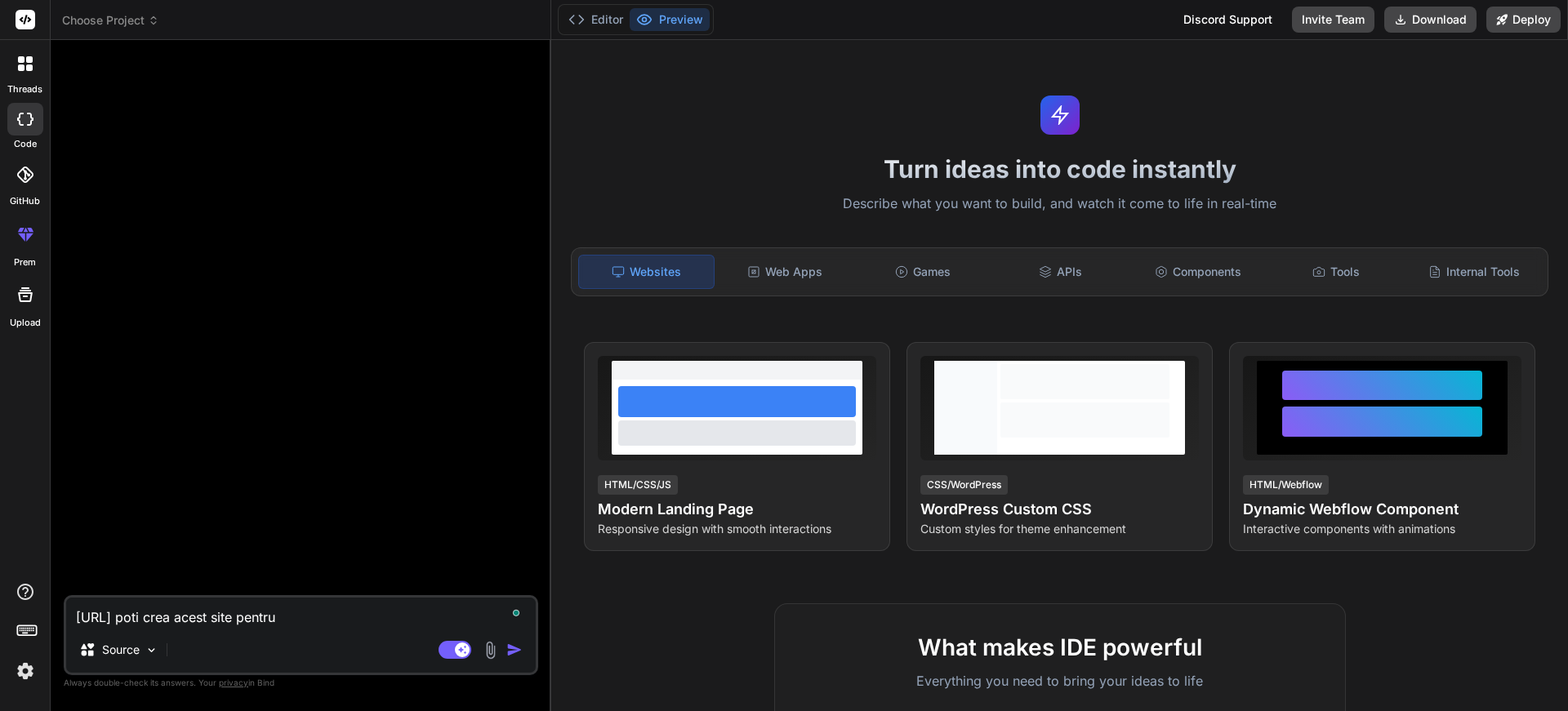
type textarea "[URL] poti crea acest site pentru m"
type textarea "x"
type textarea "[URL] poti crea acest site pentru mi"
type textarea "x"
type textarea "[URL] poti crea acest site pentru min"
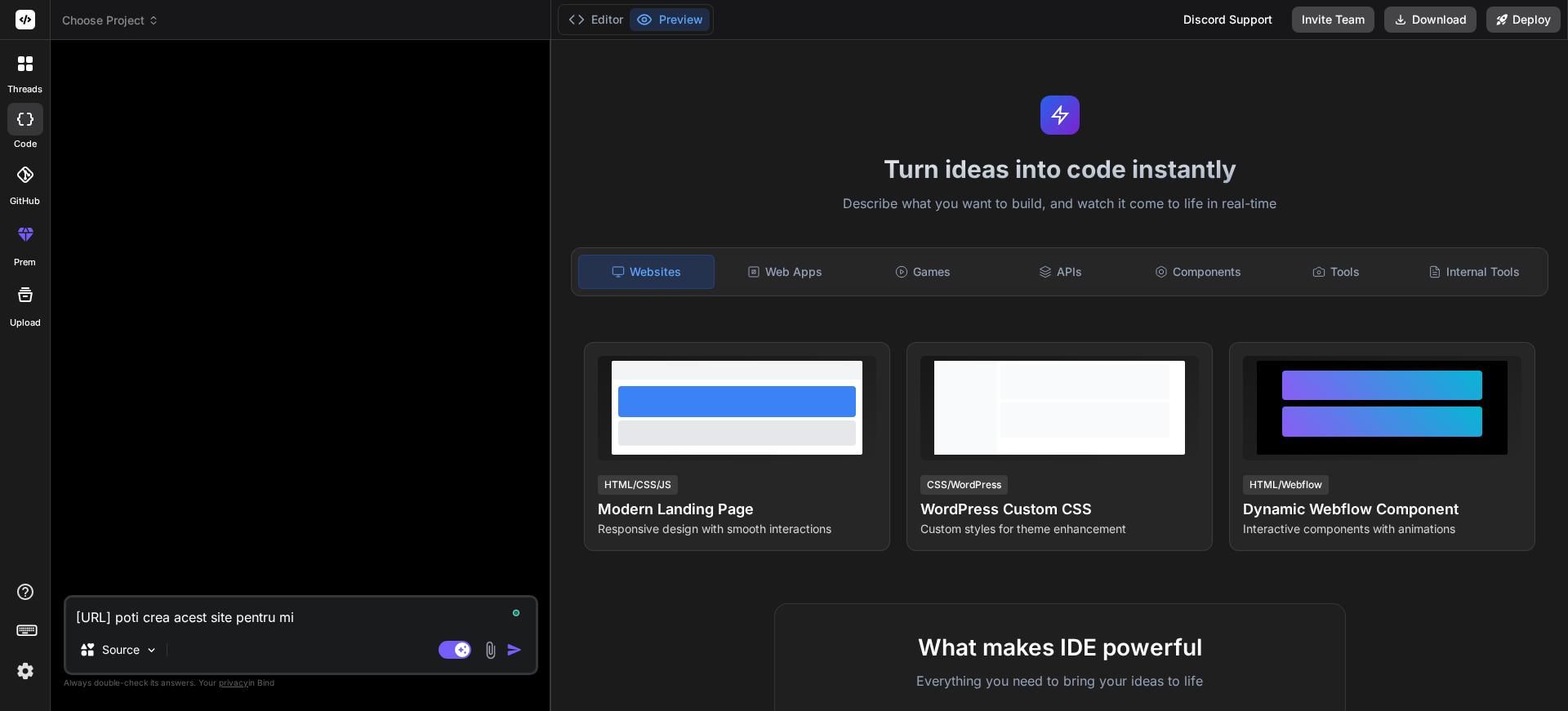
type textarea "x"
type textarea "[URL] poti crea acest site pentru mine"
type textarea "x"
type textarea "[URL] poti crea acest site pentru mine?"
type textarea "x"
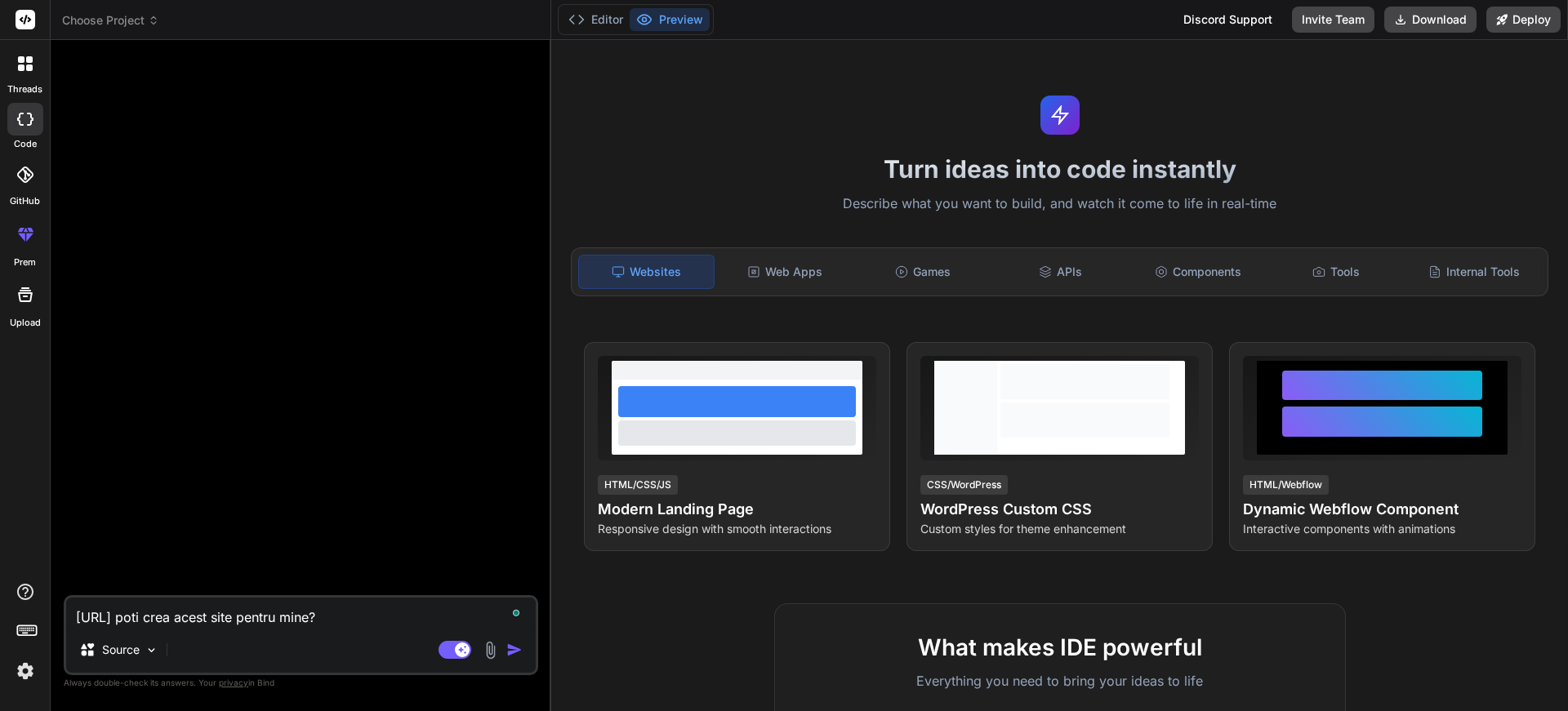
type textarea "[URL] poti crea acest site pentru mine?"
type textarea "x"
type textarea "[URL] poti crea acest site pentru mine? t"
type textarea "x"
type textarea "[URL] poti crea acest site pentru mine? ti"
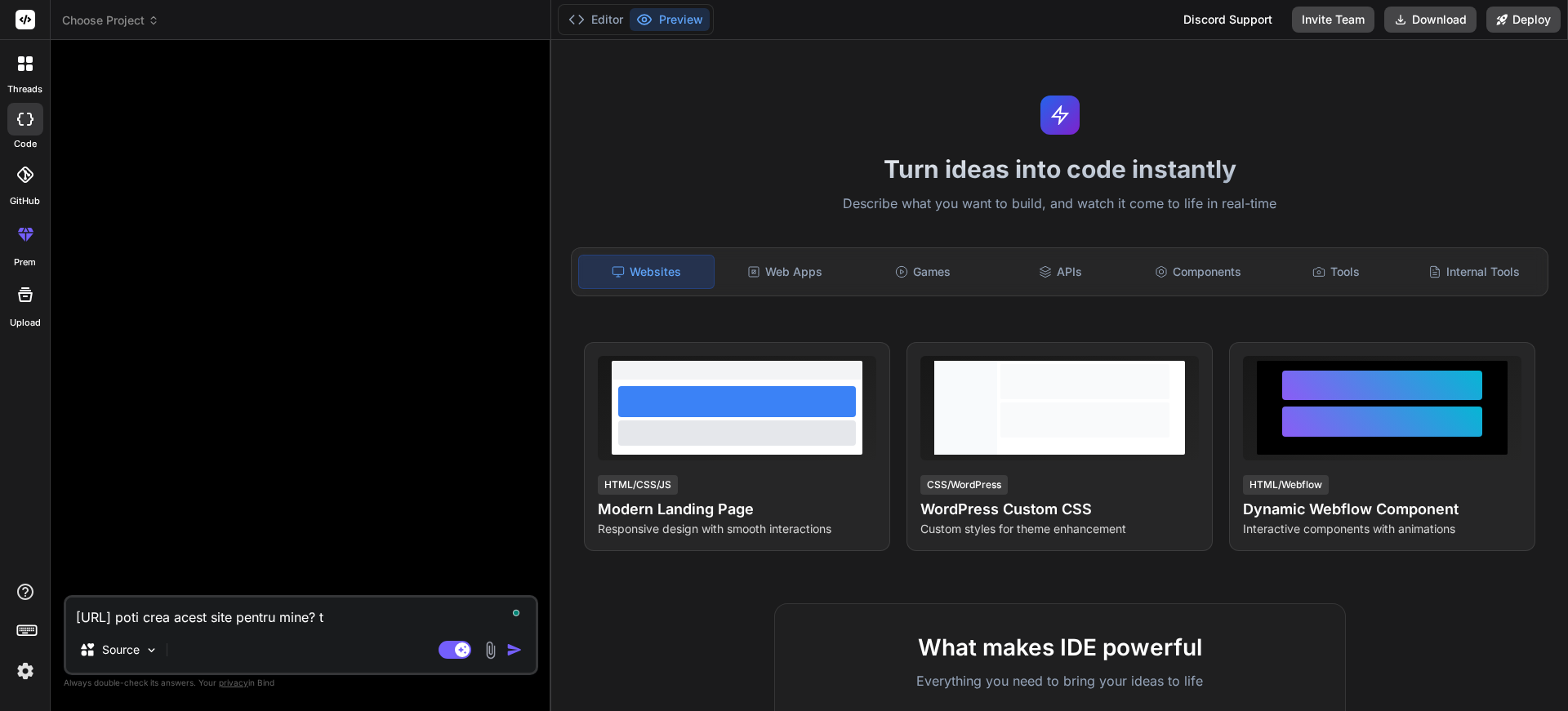
type textarea "x"
type textarea "[URL] poti crea acest site pentru mine? tip"
type textarea "x"
type textarea "[URL] poti crea acest site pentru mine? tip"
type textarea "x"
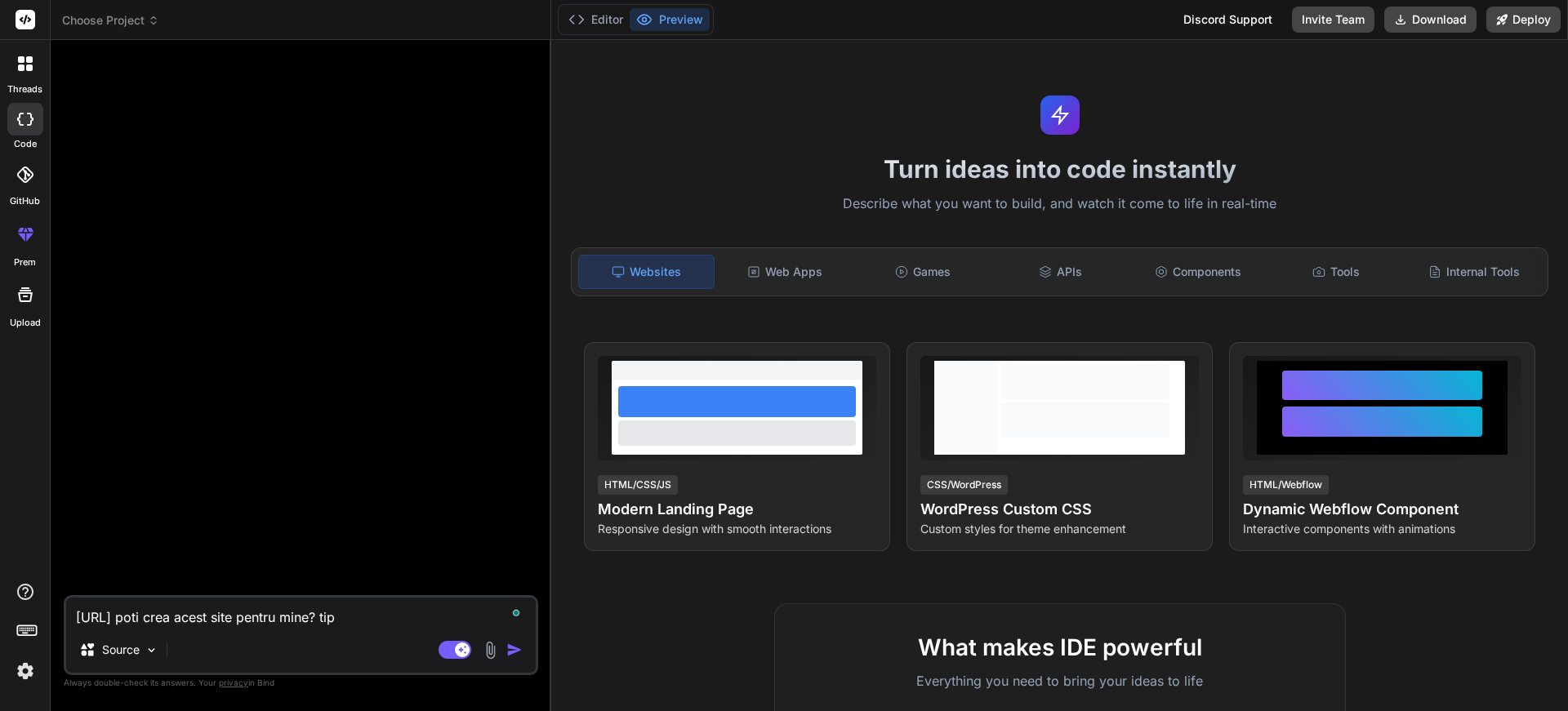
type textarea "[URL] poti crea acest site pentru mine? tip s"
type textarea "x"
type textarea "[URL] poti crea acest site pentru mine? tip sa"
type textarea "x"
type textarea "[URL] poti crea acest site pentru mine? tip sas"
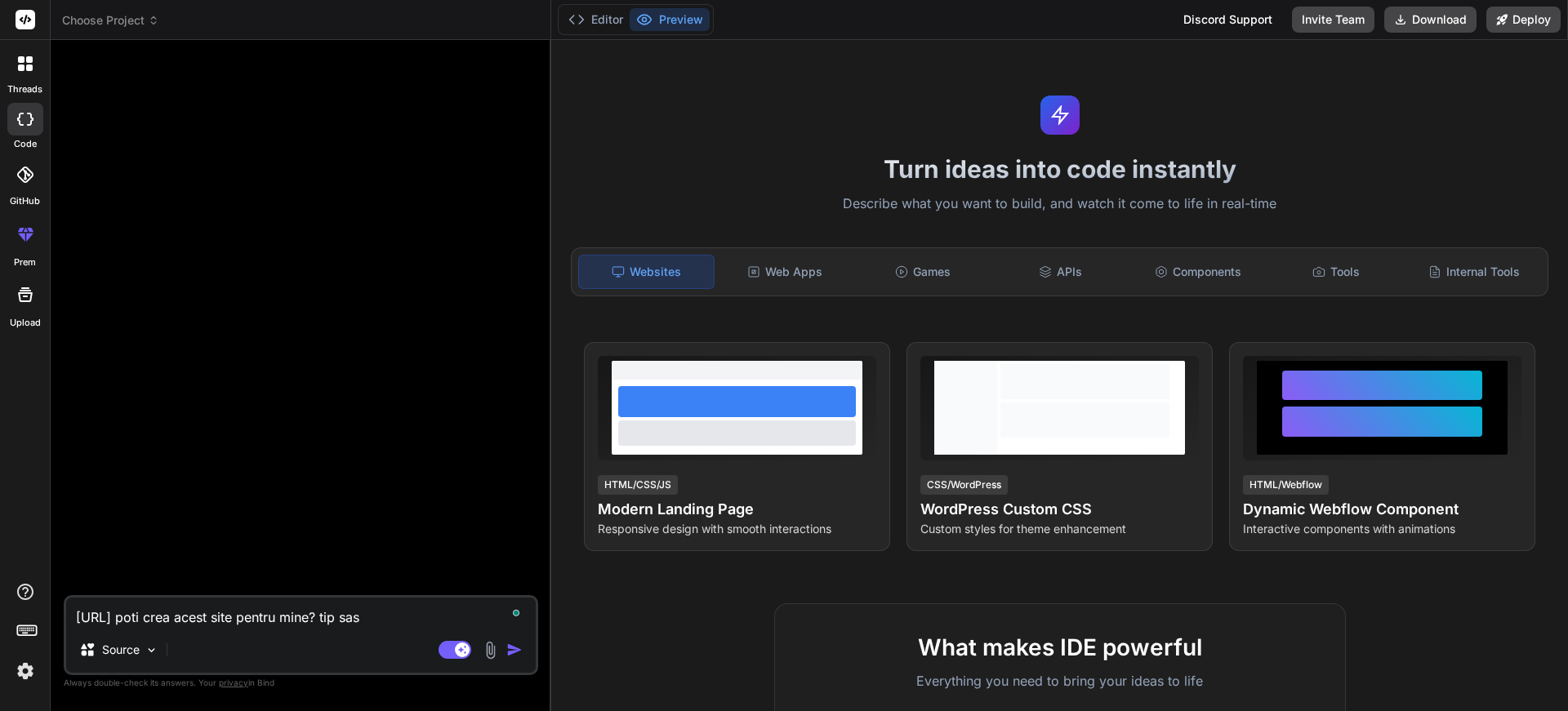
type textarea "x"
type textarea "[URL] poti crea acest site pentru mine? tip sa"
type textarea "x"
type textarea "[URL] poti crea acest site pentru mine? tip saa"
type textarea "x"
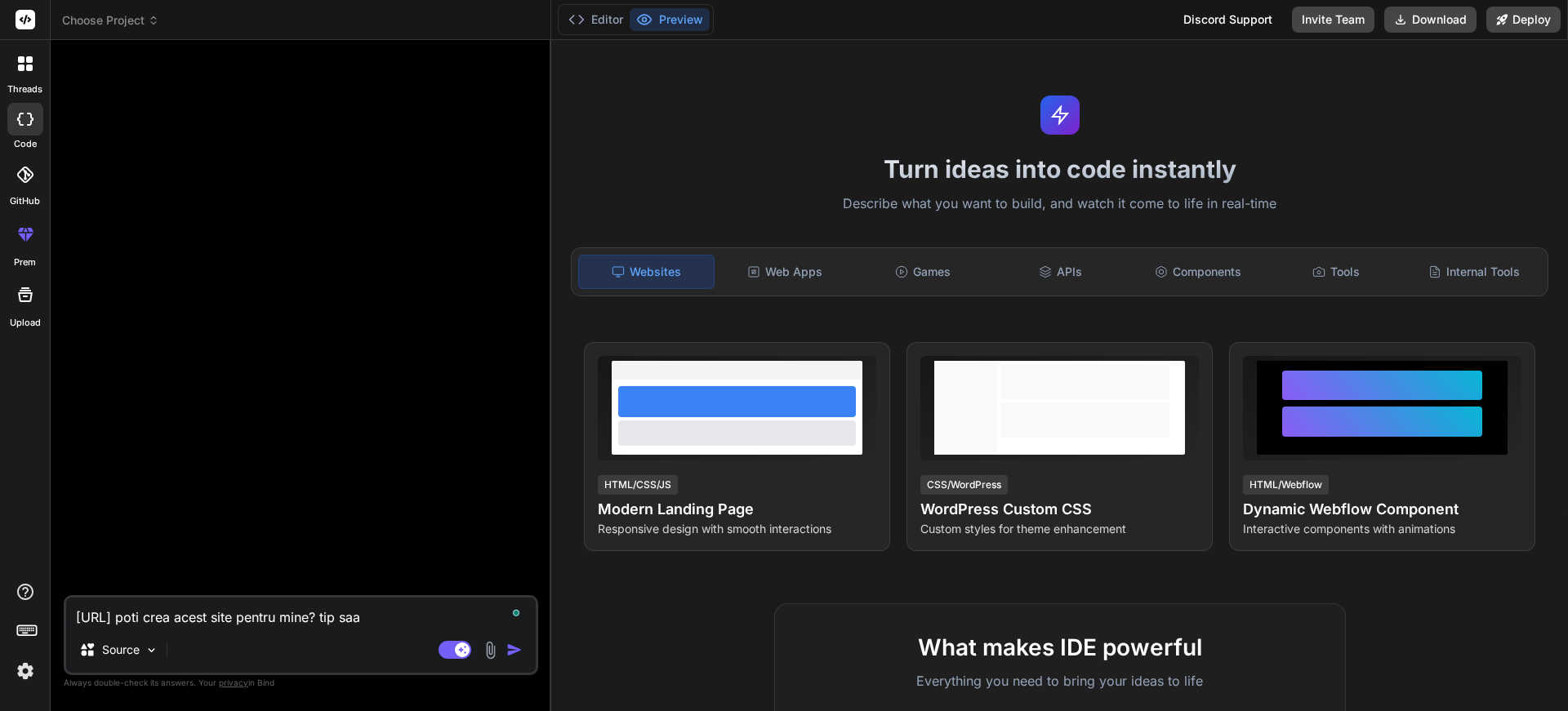
type textarea "[URL] poti crea acest site pentru mine? tip saas"
type textarea "x"
type textarea "[URL] poti crea acest site pentru mine? tip saas?"
type textarea "x"
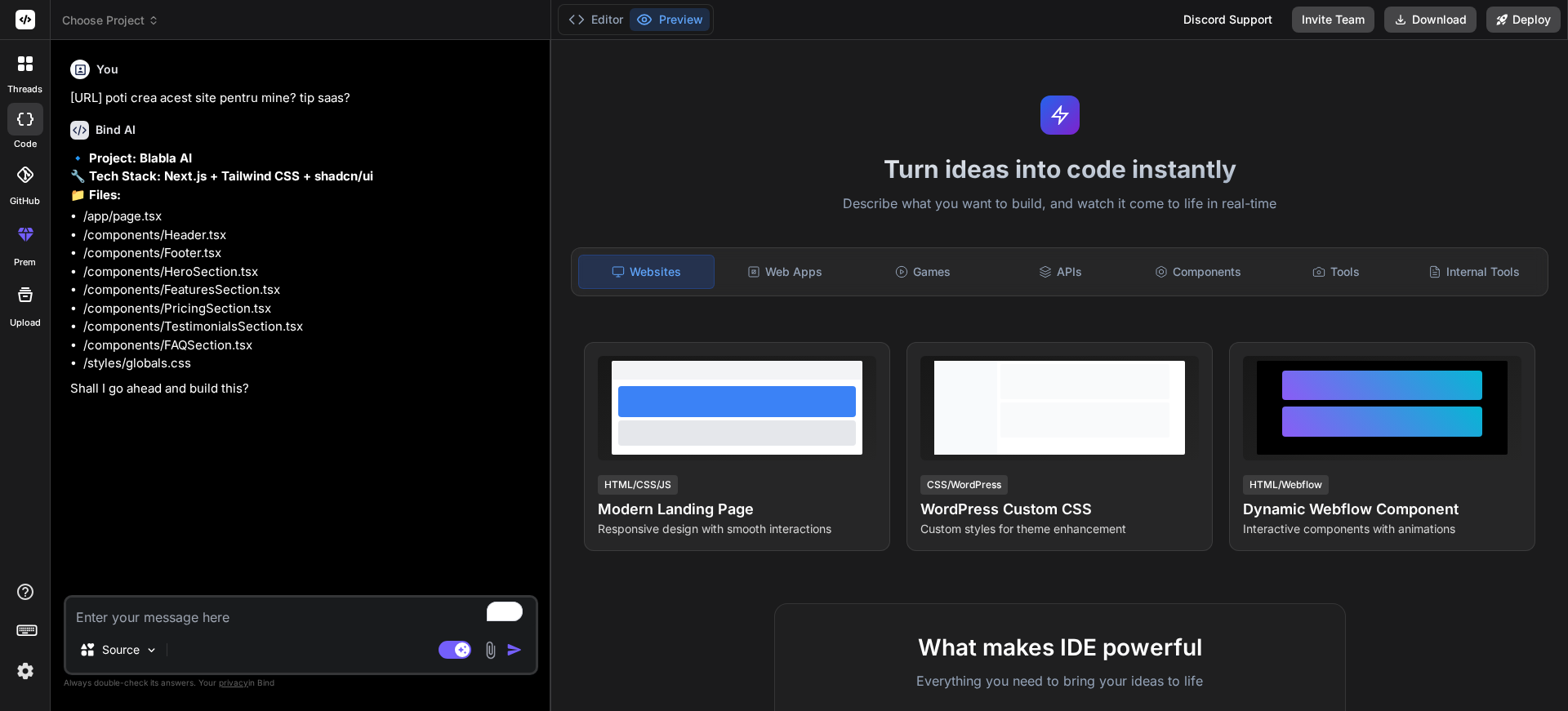
type textarea "x"
type textarea "s"
type textarea "x"
type textarea "si"
type textarea "x"
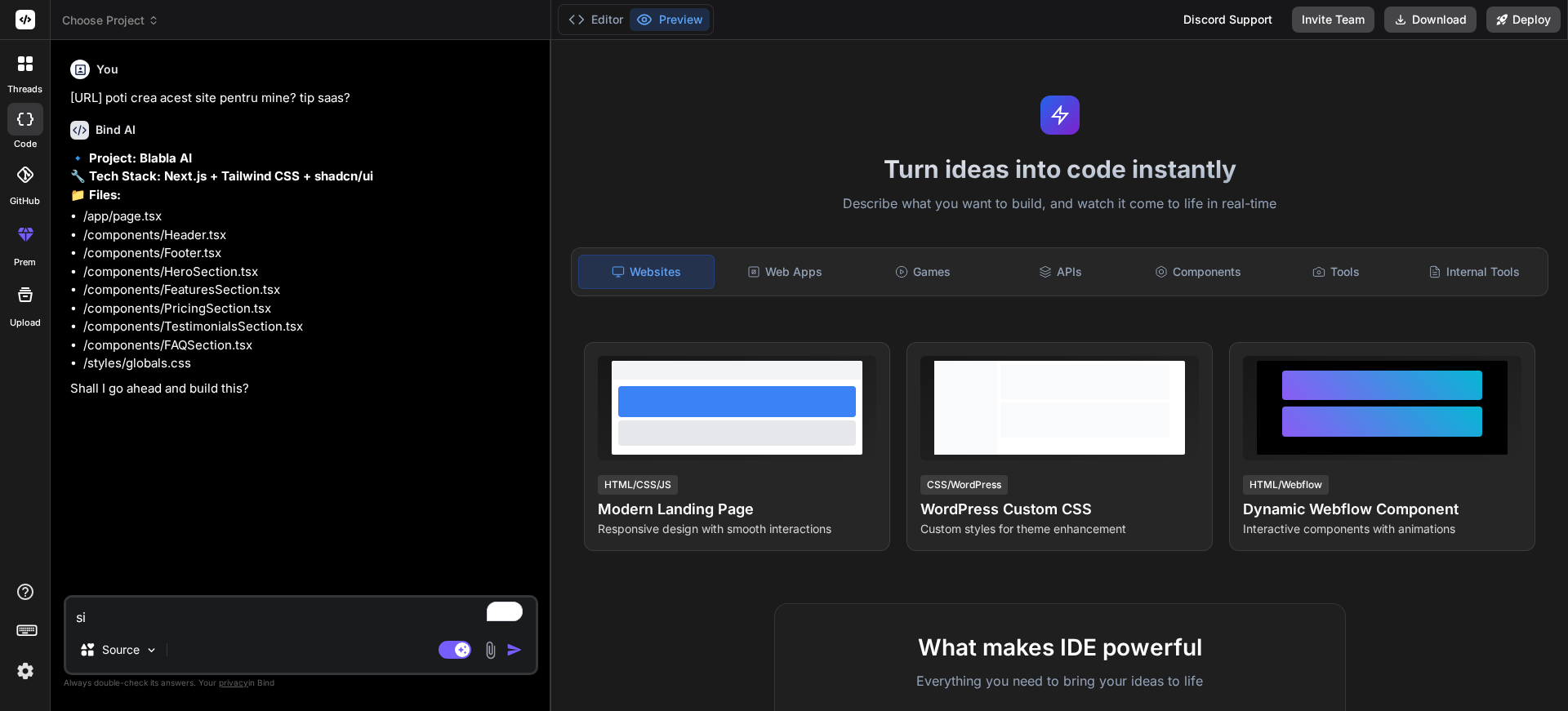
type textarea "si"
type textarea "x"
type textarea "si c"
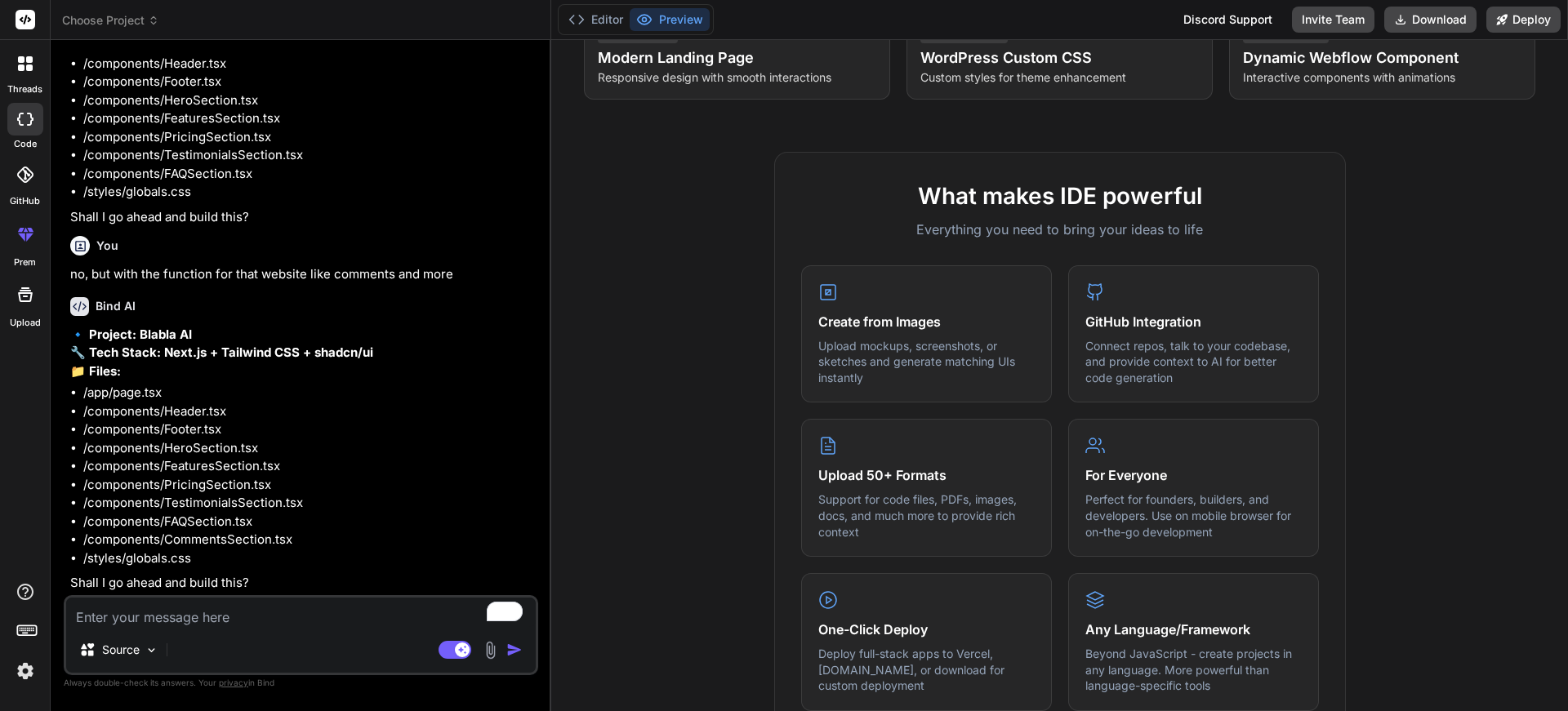
scroll to position [463, 0]
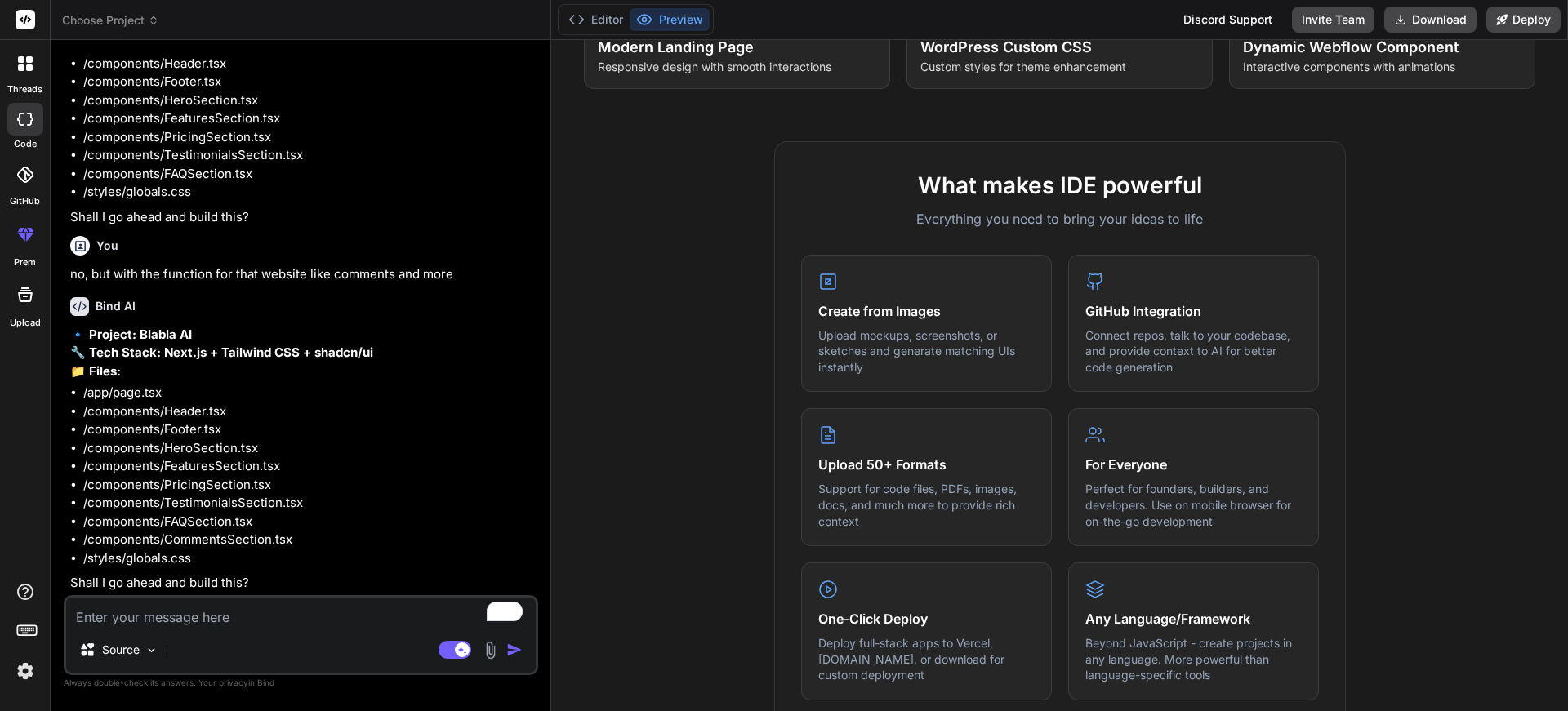
click at [28, 229] on icon at bounding box center [30, 229] width 6 height 5
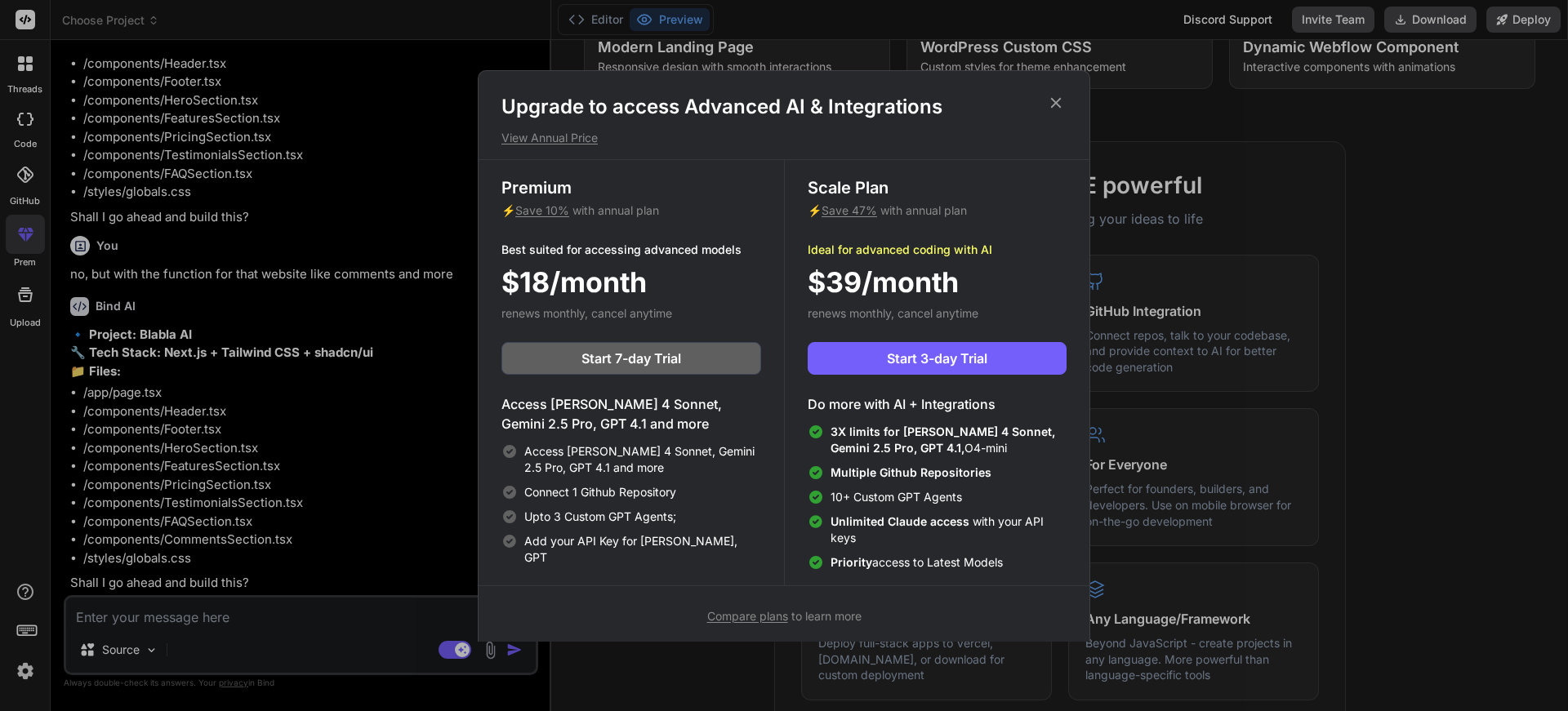
scroll to position [7, 0]
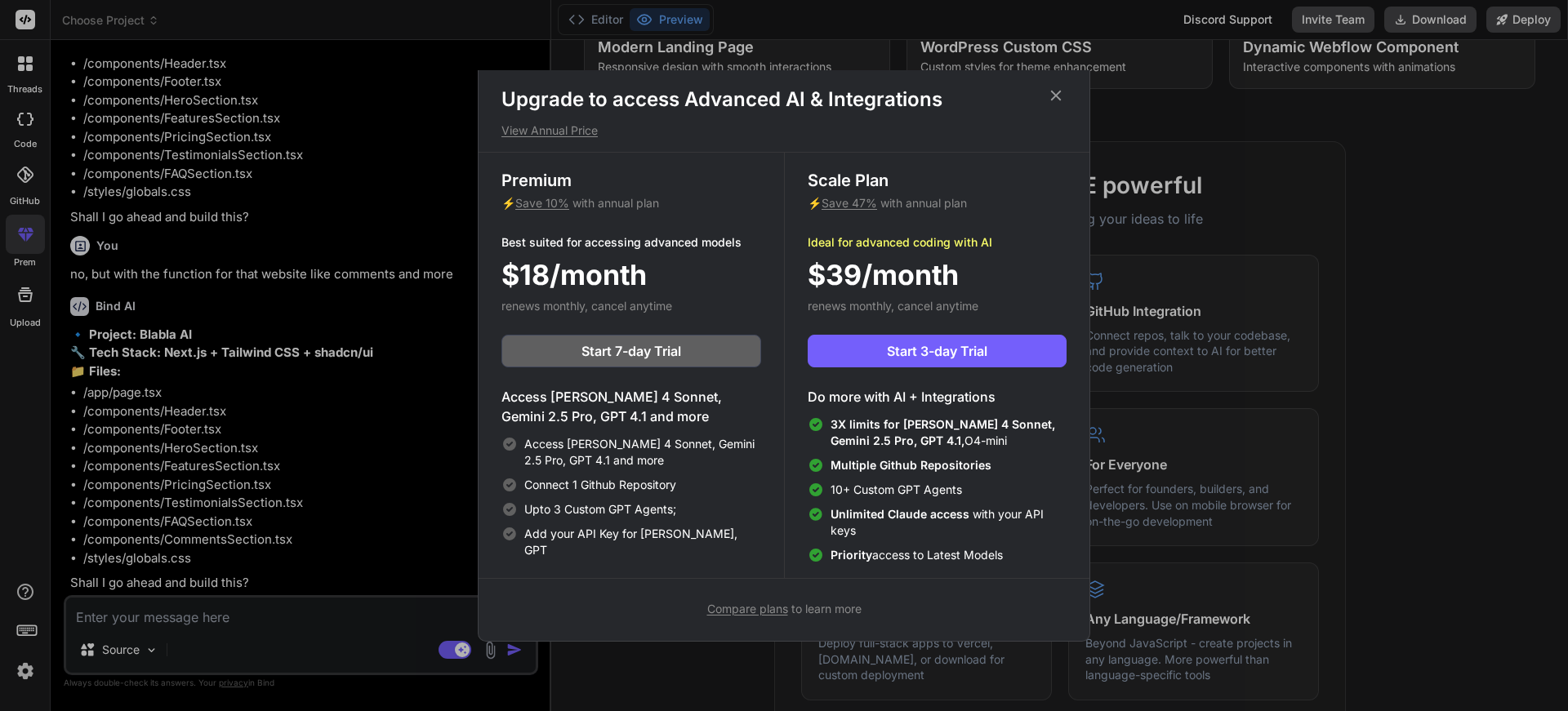
click at [1054, 97] on icon at bounding box center [1056, 95] width 18 height 18
